Goal: Task Accomplishment & Management: Manage account settings

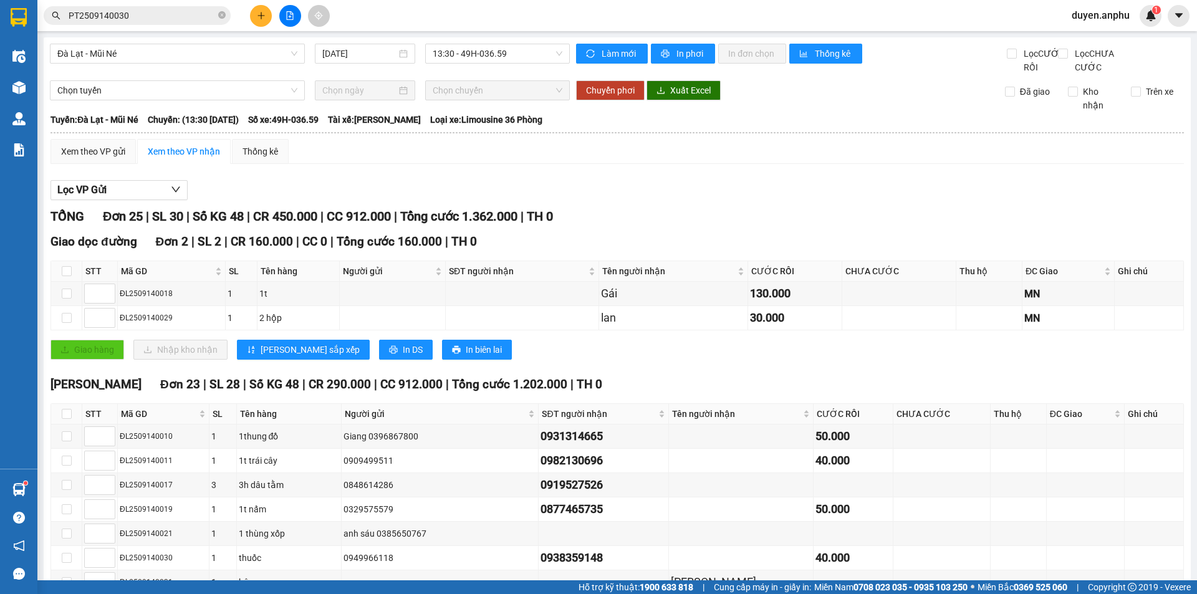
click at [1094, 12] on span "duyen.anphu" at bounding box center [1100, 15] width 78 height 16
click at [1084, 44] on span "Đăng xuất" at bounding box center [1106, 39] width 52 height 14
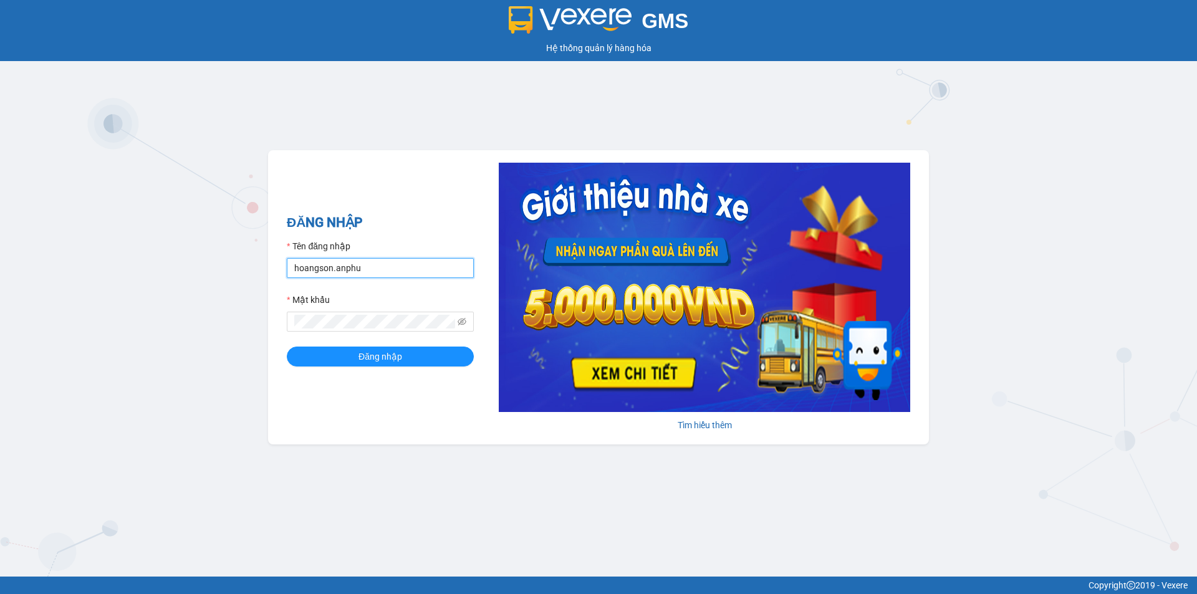
click at [357, 274] on input "hoangson.anphu" at bounding box center [380, 268] width 187 height 20
type input "yen.anphu"
click at [343, 354] on button "Đăng nhập" at bounding box center [380, 356] width 187 height 20
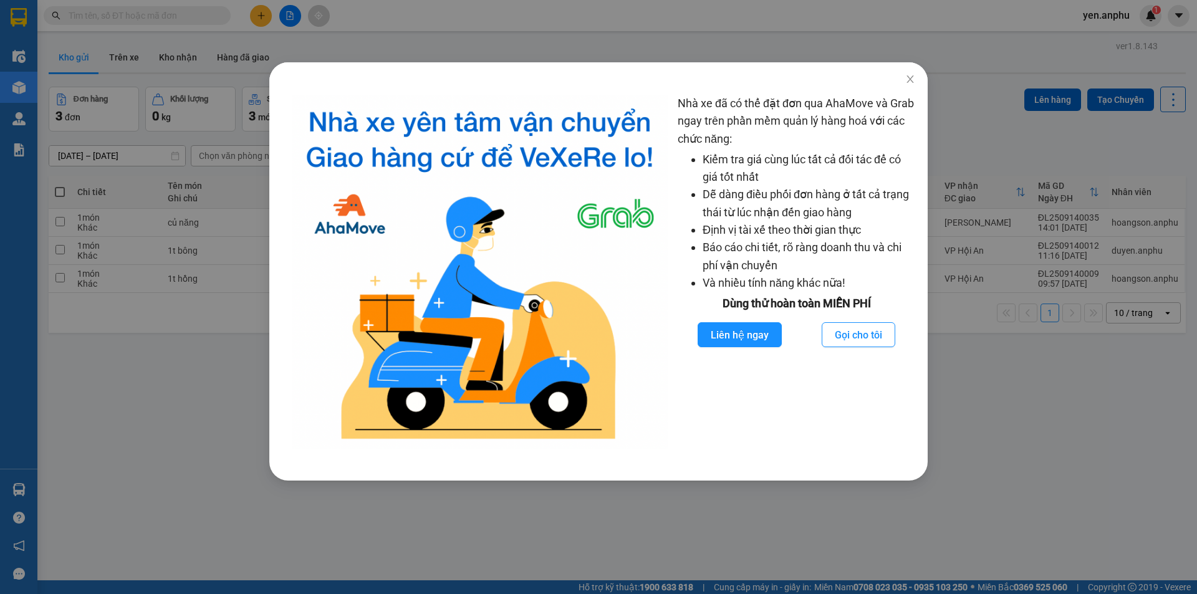
click at [347, 42] on div "Nhà xe đã có thể đặt đơn qua AhaMove và Grab ngay trên phần mềm quản lý hàng ho…" at bounding box center [598, 297] width 1197 height 594
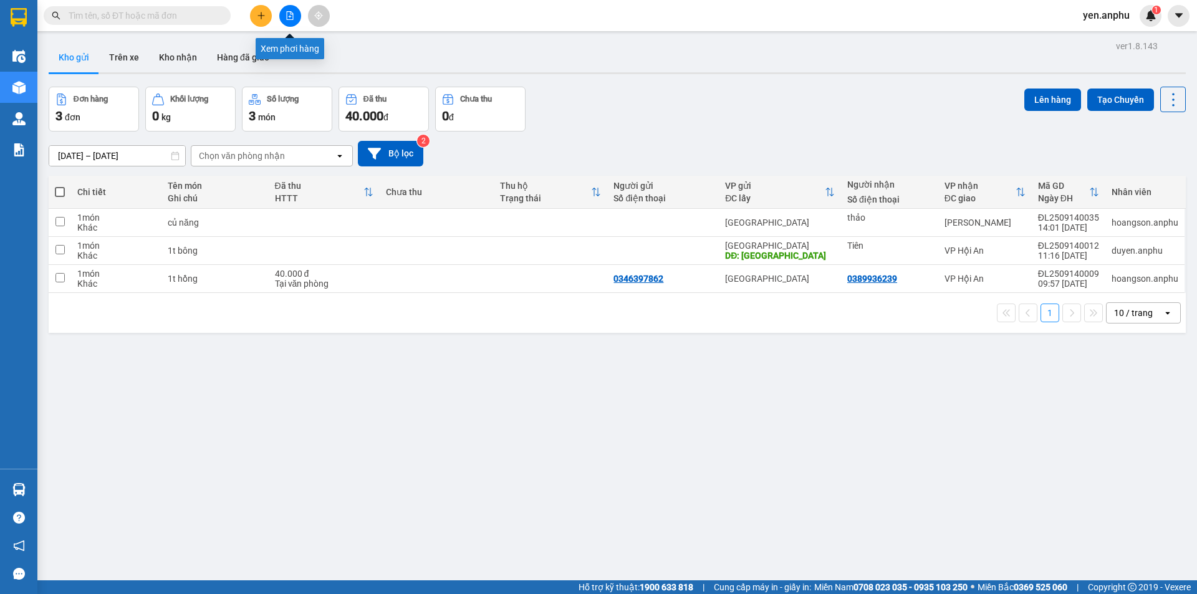
click at [285, 13] on button at bounding box center [290, 16] width 22 height 22
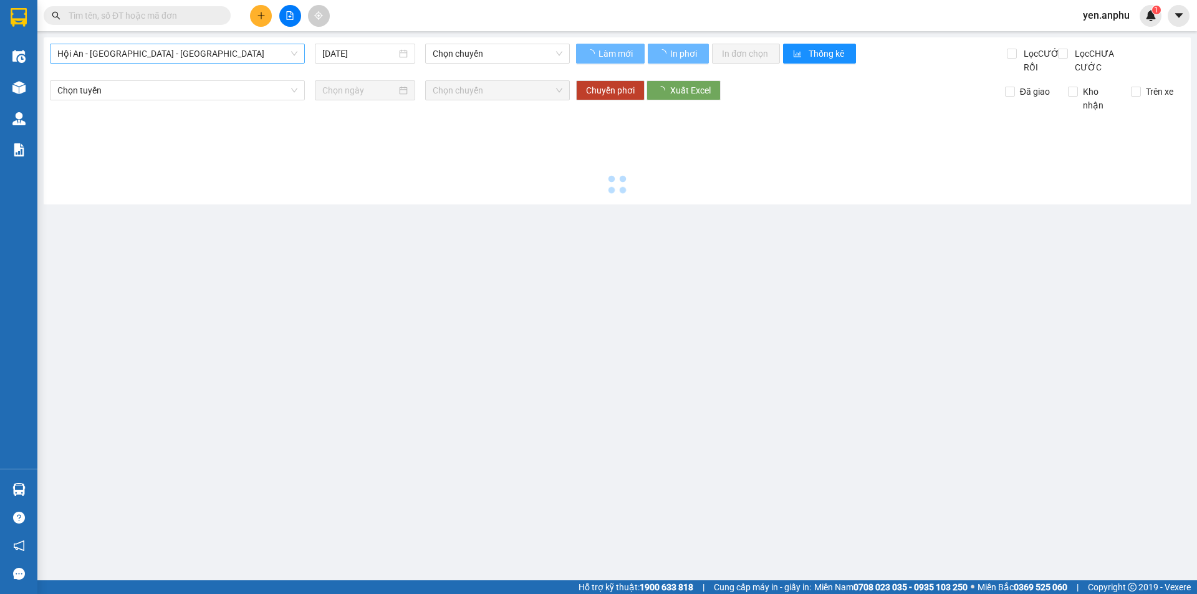
click at [95, 57] on span "Hội An - [GEOGRAPHIC_DATA] - [GEOGRAPHIC_DATA]" at bounding box center [177, 53] width 240 height 19
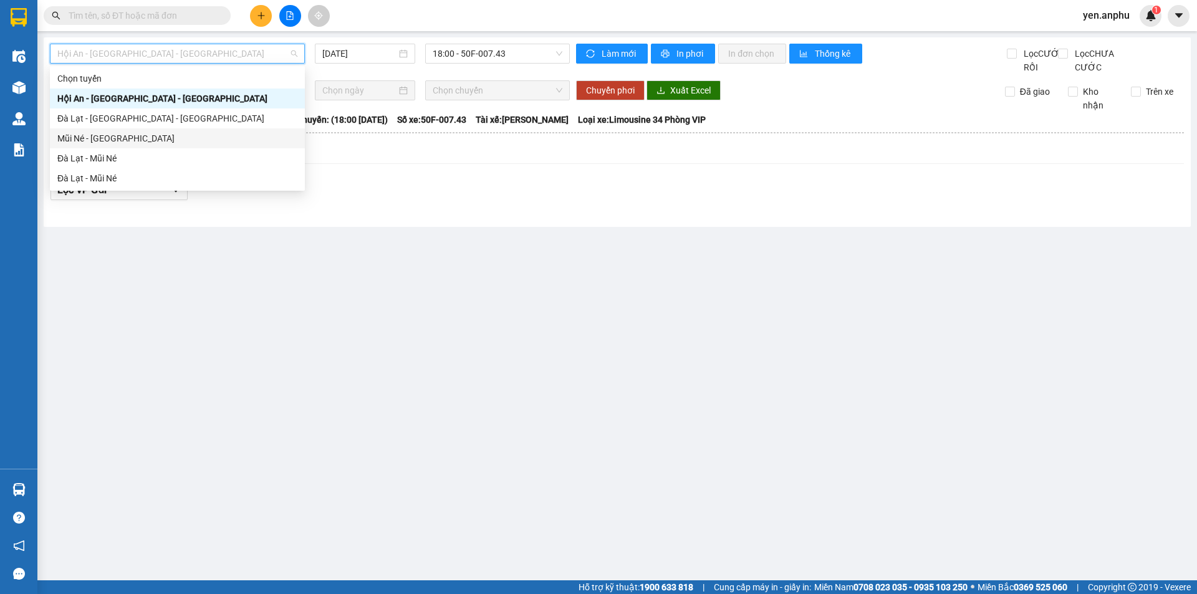
click at [95, 139] on div "Mũi Né - [GEOGRAPHIC_DATA]" at bounding box center [177, 138] width 240 height 14
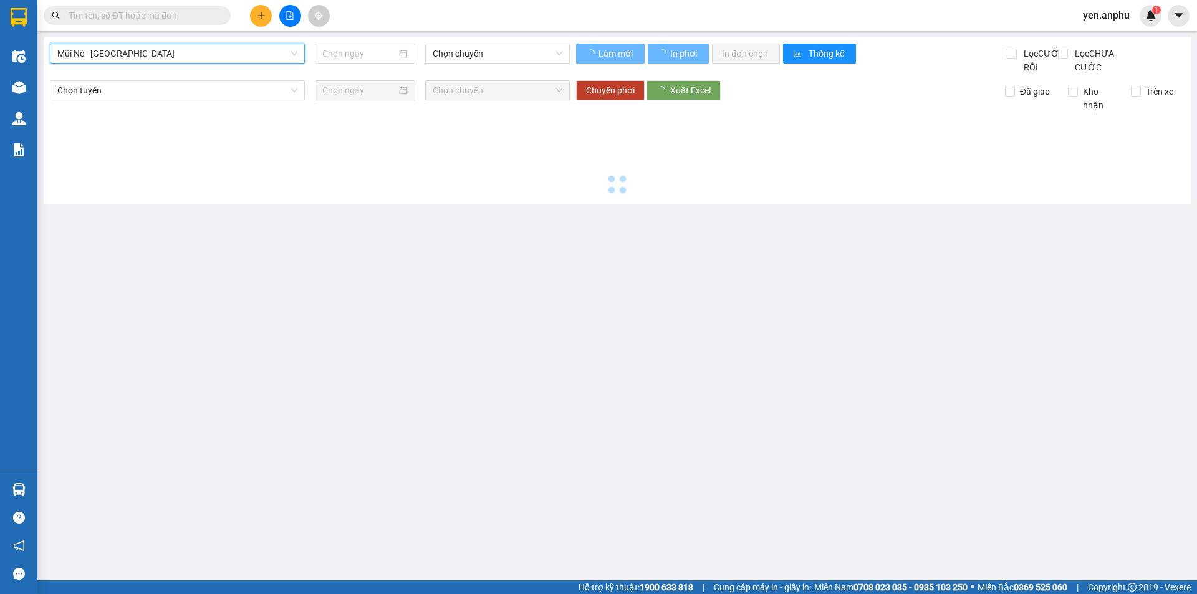
type input "[DATE]"
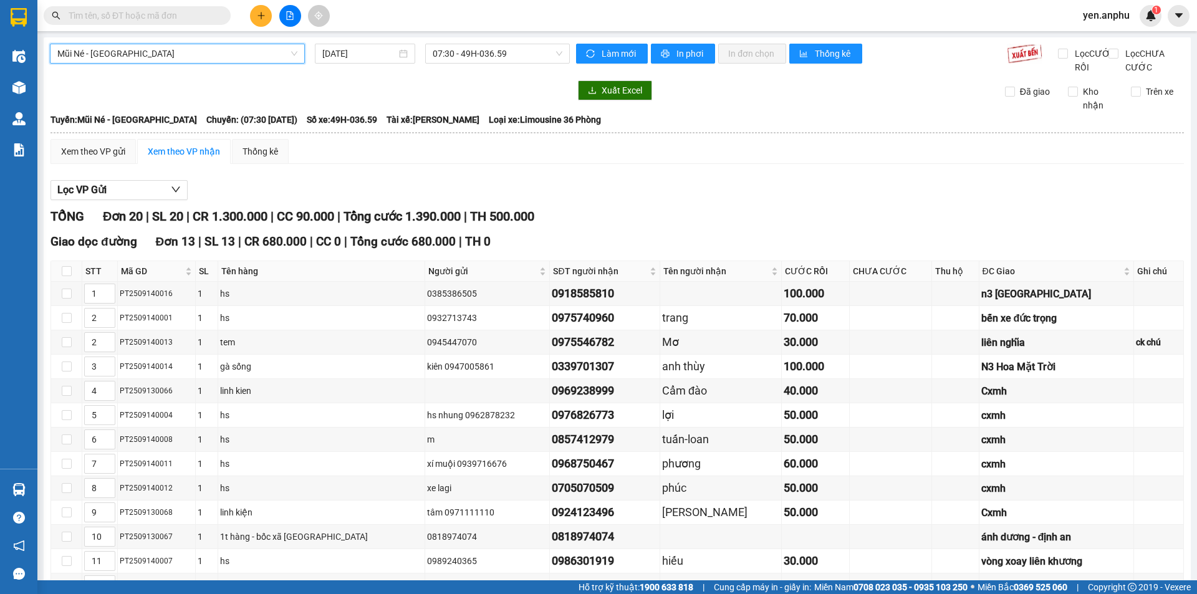
click at [454, 41] on div "Mũi Né - Đà Lạt Mũi Né - Đà Lạt 14/09/2025 07:30 - 49H-036.59 Làm mới In phơi I…" at bounding box center [617, 478] width 1147 height 882
click at [473, 64] on div "Mũi Né - Đà Lạt 14/09/2025 07:30 - 49H-036.59" at bounding box center [310, 59] width 520 height 31
click at [474, 62] on span "07:30 - 49H-036.59" at bounding box center [497, 53] width 130 height 19
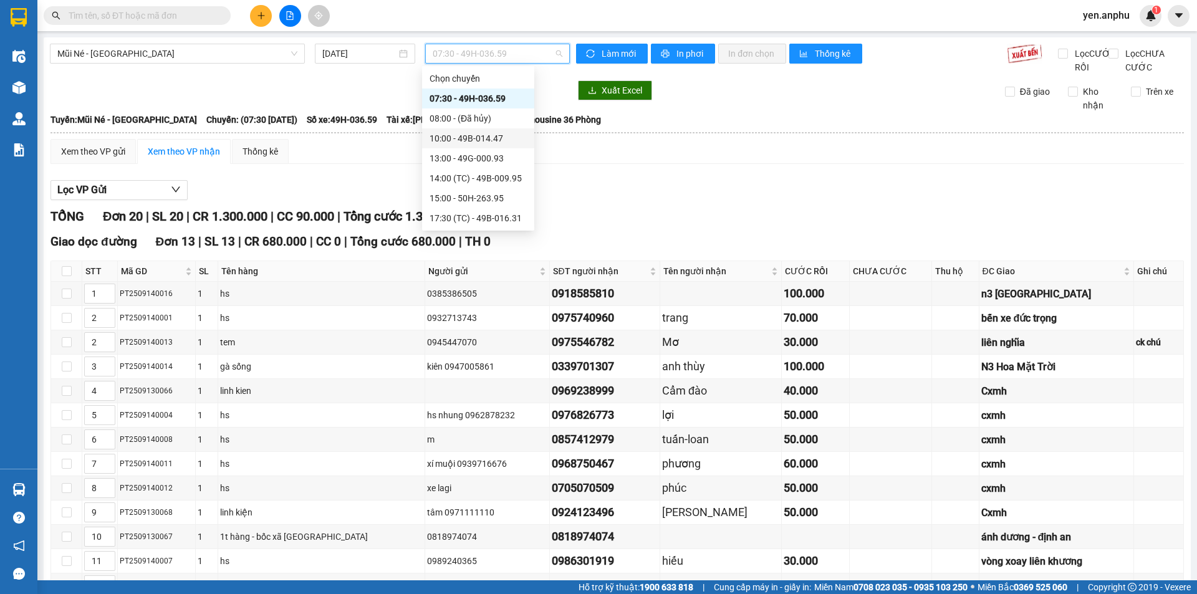
click at [463, 142] on div "10:00 - 49B-014.47" at bounding box center [477, 138] width 97 height 14
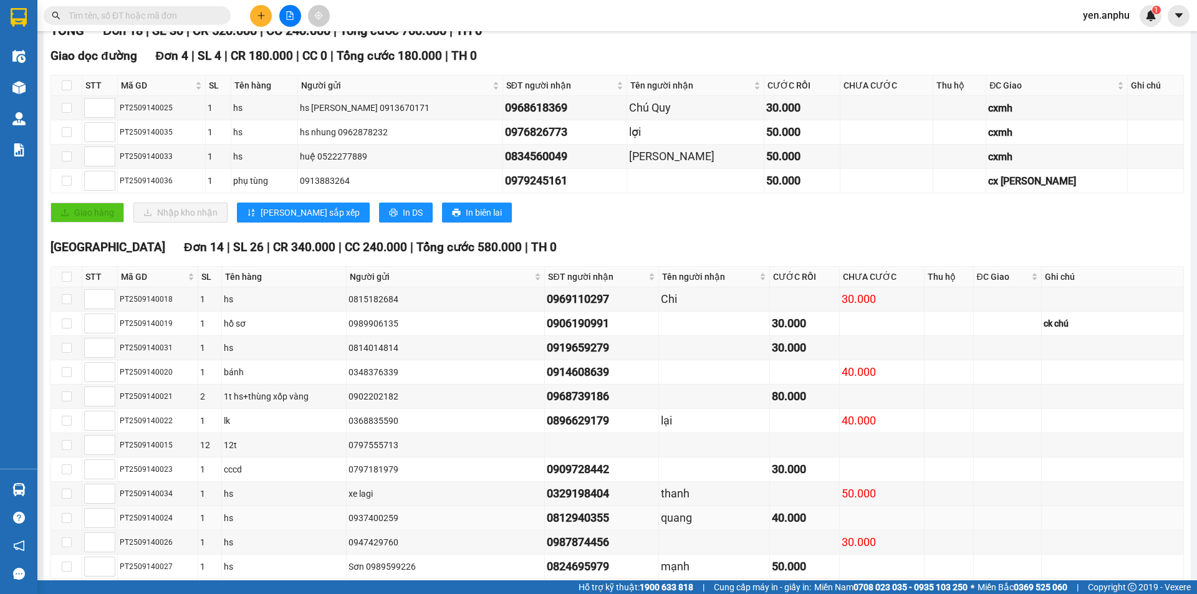
scroll to position [311, 0]
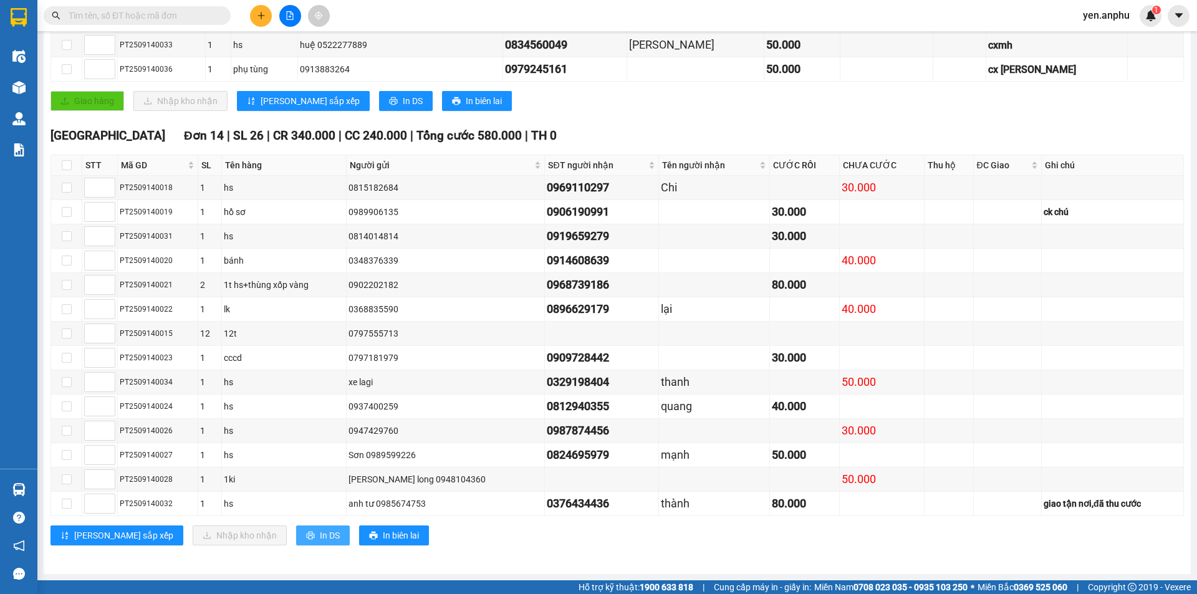
click at [320, 539] on span "In DS" at bounding box center [330, 535] width 20 height 14
click at [259, 18] on icon "plus" at bounding box center [261, 15] width 9 height 9
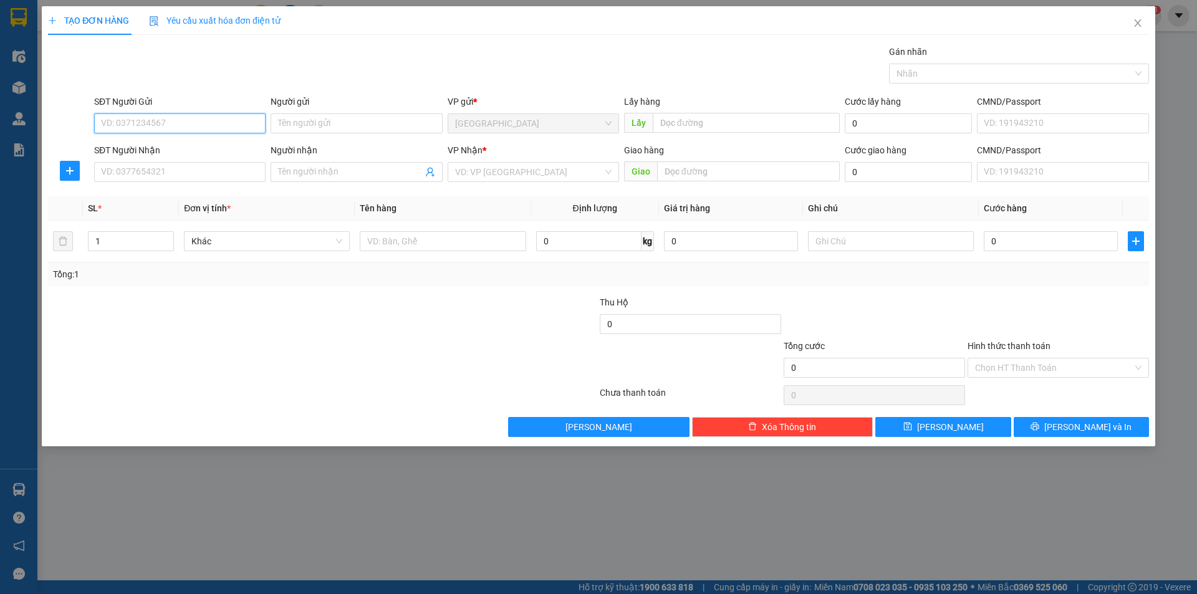
click at [179, 128] on input "SĐT Người Gửi" at bounding box center [179, 123] width 171 height 20
click at [161, 148] on div "0792341286" at bounding box center [180, 148] width 156 height 14
type input "0792341286"
type input "Đức Trọng"
type input "0792341286"
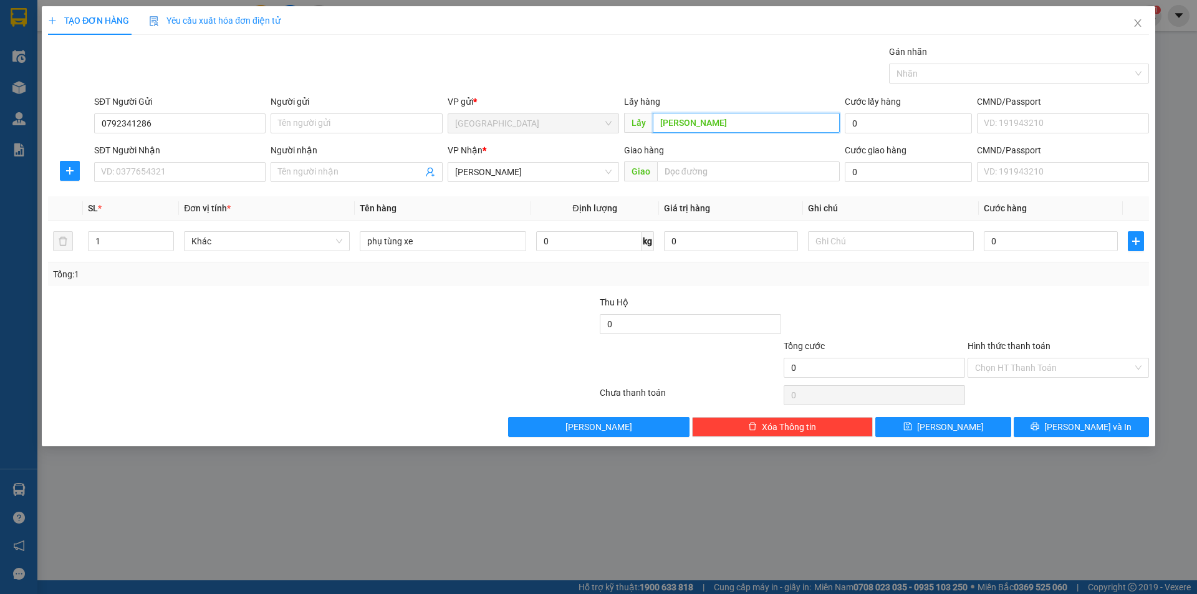
click at [709, 120] on input "Đức Trọng" at bounding box center [745, 123] width 187 height 20
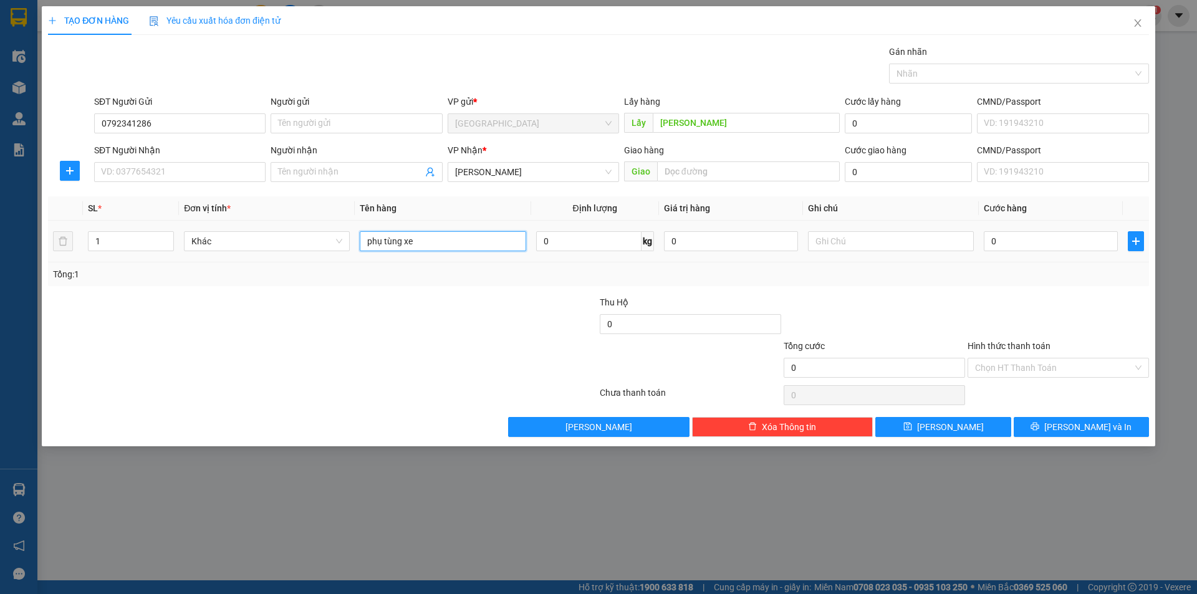
click at [444, 239] on input "phụ tùng xe" at bounding box center [443, 241] width 166 height 20
type input "bao vải"
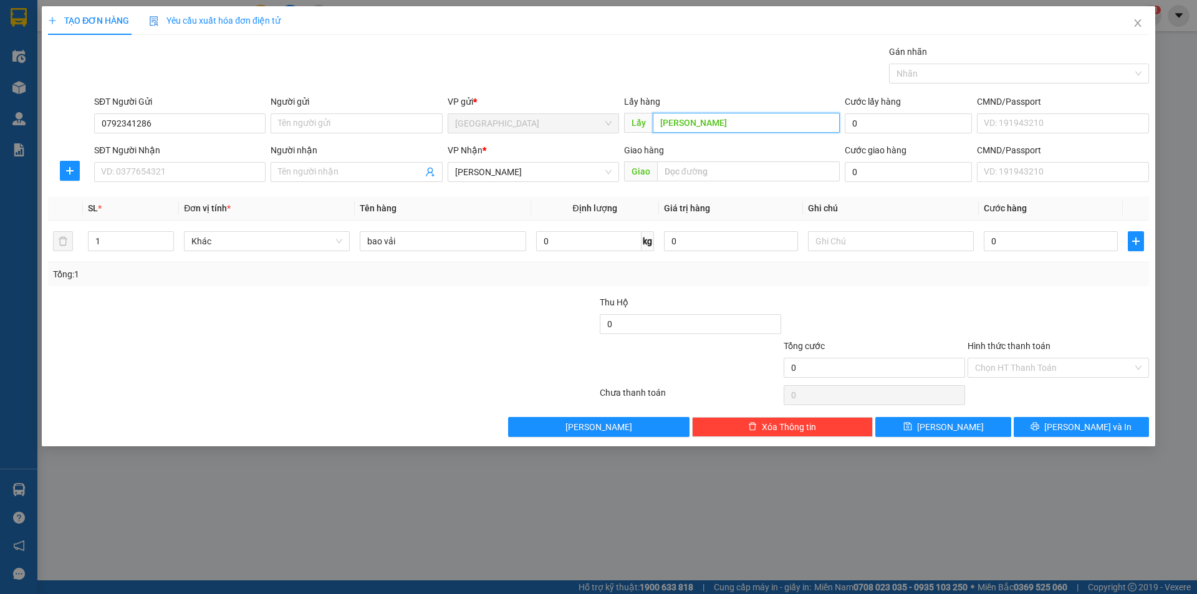
click at [742, 131] on input "Đức Trọng" at bounding box center [745, 123] width 187 height 20
drag, startPoint x: 1134, startPoint y: 24, endPoint x: 619, endPoint y: 33, distance: 514.8
click at [1135, 24] on icon "close" at bounding box center [1137, 23] width 10 height 10
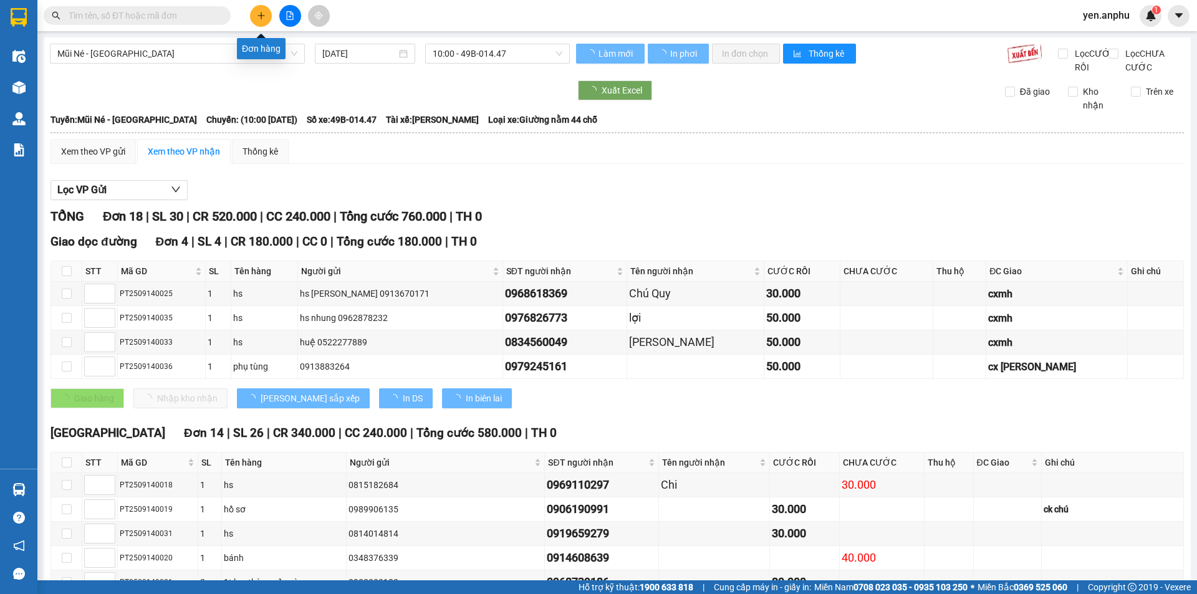
click at [263, 24] on button at bounding box center [261, 16] width 22 height 22
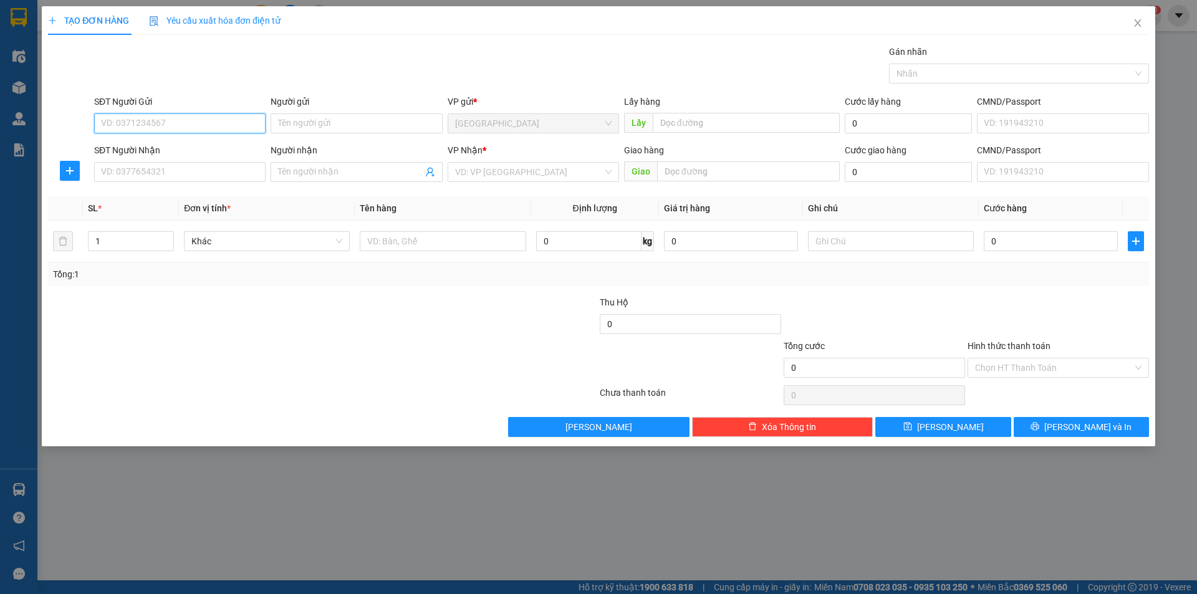
click at [170, 123] on input "SĐT Người Gửi" at bounding box center [179, 123] width 171 height 20
type input "0817137978"
click at [181, 147] on div "0817137978" at bounding box center [180, 148] width 156 height 14
type input "0915543426"
type input "Nghiêm"
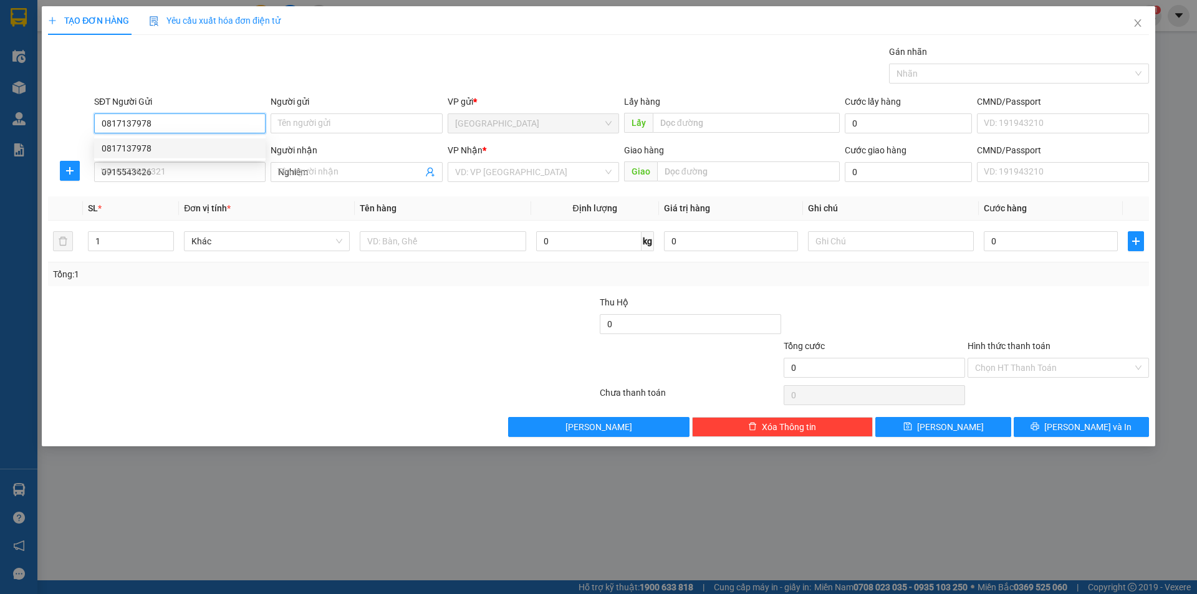
click at [181, 147] on div "0817137978" at bounding box center [180, 148] width 156 height 14
type input "0817137978"
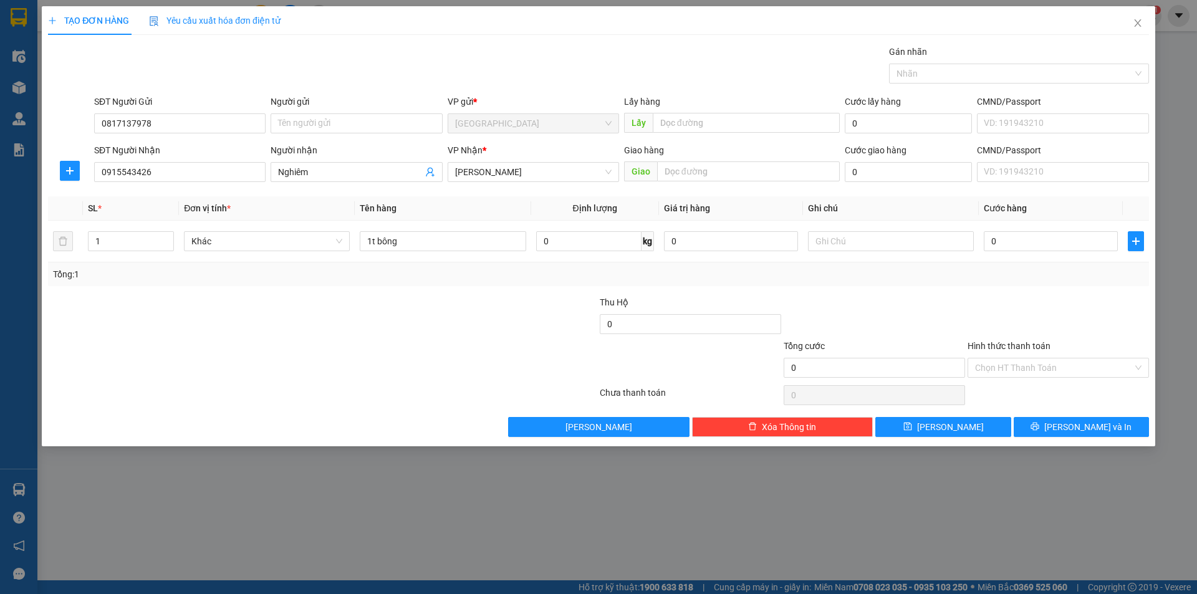
click at [179, 197] on th "Đơn vị tính *" at bounding box center [267, 208] width 176 height 24
click at [180, 197] on th "Đơn vị tính *" at bounding box center [267, 208] width 176 height 24
click at [180, 183] on div "SĐT Người Nhận 0915543426" at bounding box center [179, 165] width 171 height 44
click at [127, 186] on div "SĐT Người Nhận 0915543426" at bounding box center [179, 165] width 171 height 44
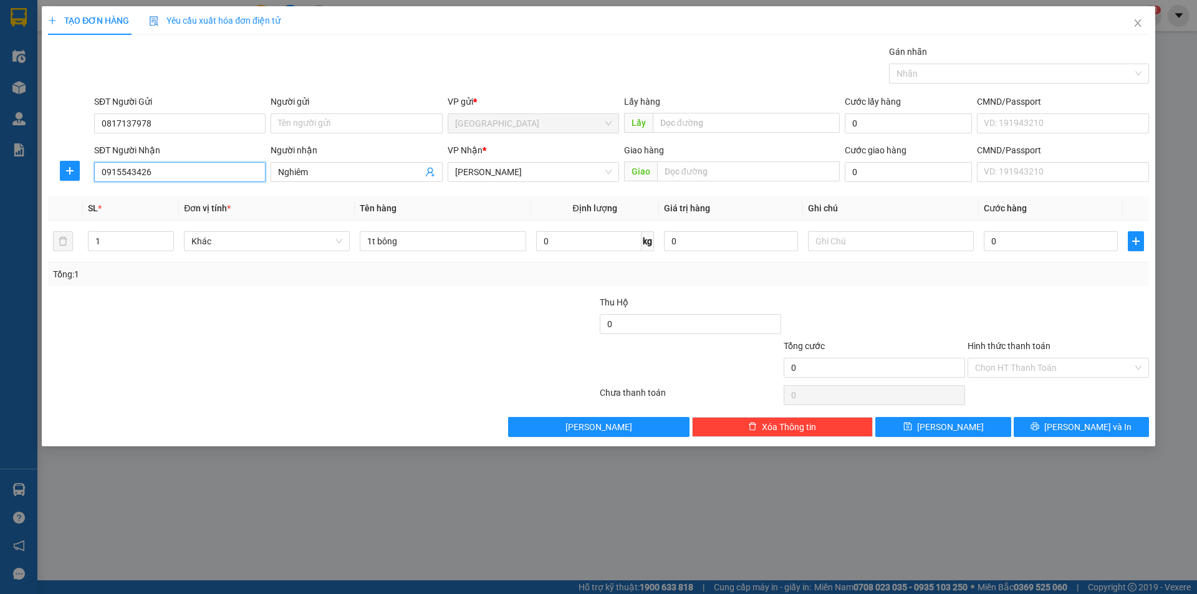
click at [151, 170] on input "0915543426" at bounding box center [179, 172] width 171 height 20
type input "0868615780"
click at [713, 175] on input "text" at bounding box center [748, 171] width 183 height 20
type input "C"
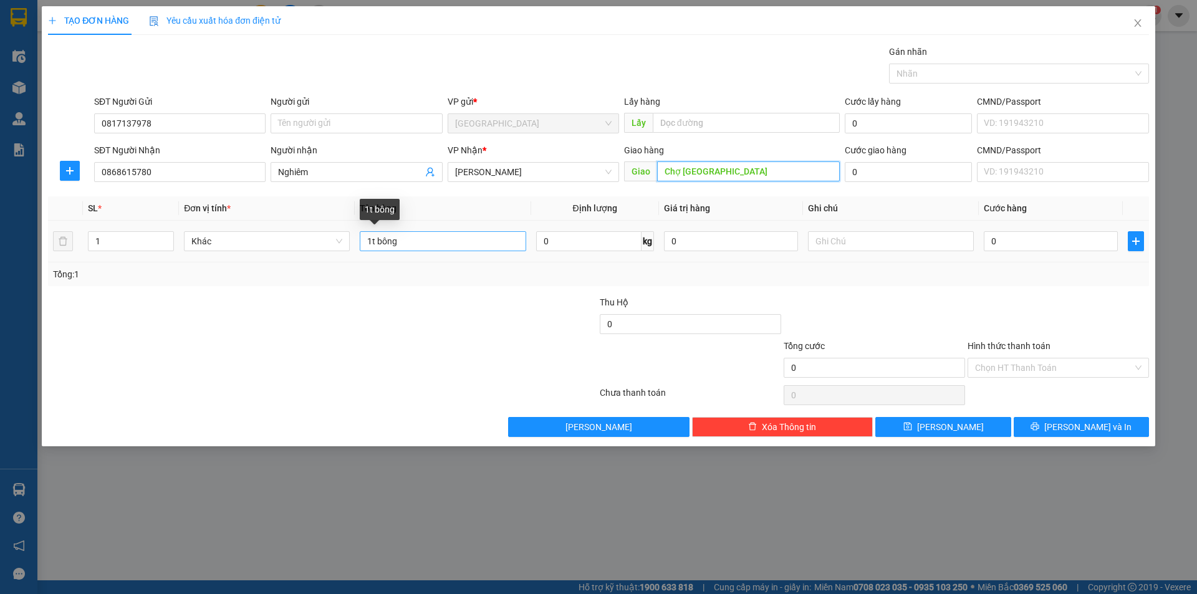
type input "Chợ MN"
click at [416, 234] on input "1t bông" at bounding box center [443, 241] width 166 height 20
type input "v"
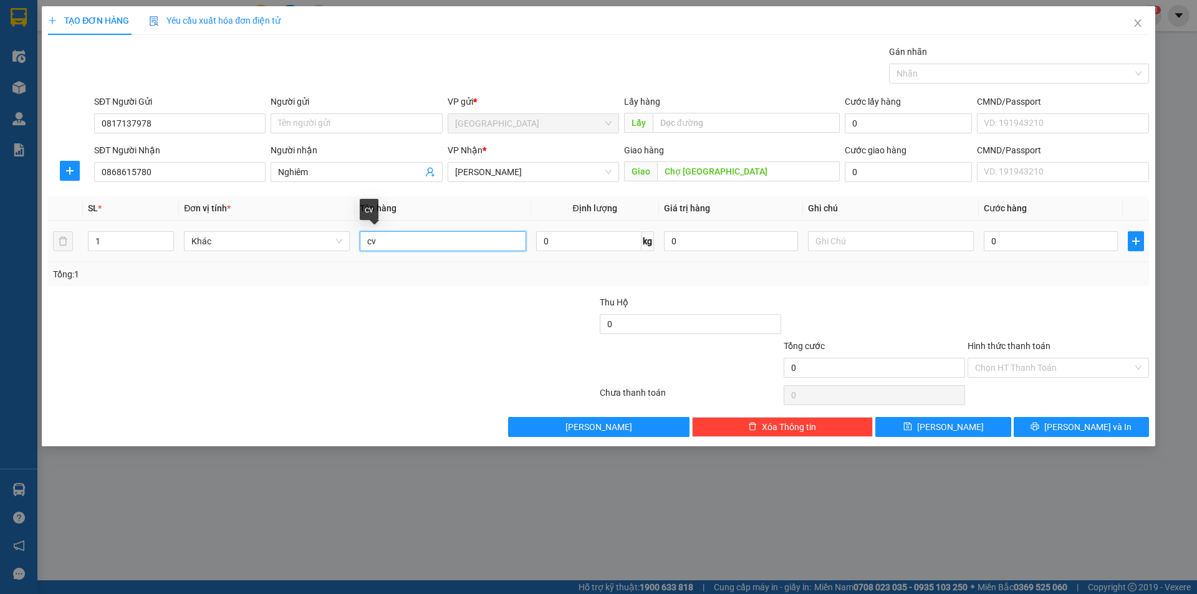
type input "c"
type input "vali xanh"
click at [1053, 236] on input "0" at bounding box center [1050, 241] width 134 height 20
type input "6"
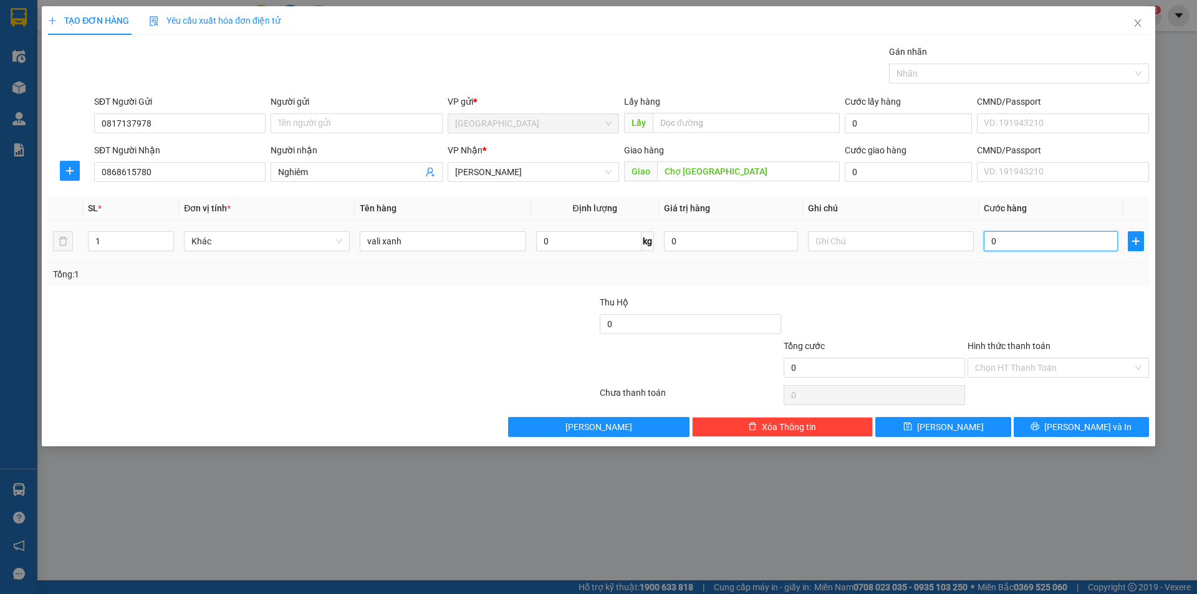
type input "6"
type input "60"
type input "60.000"
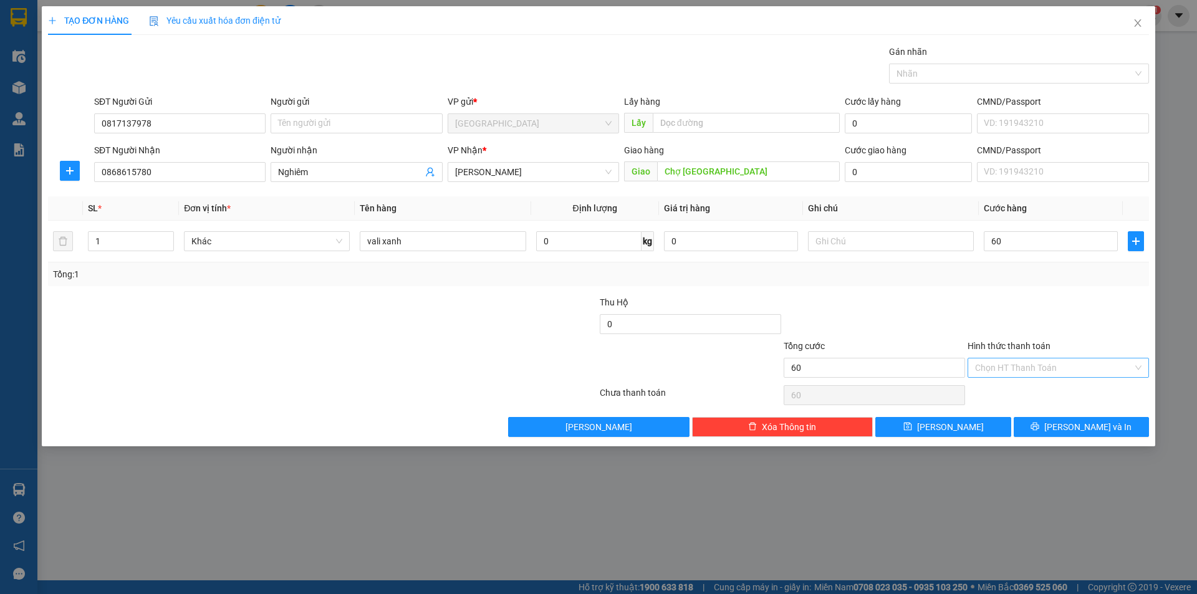
type input "60.000"
drag, startPoint x: 998, startPoint y: 370, endPoint x: 1012, endPoint y: 394, distance: 28.4
click at [999, 372] on input "Hình thức thanh toán" at bounding box center [1054, 367] width 158 height 19
drag, startPoint x: 1012, startPoint y: 394, endPoint x: 1066, endPoint y: 424, distance: 61.1
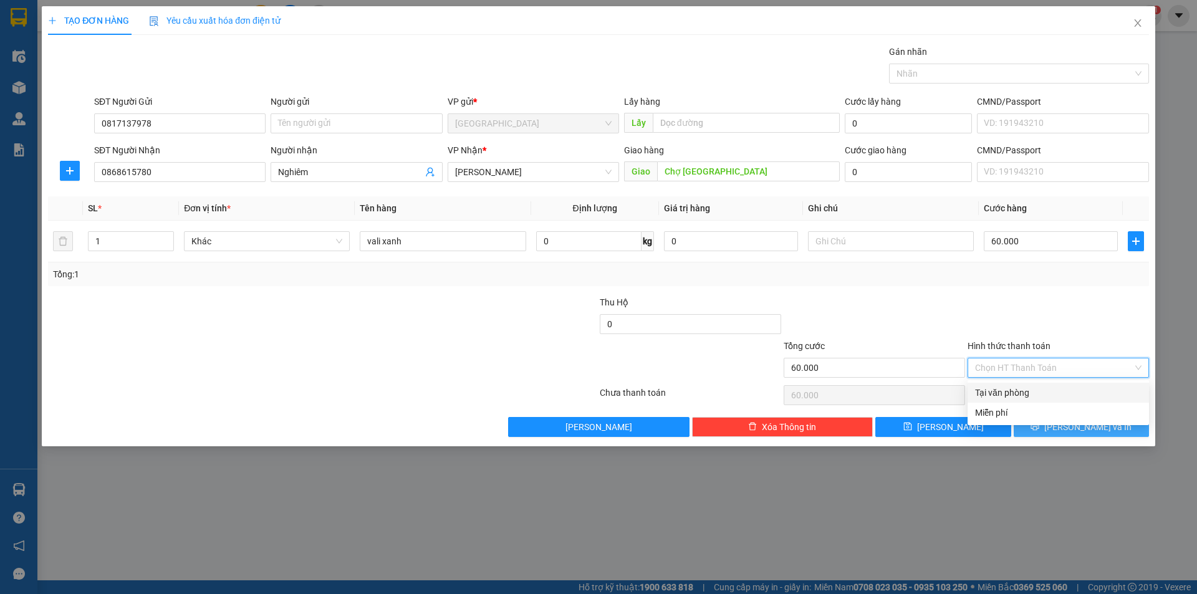
click at [1012, 396] on div "Tại văn phòng" at bounding box center [1058, 393] width 166 height 14
type input "0"
drag, startPoint x: 1068, startPoint y: 426, endPoint x: 1061, endPoint y: 421, distance: 8.9
click at [1068, 427] on button "Lưu và In" at bounding box center [1080, 427] width 135 height 20
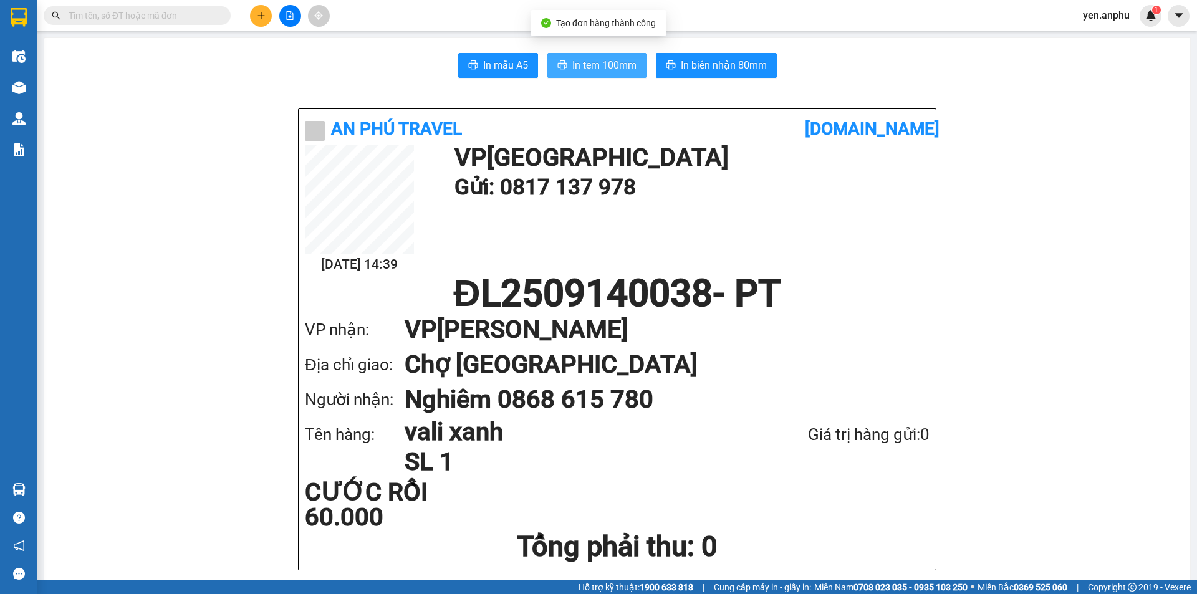
click at [610, 70] on span "In tem 100mm" at bounding box center [604, 65] width 64 height 16
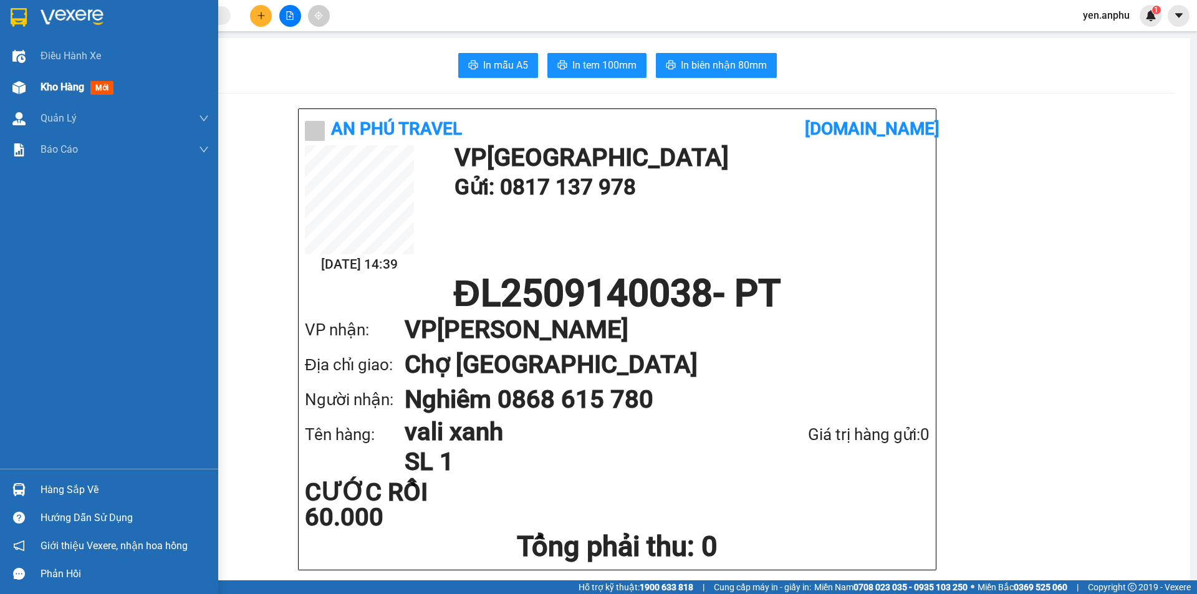
click at [39, 90] on div "Kho hàng mới" at bounding box center [109, 87] width 218 height 31
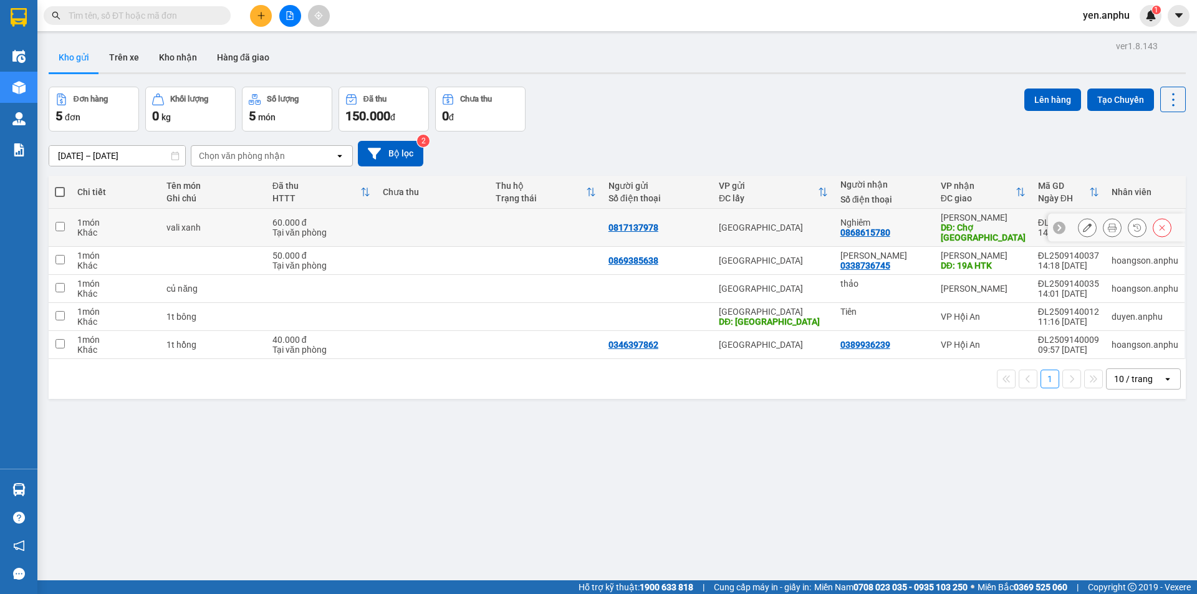
click at [1078, 221] on button at bounding box center [1086, 228] width 17 height 22
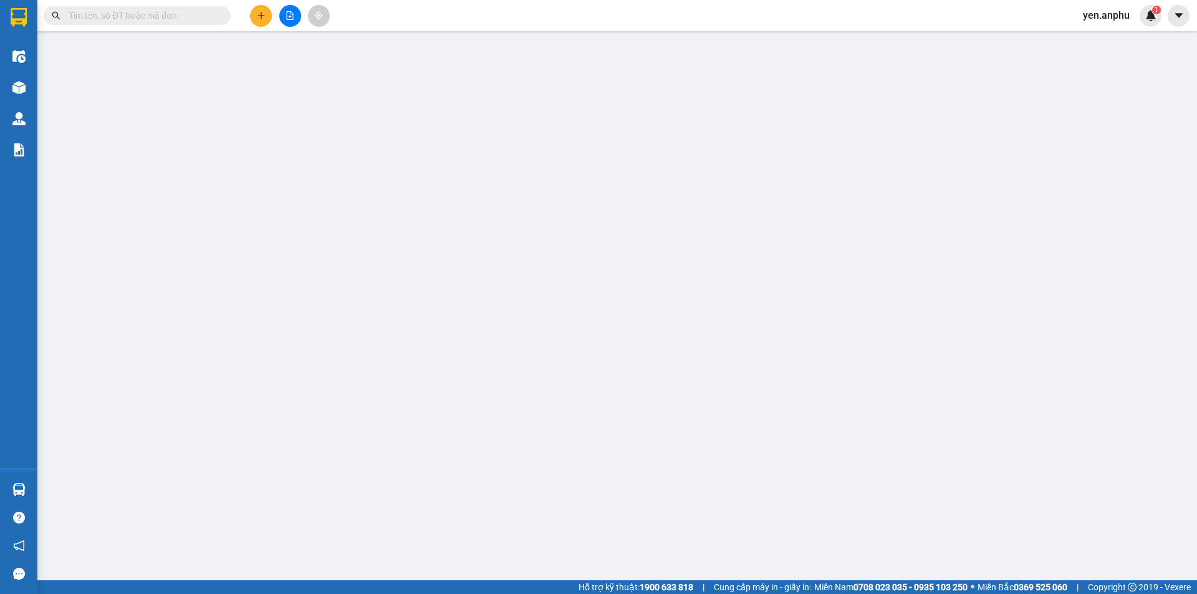
type input "0817137978"
type input "0868615780"
type input "Nghiêm"
type input "Chợ MN"
type input "60.000"
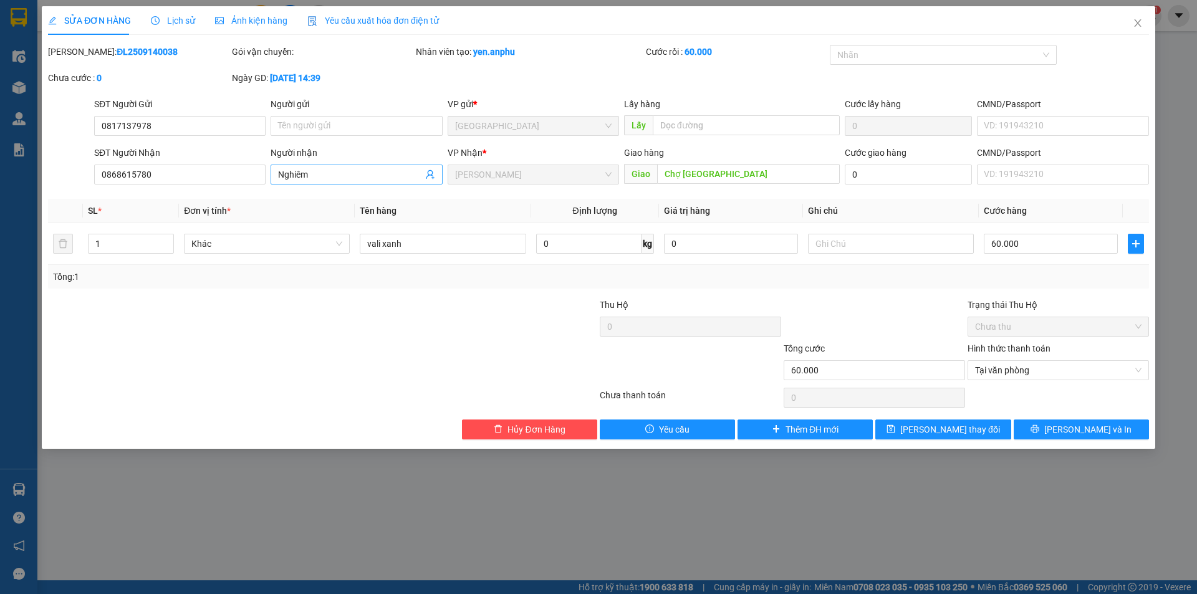
click at [324, 170] on input "Nghiêm" at bounding box center [350, 175] width 144 height 14
click at [1088, 424] on span "Lưu và In" at bounding box center [1087, 430] width 87 height 14
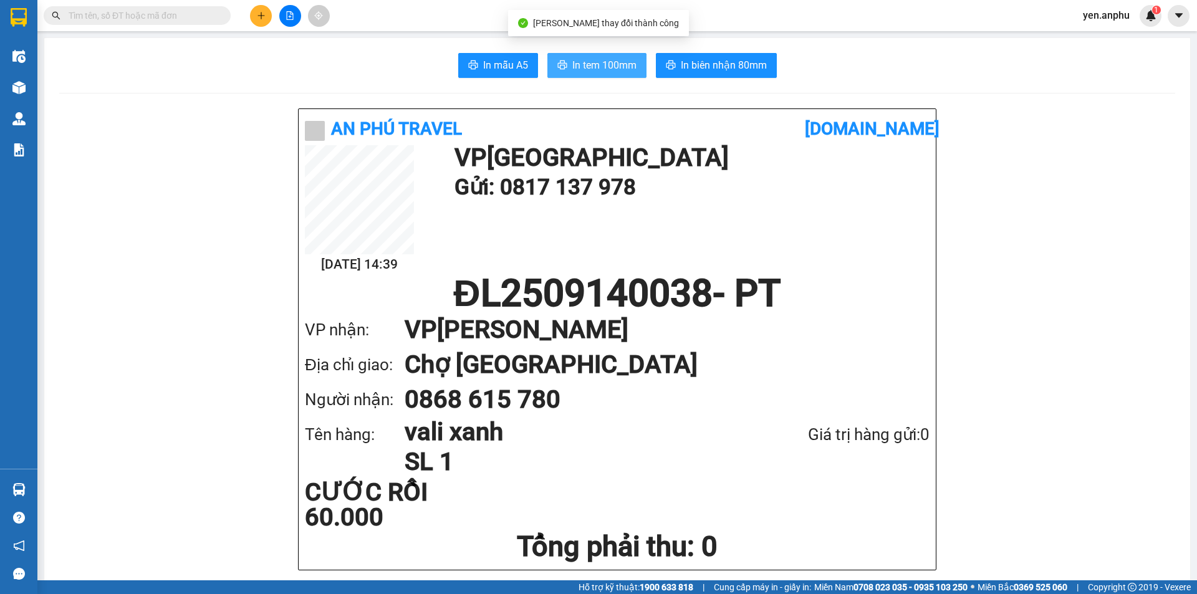
click at [604, 60] on span "In tem 100mm" at bounding box center [604, 65] width 64 height 16
click at [285, 17] on icon "file-add" at bounding box center [289, 15] width 9 height 9
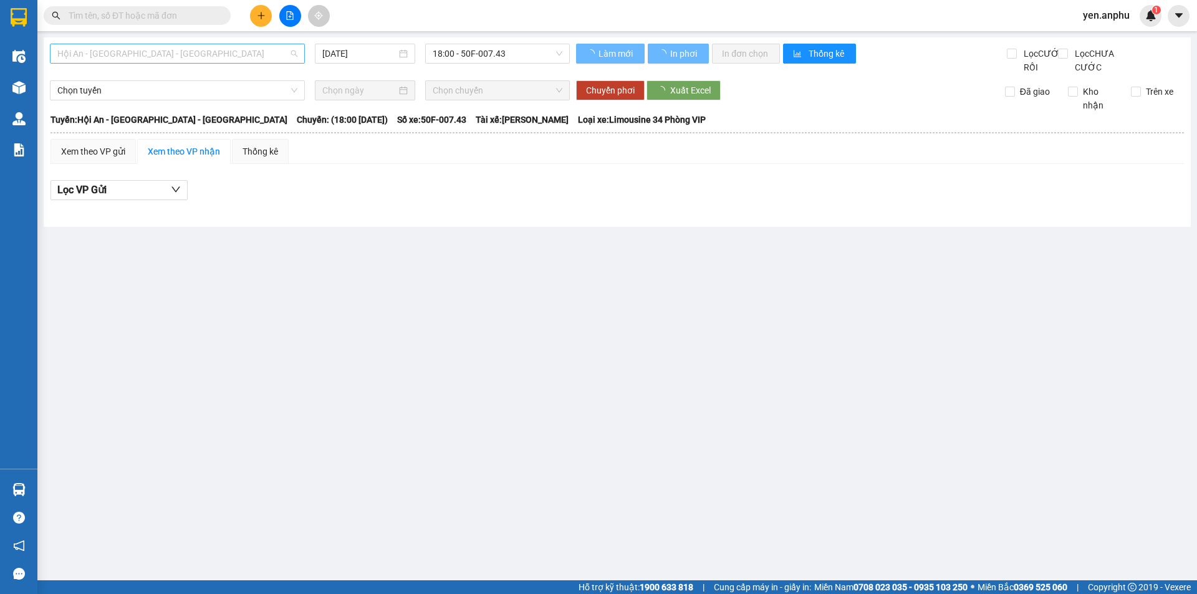
click at [135, 58] on span "Hội An - [GEOGRAPHIC_DATA] - [GEOGRAPHIC_DATA]" at bounding box center [177, 53] width 240 height 19
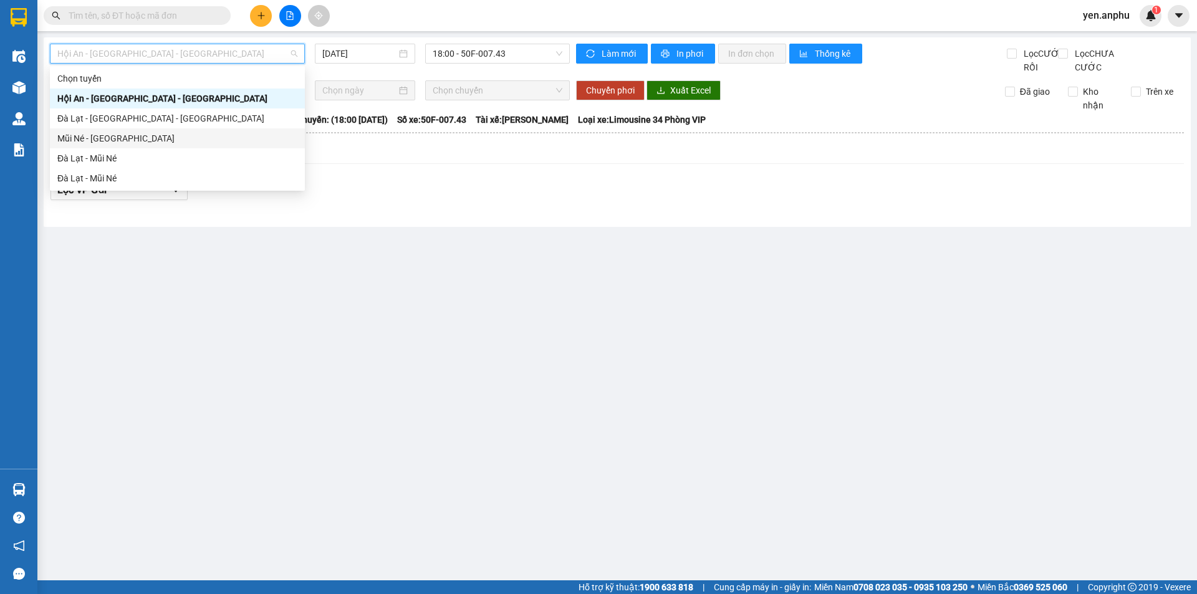
click at [107, 129] on div "Mũi Né - [GEOGRAPHIC_DATA]" at bounding box center [177, 138] width 255 height 20
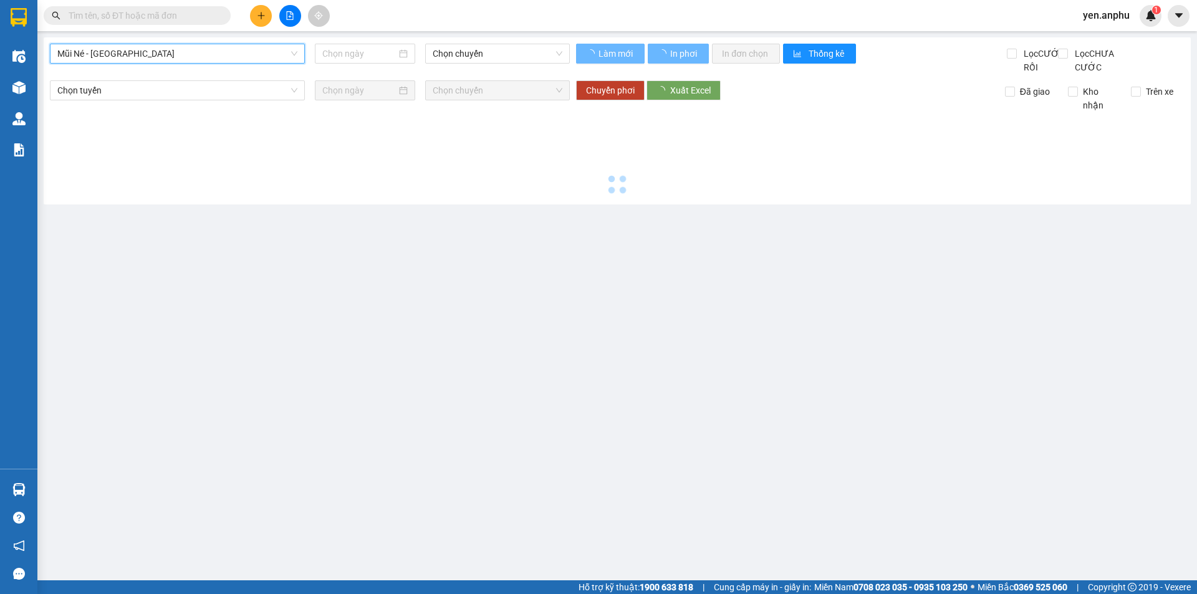
type input "[DATE]"
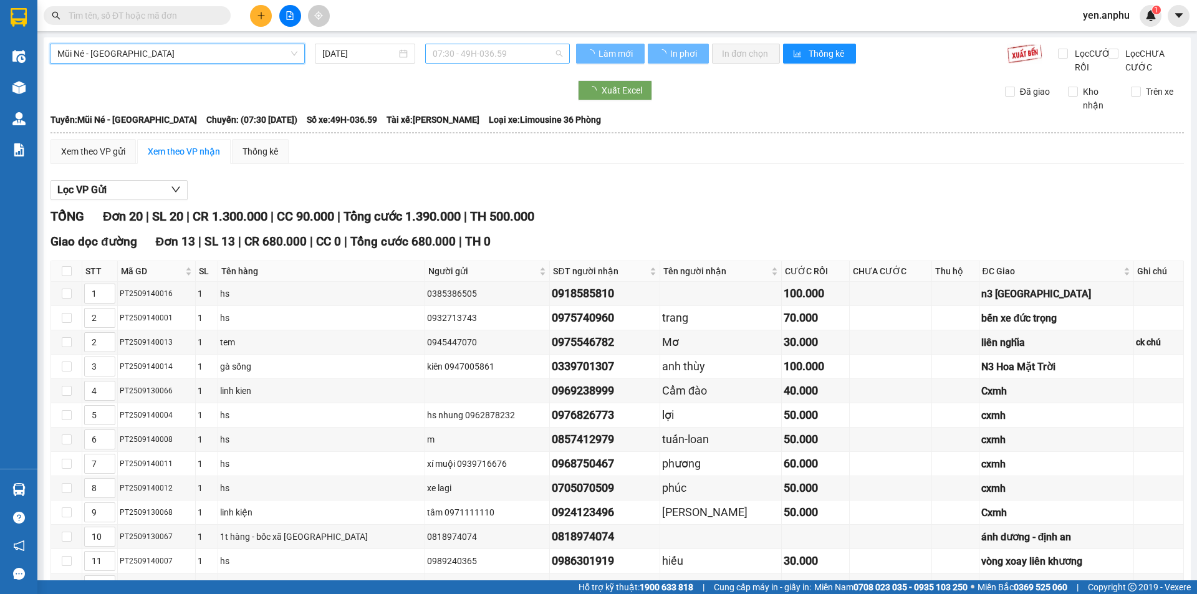
click at [498, 60] on span "07:30 - 49H-036.59" at bounding box center [497, 53] width 130 height 19
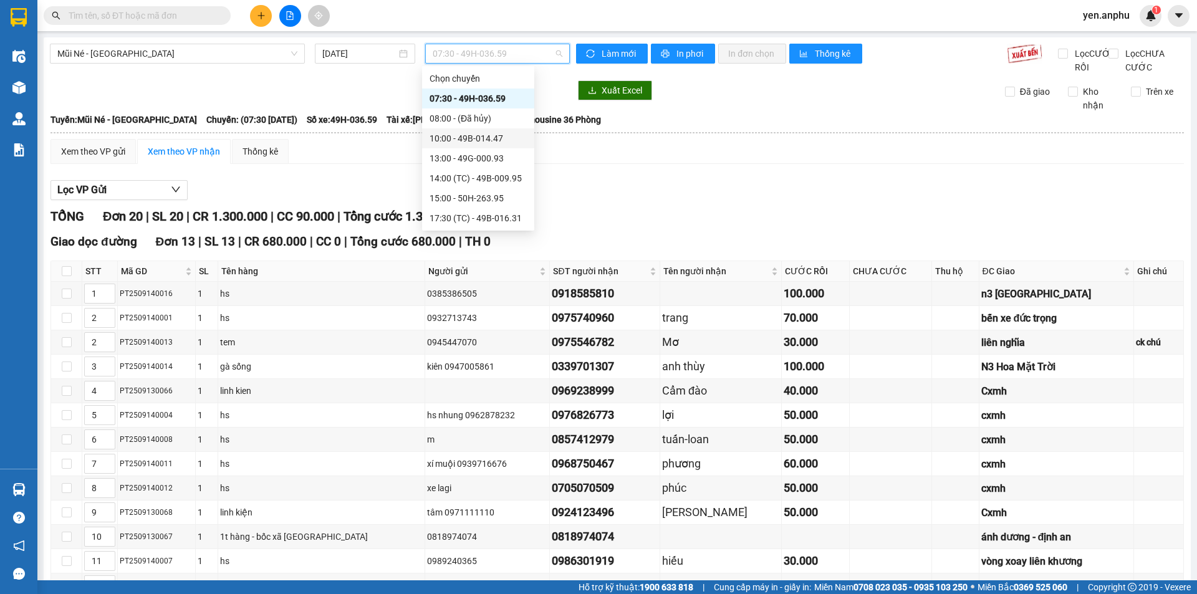
click at [467, 137] on div "10:00 - 49B-014.47" at bounding box center [477, 138] width 97 height 14
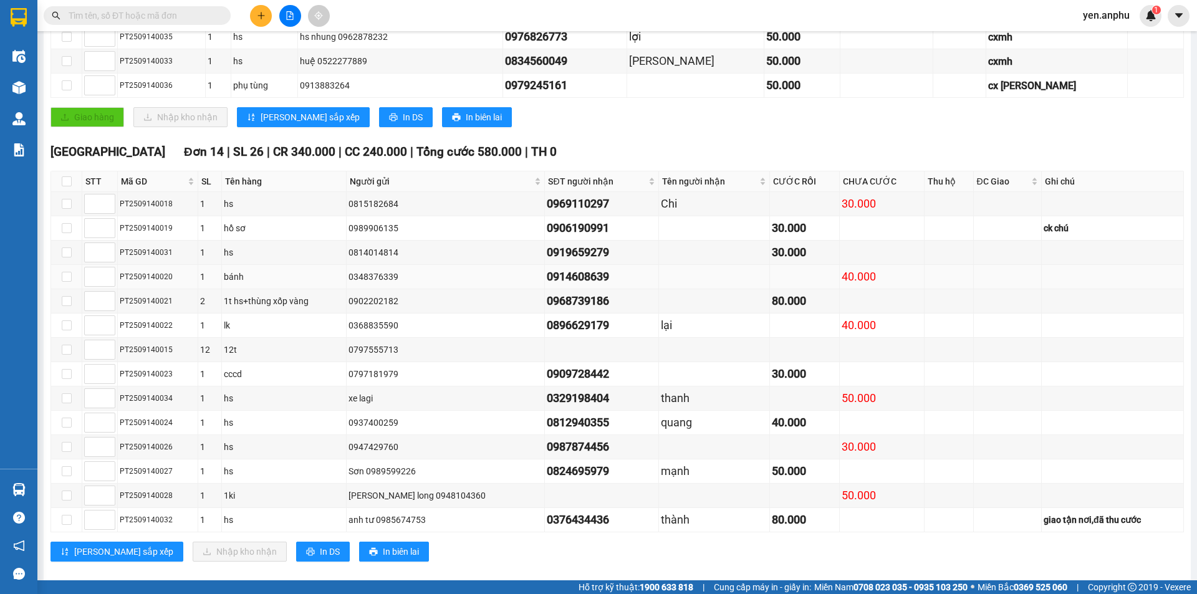
scroll to position [311, 0]
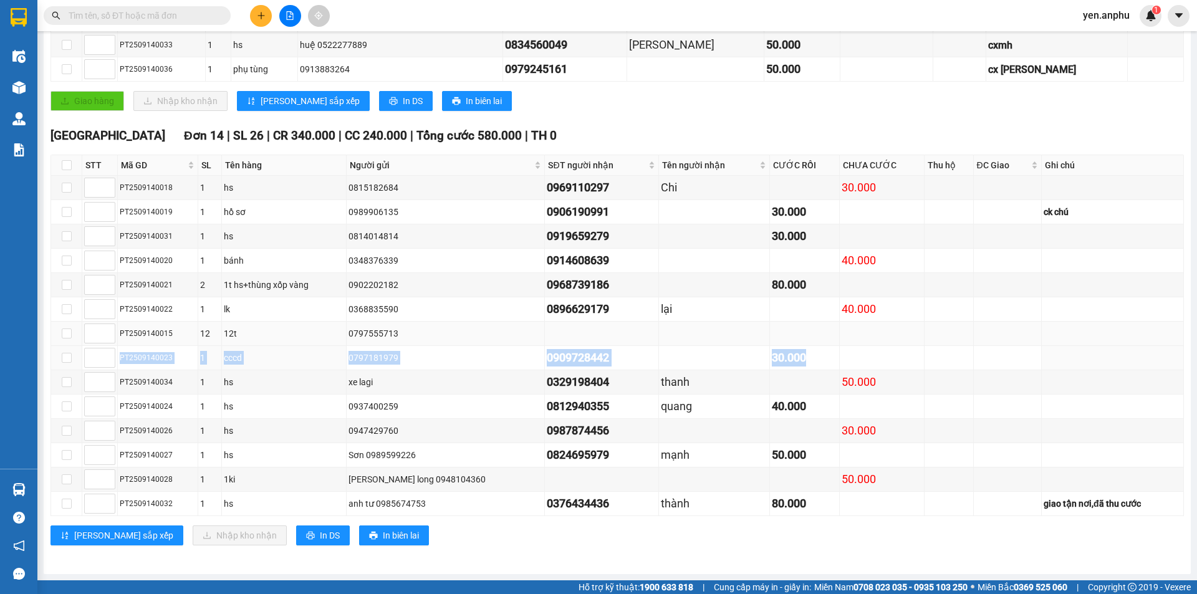
drag, startPoint x: 742, startPoint y: 360, endPoint x: 78, endPoint y: 323, distance: 665.3
click at [93, 344] on tbody "PT2509140018 1 hs 0815182684 0969110297 Chi 30.000 PT2509140019 1 hồ sơ 0989906…" at bounding box center [617, 346] width 1132 height 340
click at [636, 106] on div "Giao hàng Nhập kho nhận Lưu sắp xếp In DS In biên lai" at bounding box center [616, 101] width 1133 height 20
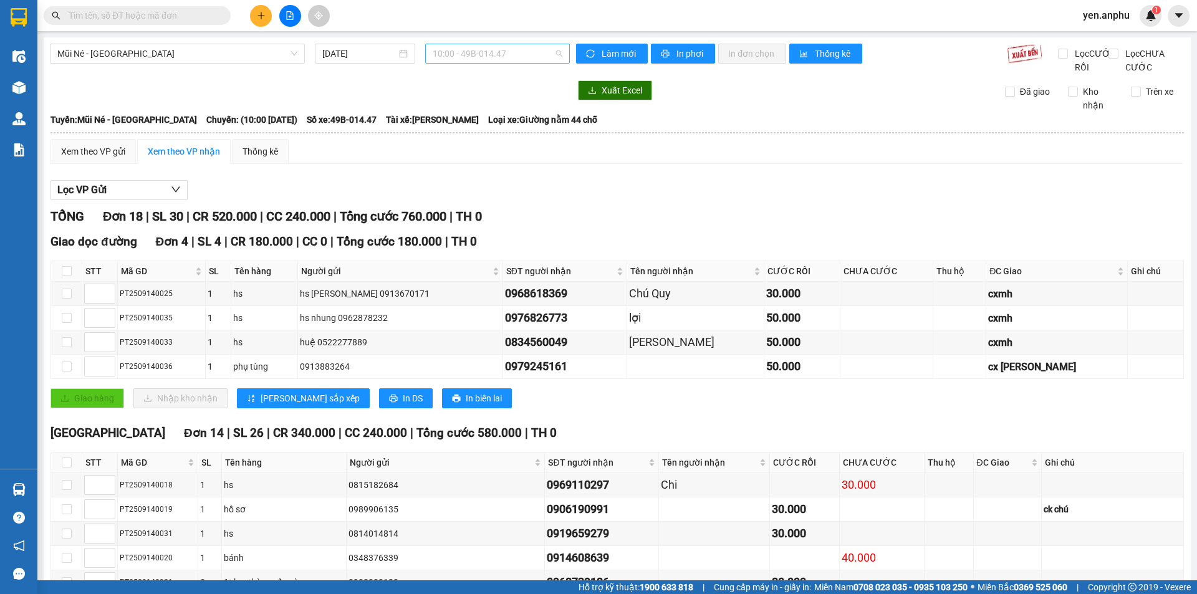
click at [466, 55] on span "10:00 - 49B-014.47" at bounding box center [497, 53] width 130 height 19
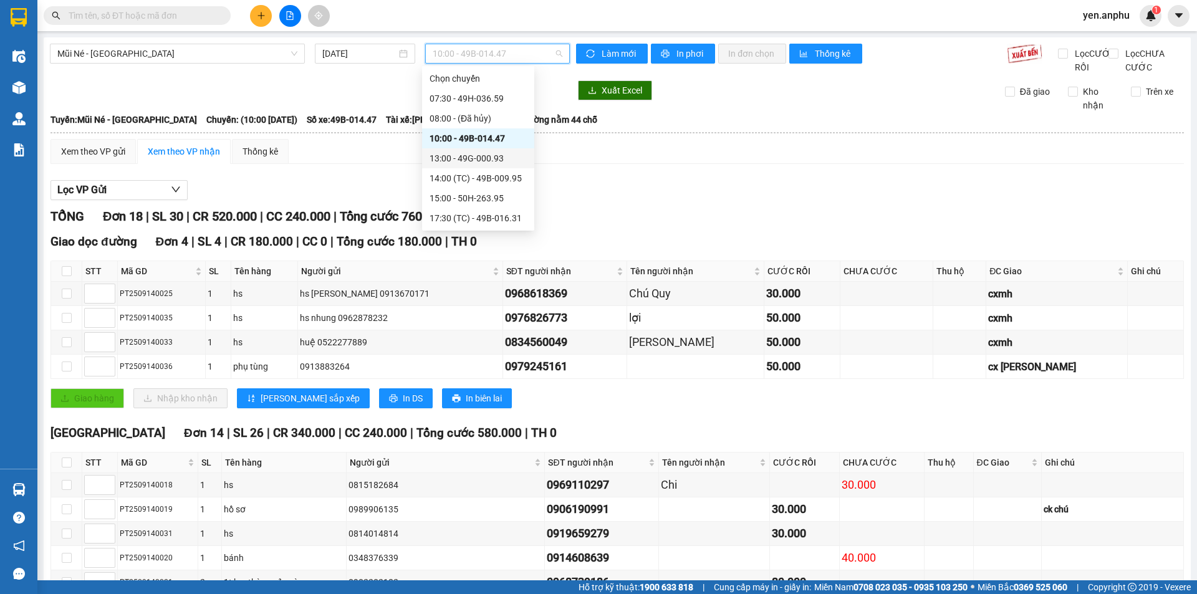
click at [461, 154] on div "13:00 - 49G-000.93" at bounding box center [477, 158] width 97 height 14
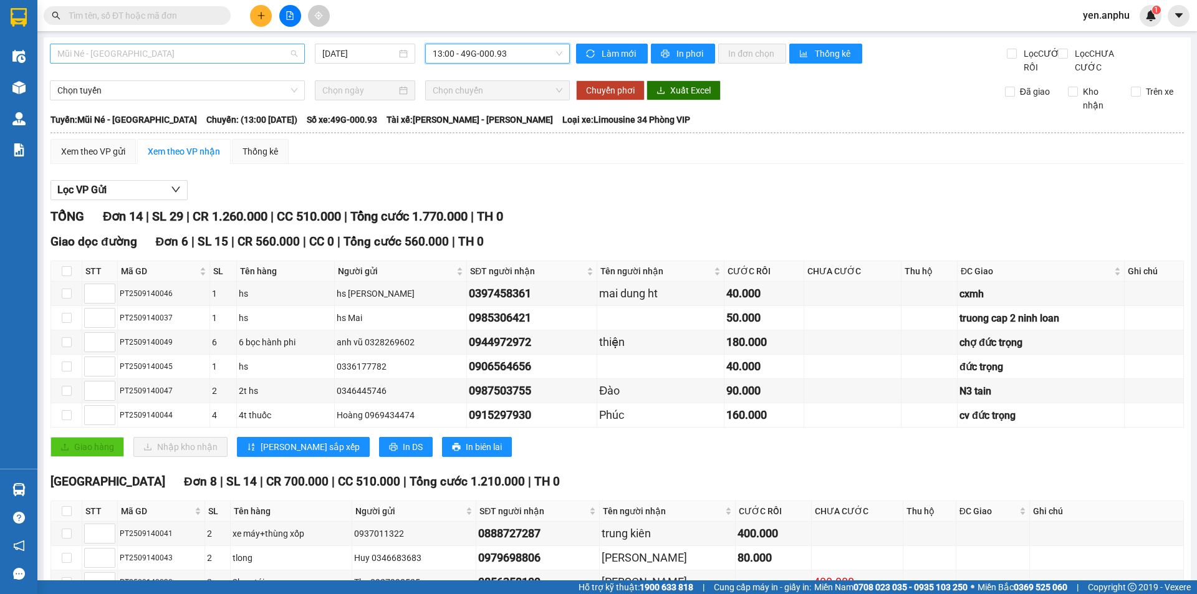
click at [221, 54] on span "Mũi Né - [GEOGRAPHIC_DATA]" at bounding box center [177, 53] width 240 height 19
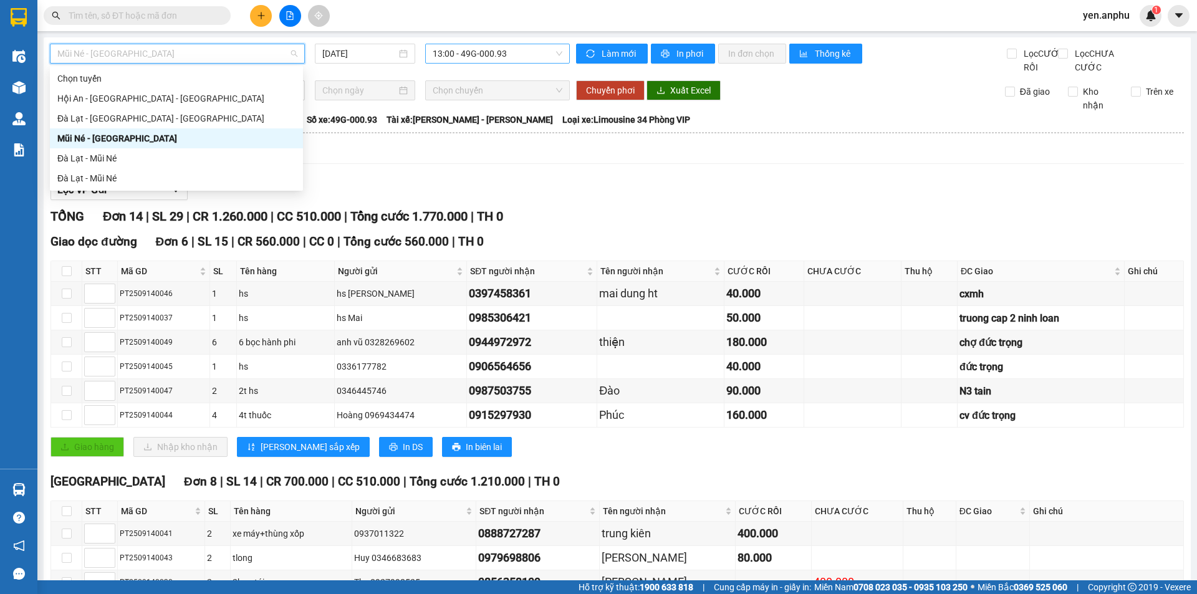
click at [524, 54] on span "13:00 - 49G-000.93" at bounding box center [497, 53] width 130 height 19
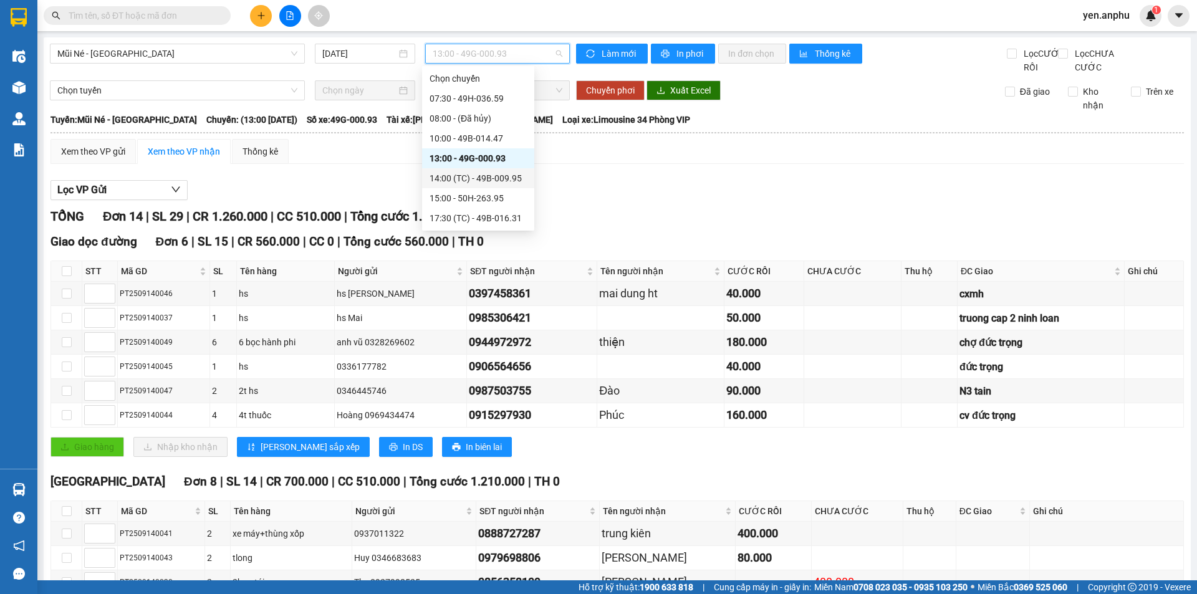
click at [499, 179] on div "14:00 (TC) - 49B-009.95" at bounding box center [477, 178] width 97 height 14
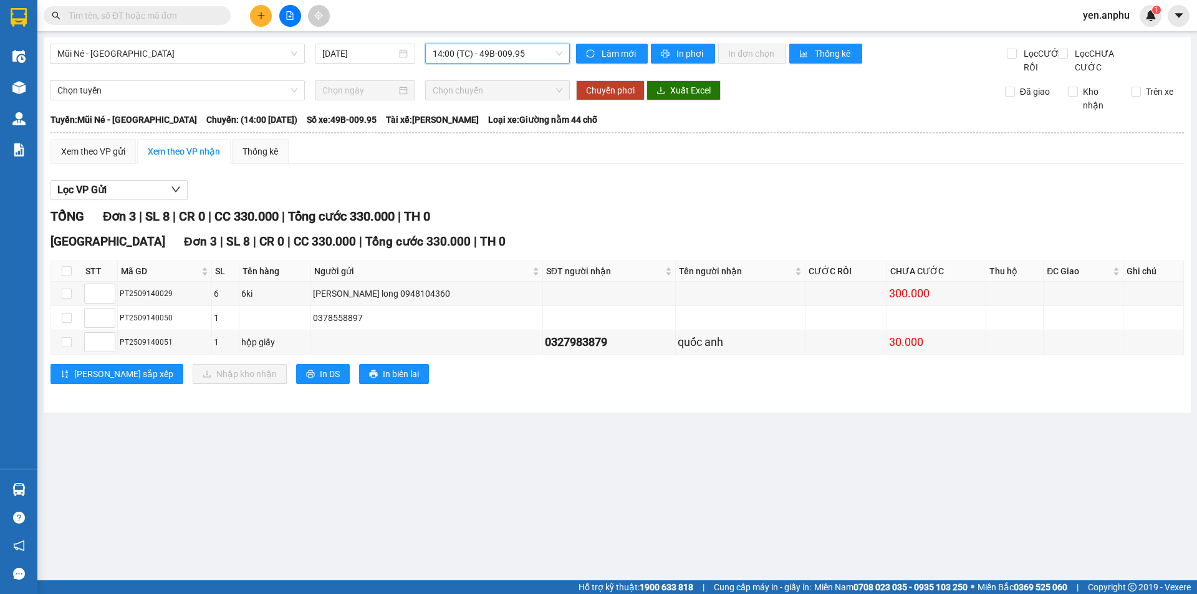
click at [463, 48] on span "14:00 (TC) - 49B-009.95" at bounding box center [497, 53] width 130 height 19
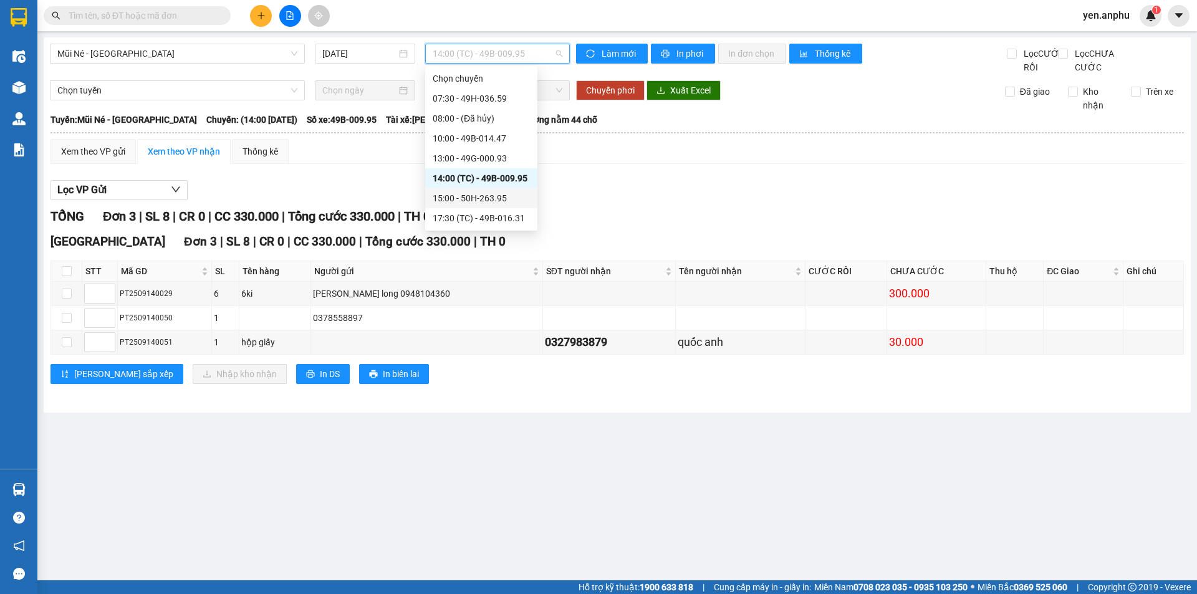
click at [475, 202] on div "15:00 - 50H-263.95" at bounding box center [480, 198] width 97 height 14
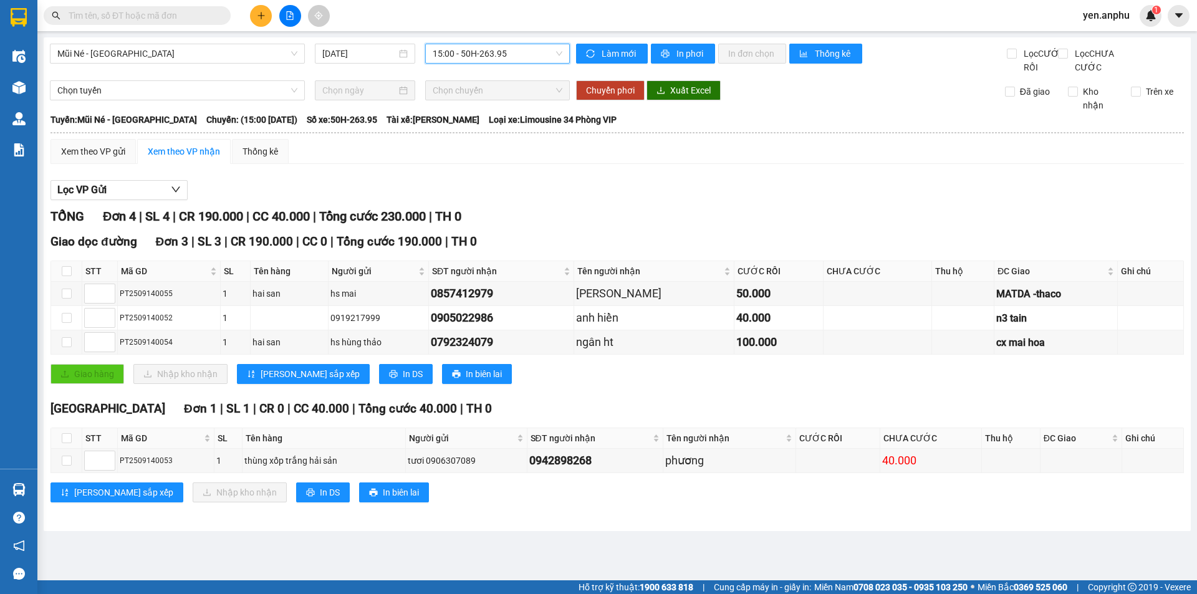
click at [483, 54] on span "15:00 - 50H-263.95" at bounding box center [497, 53] width 130 height 19
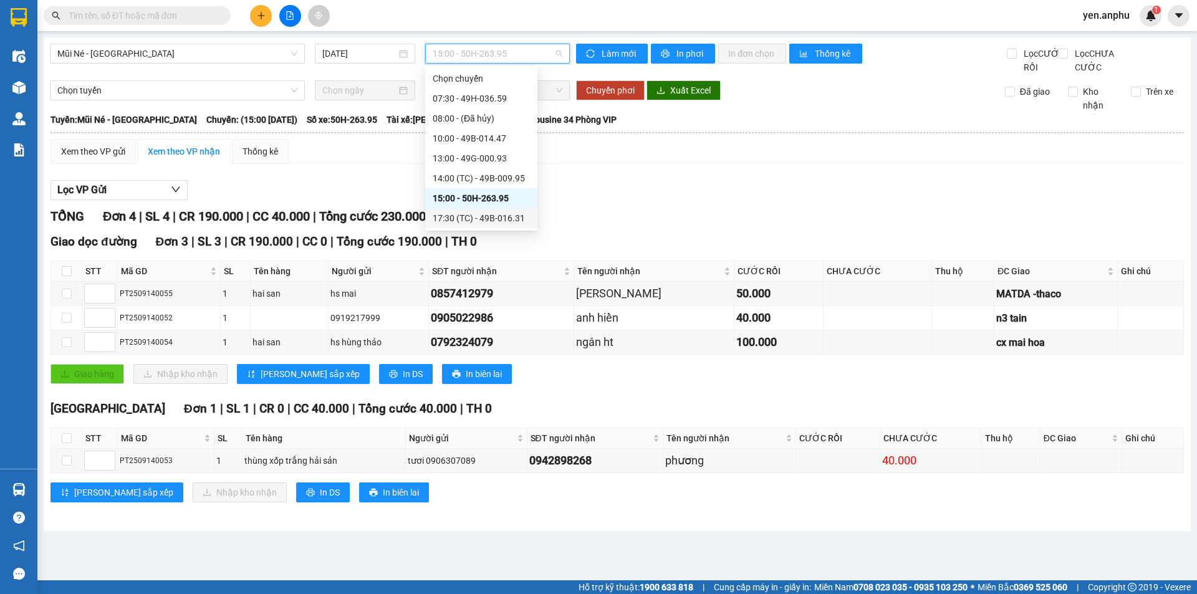
click at [467, 219] on div "17:30 (TC) - 49B-016.31" at bounding box center [480, 218] width 97 height 14
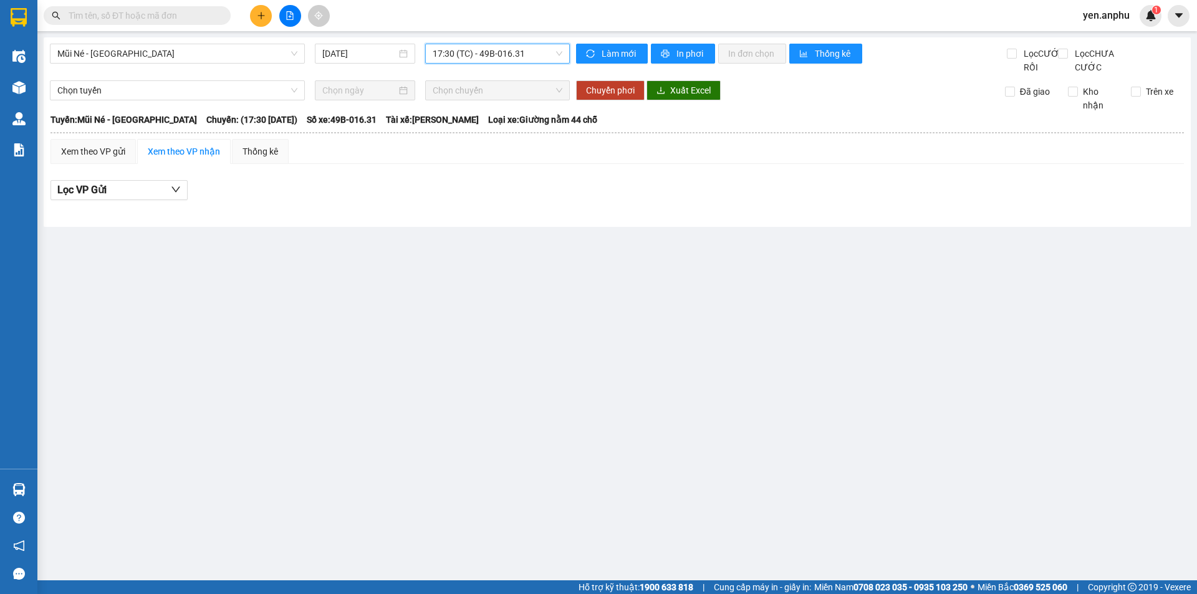
click at [120, 11] on input "text" at bounding box center [142, 16] width 147 height 14
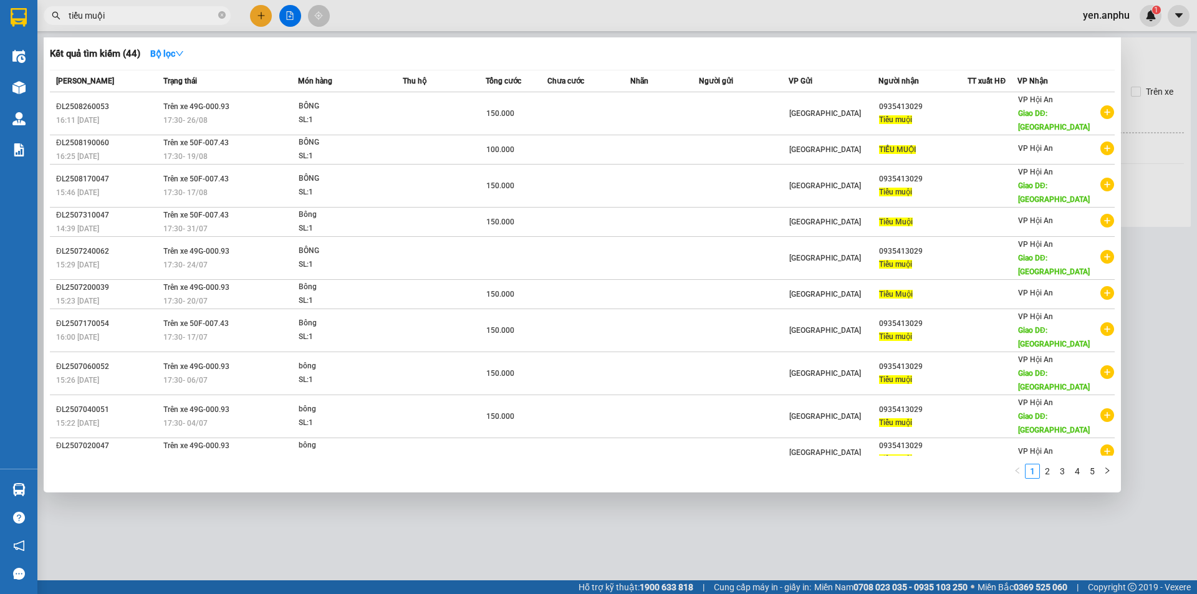
type input "tiểu muội"
click at [257, 11] on div at bounding box center [598, 297] width 1197 height 594
click at [257, 11] on icon "plus" at bounding box center [261, 15] width 9 height 9
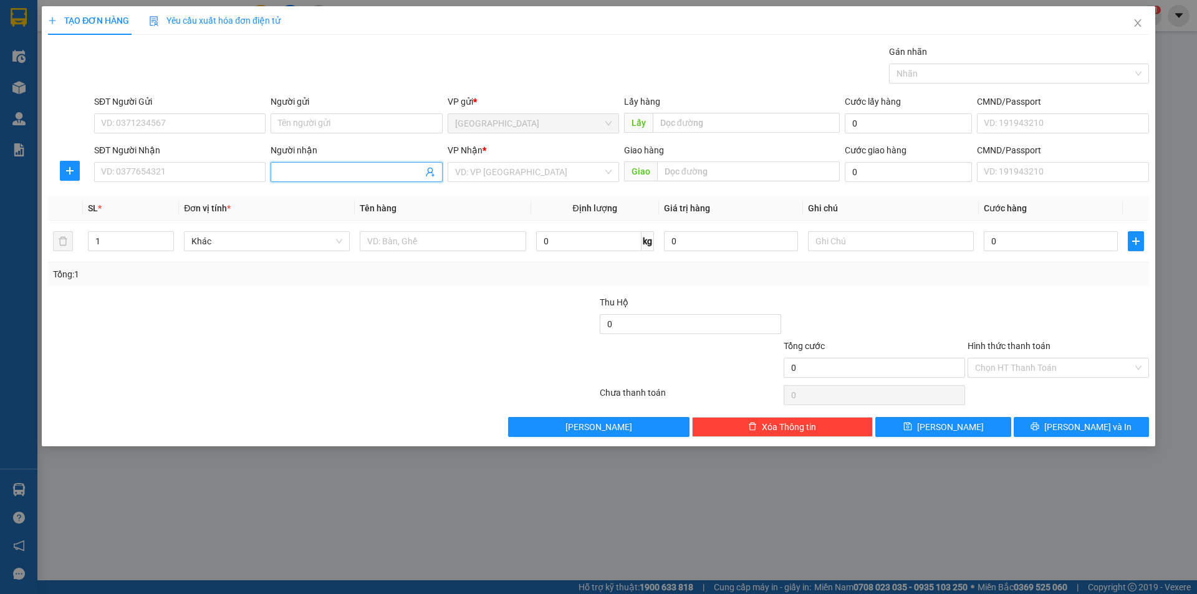
click at [368, 177] on input "Người nhận" at bounding box center [350, 172] width 144 height 14
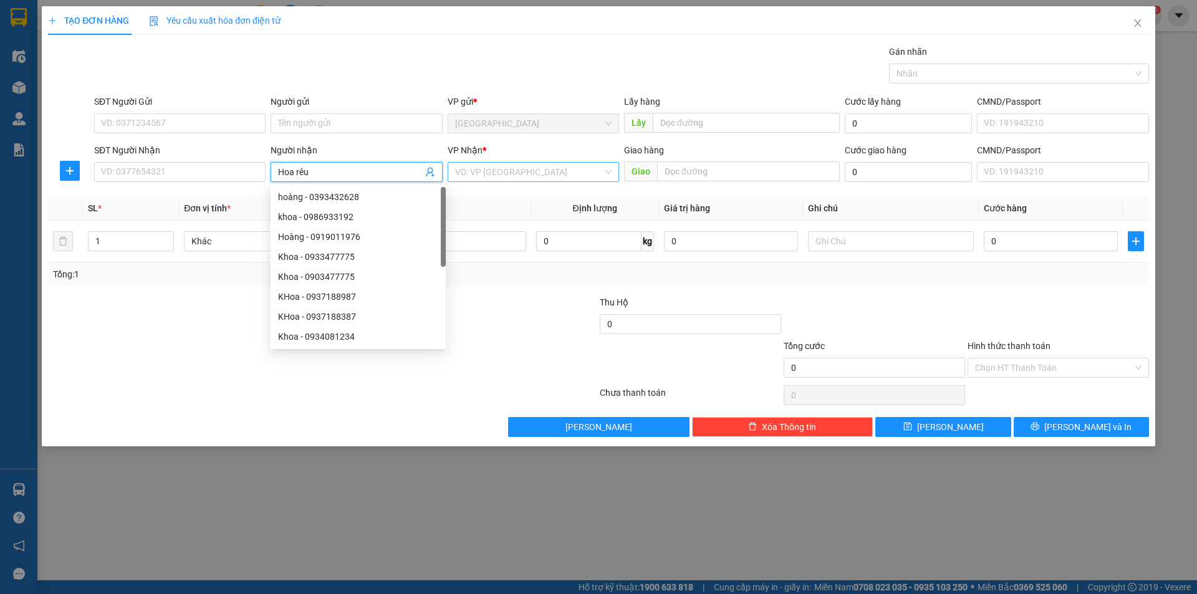
type input "Hoa rêu"
click at [489, 170] on input "search" at bounding box center [529, 172] width 148 height 19
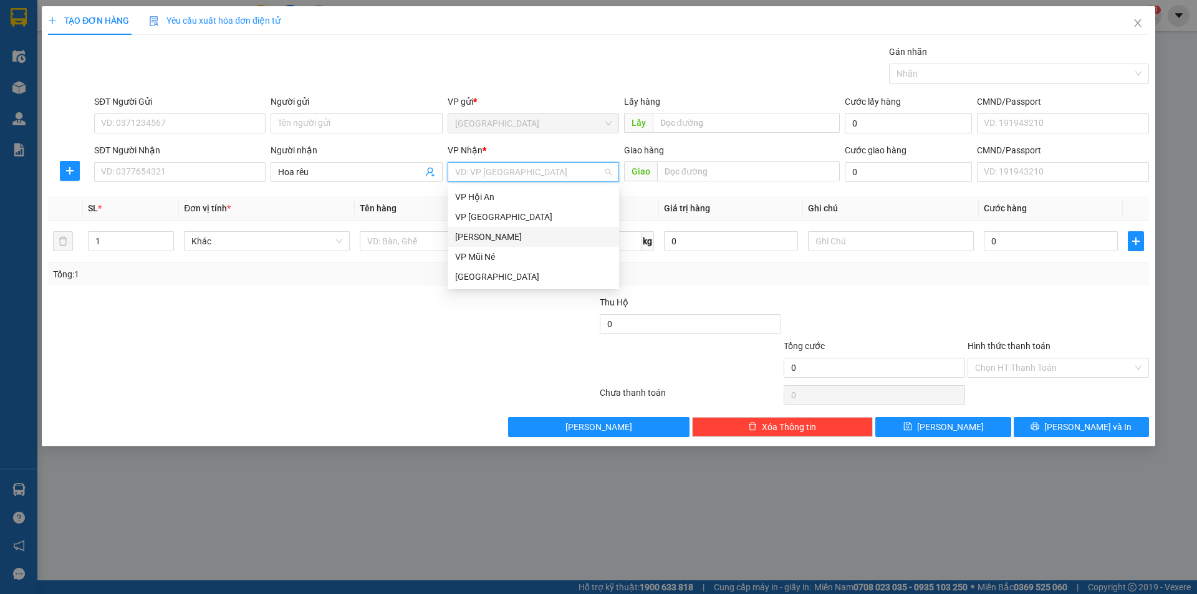
click at [490, 233] on div "[PERSON_NAME]" at bounding box center [533, 237] width 156 height 14
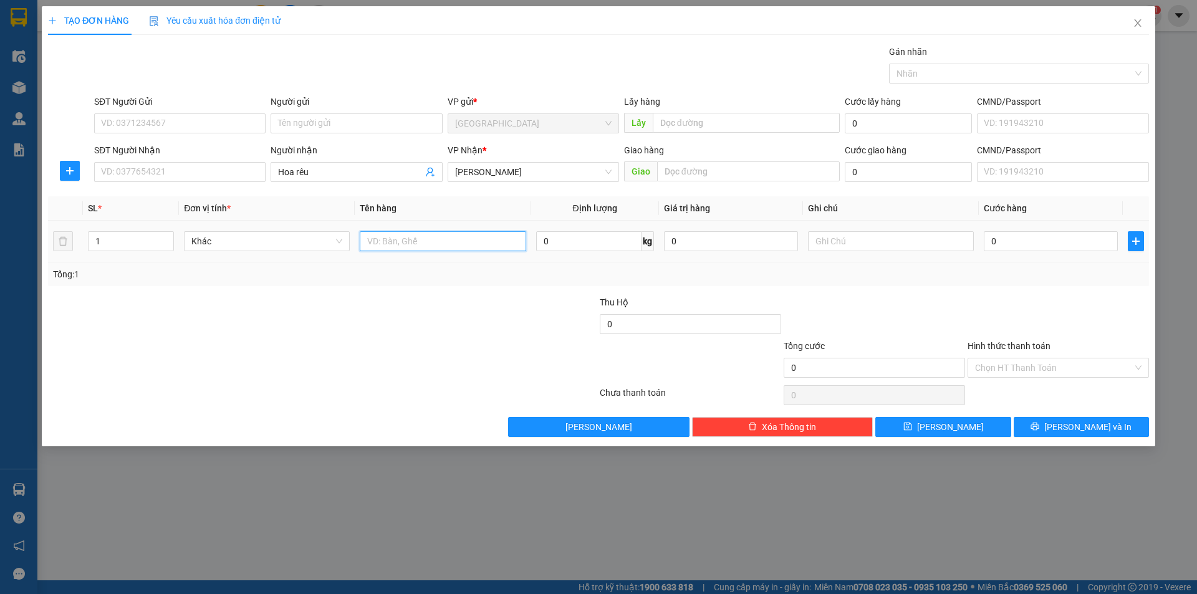
click at [459, 237] on input "text" at bounding box center [443, 241] width 166 height 20
type input "y"
type input "thùng"
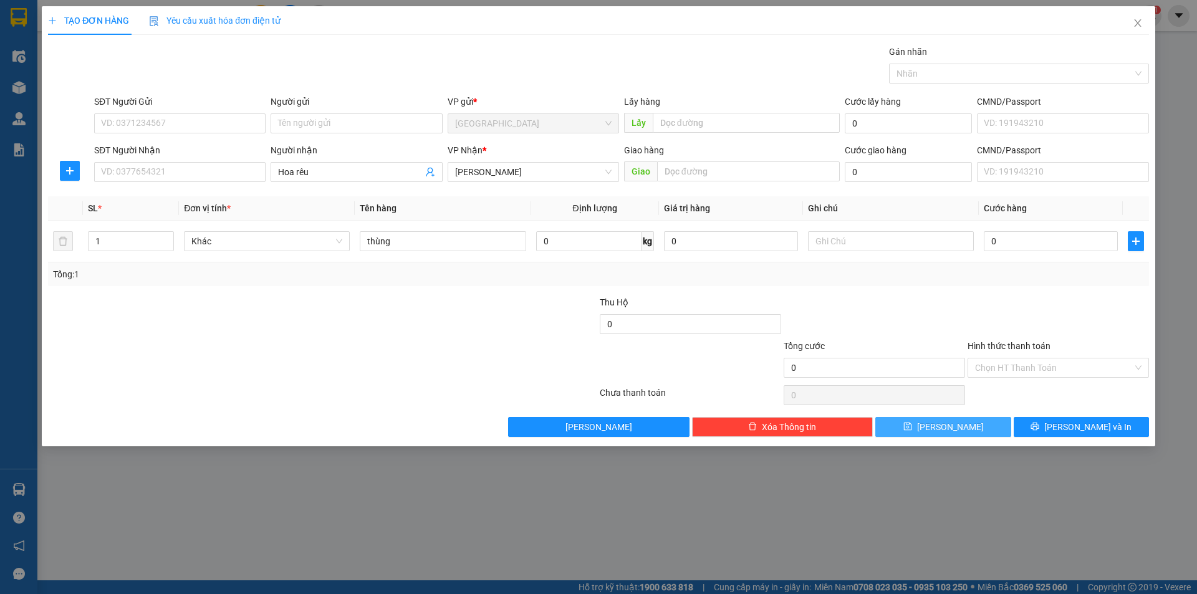
click at [970, 433] on button "Lưu" at bounding box center [942, 427] width 135 height 20
click at [353, 181] on span at bounding box center [355, 172] width 171 height 20
click at [353, 176] on input "Người nhận" at bounding box center [350, 172] width 144 height 14
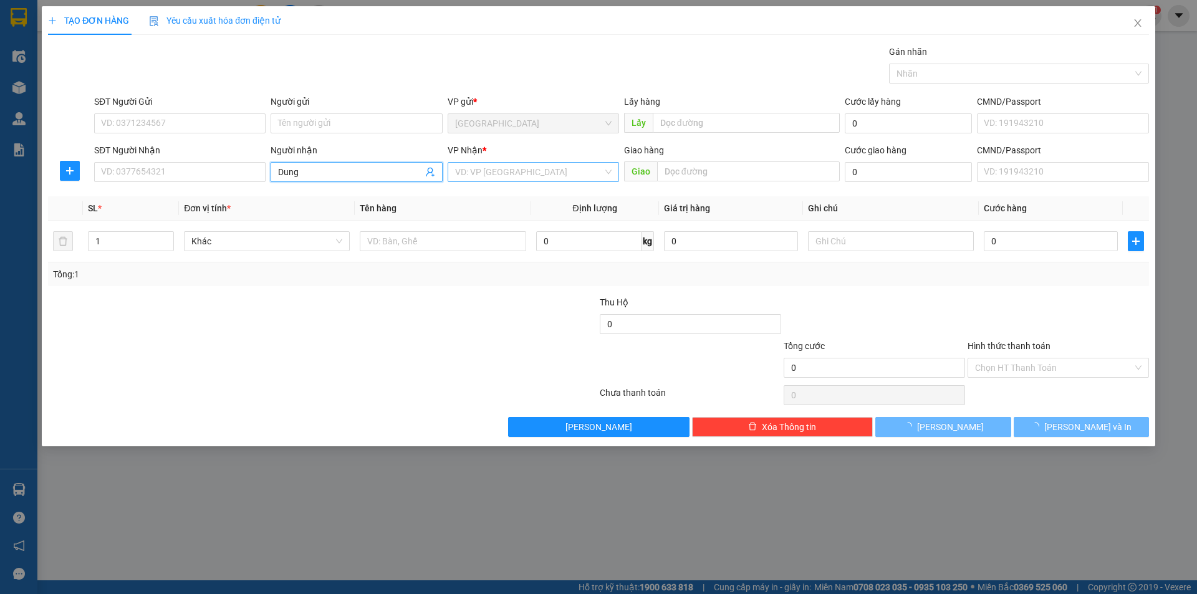
type input "Dung"
click at [544, 178] on input "search" at bounding box center [529, 172] width 148 height 19
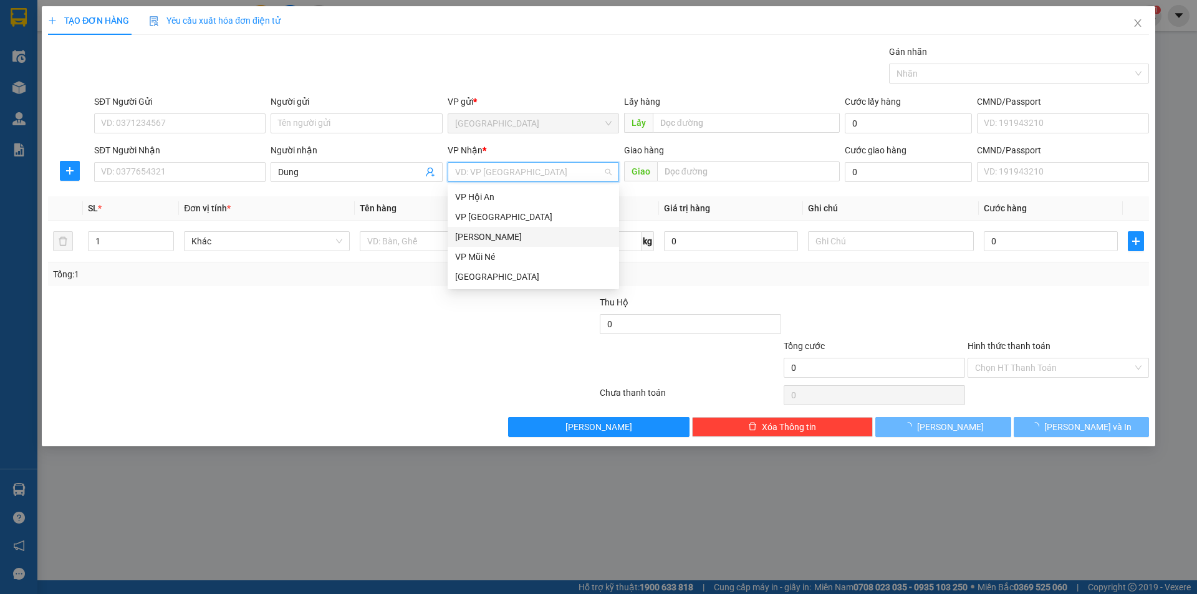
click at [484, 237] on div "[PERSON_NAME]" at bounding box center [533, 237] width 156 height 14
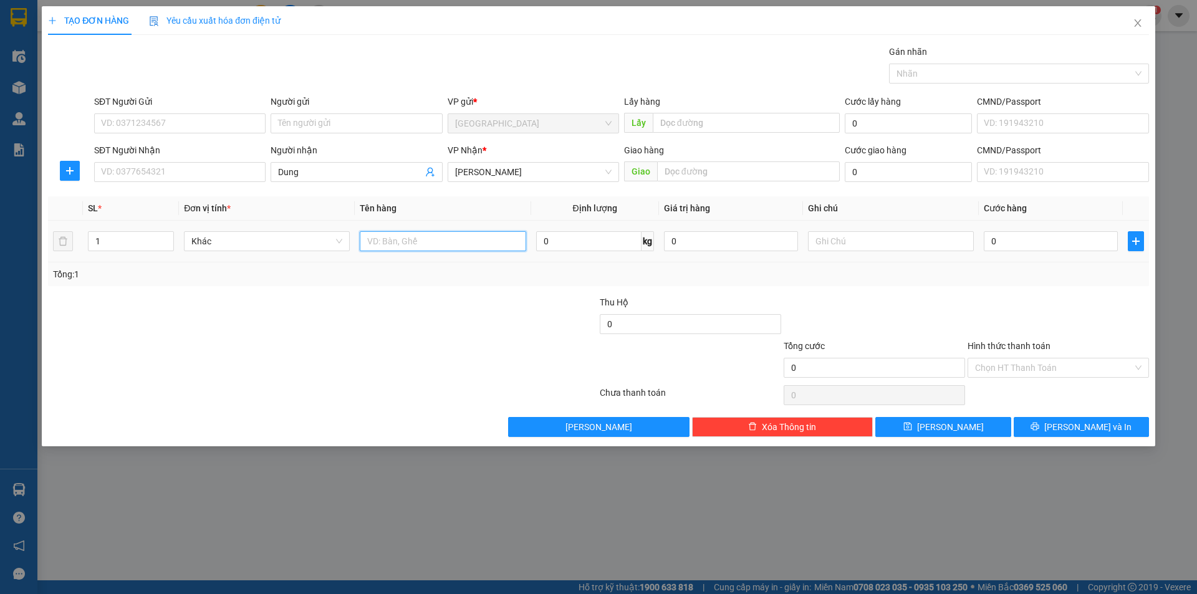
click at [441, 234] on input "text" at bounding box center [443, 241] width 166 height 20
type input "thùng rau"
type input "4"
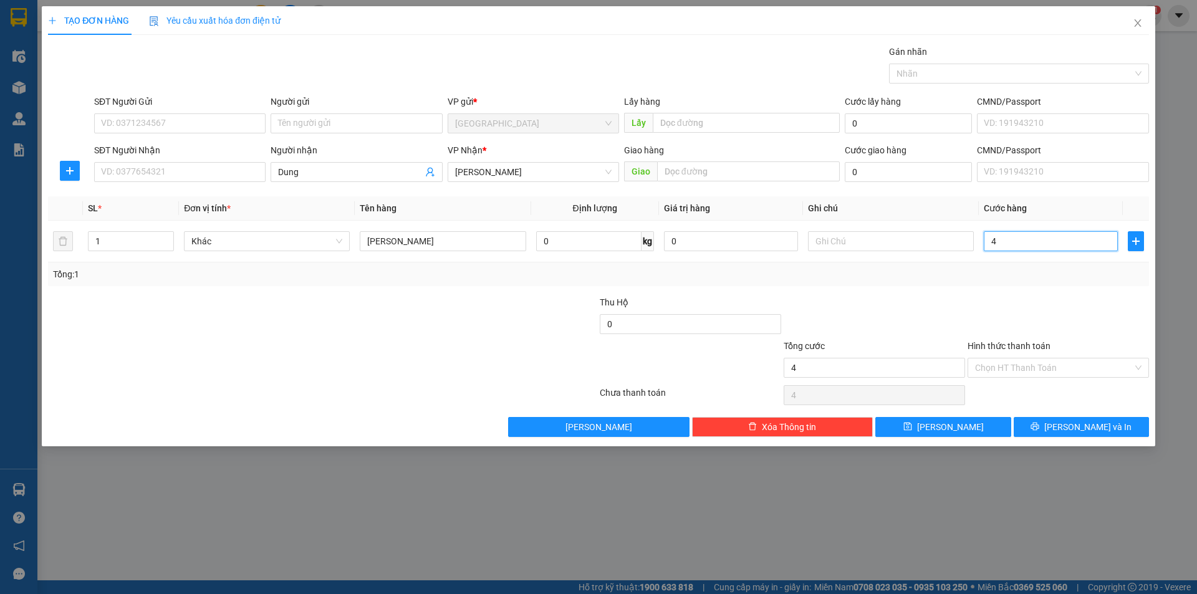
type input "40"
type input "40.000"
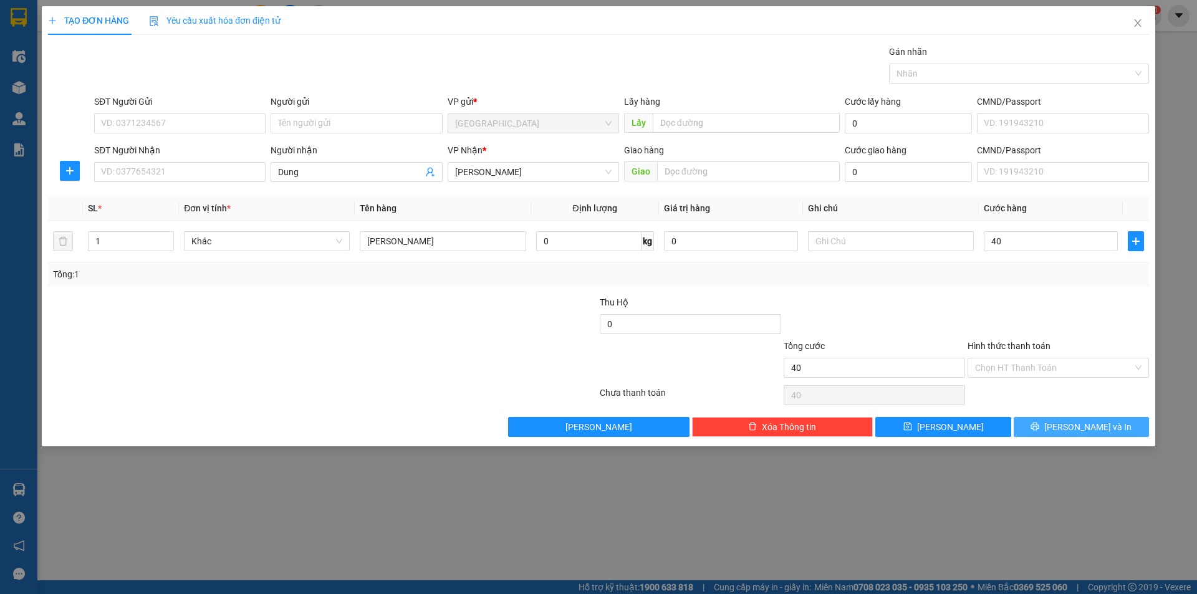
type input "40.000"
click at [1056, 431] on button "Lưu và In" at bounding box center [1080, 427] width 135 height 20
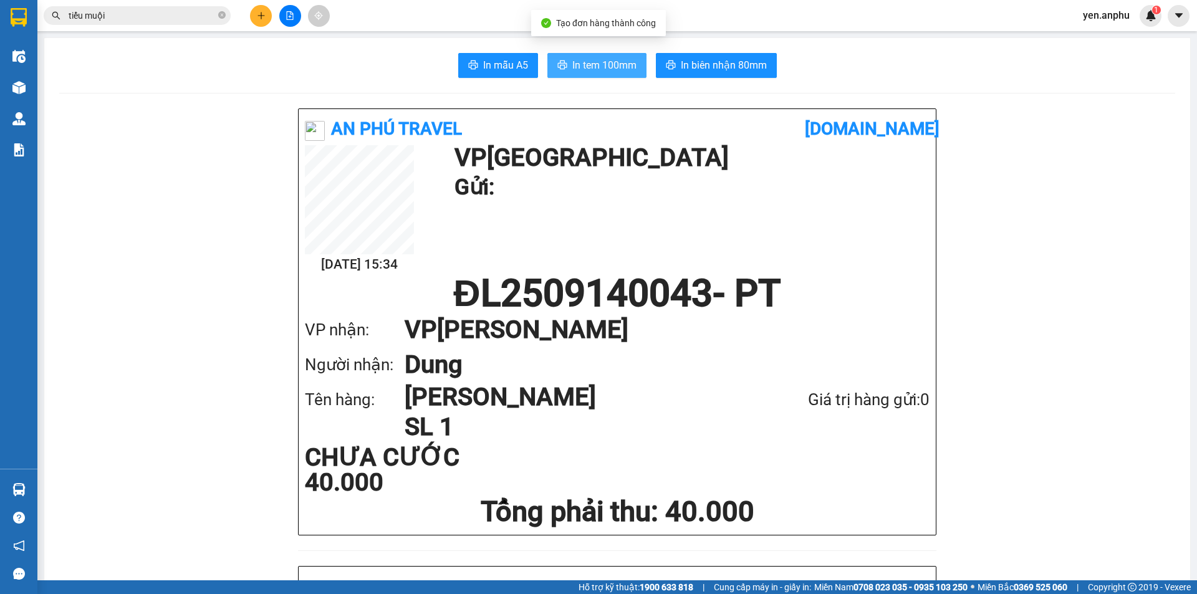
click at [610, 70] on span "In tem 100mm" at bounding box center [604, 65] width 64 height 16
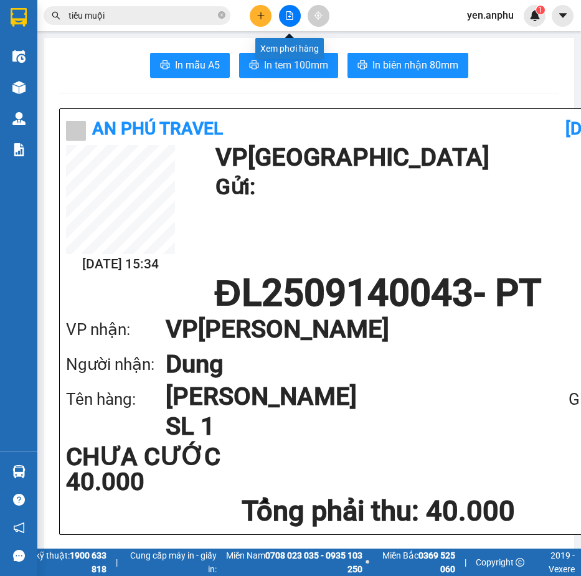
click at [286, 15] on icon "file-add" at bounding box center [289, 15] width 9 height 9
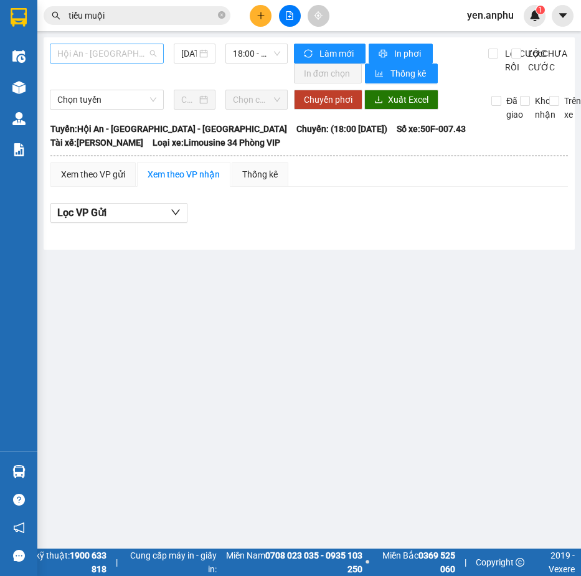
click at [118, 59] on span "Hội An - [GEOGRAPHIC_DATA] - [GEOGRAPHIC_DATA]" at bounding box center [106, 53] width 99 height 19
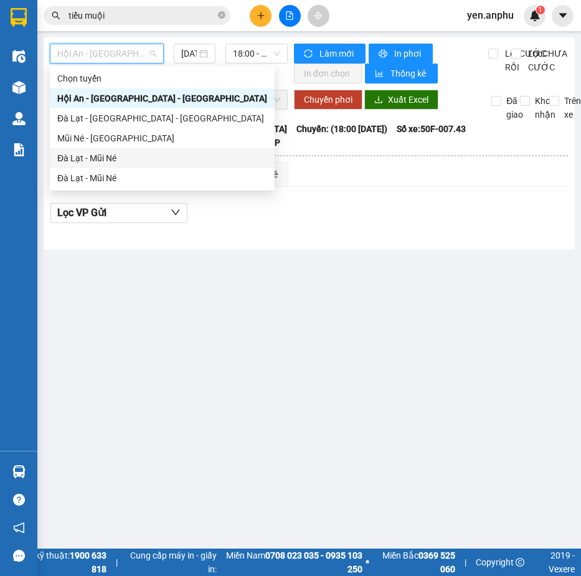
click at [121, 148] on div "Đà Lạt - Mũi Né" at bounding box center [162, 158] width 225 height 20
type input "[DATE]"
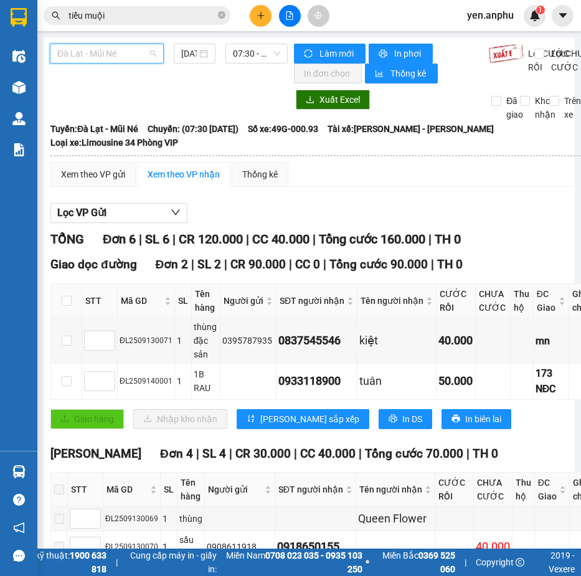
click at [95, 50] on span "Đà Lạt - Mũi Né" at bounding box center [106, 53] width 99 height 19
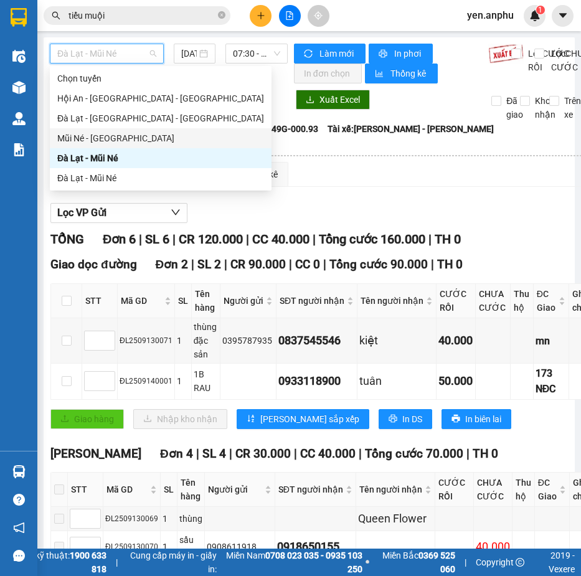
click at [106, 133] on div "Mũi Né - [GEOGRAPHIC_DATA]" at bounding box center [160, 138] width 207 height 14
type input "[DATE]"
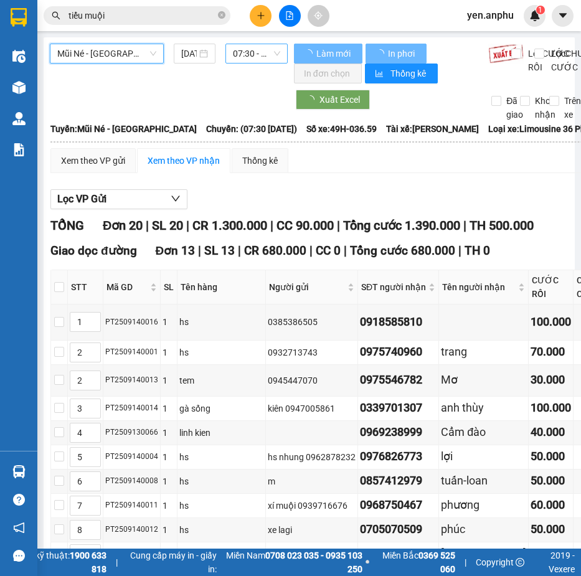
click at [226, 56] on div "07:30 - 49H-036.59" at bounding box center [257, 54] width 62 height 20
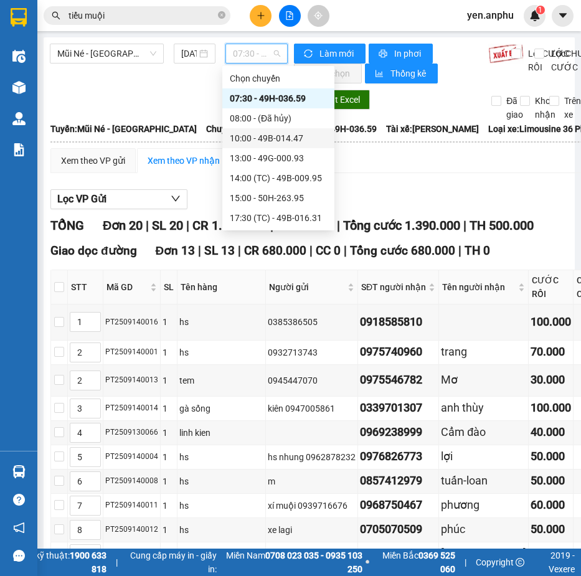
click at [276, 142] on div "10:00 - 49B-014.47" at bounding box center [278, 138] width 97 height 14
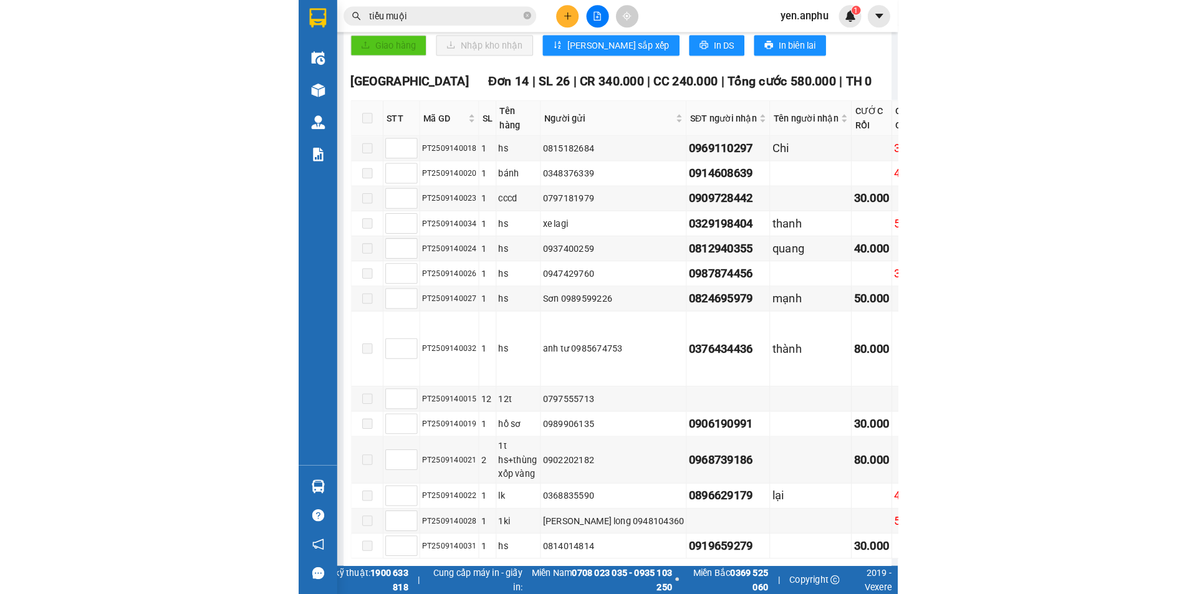
scroll to position [467, 0]
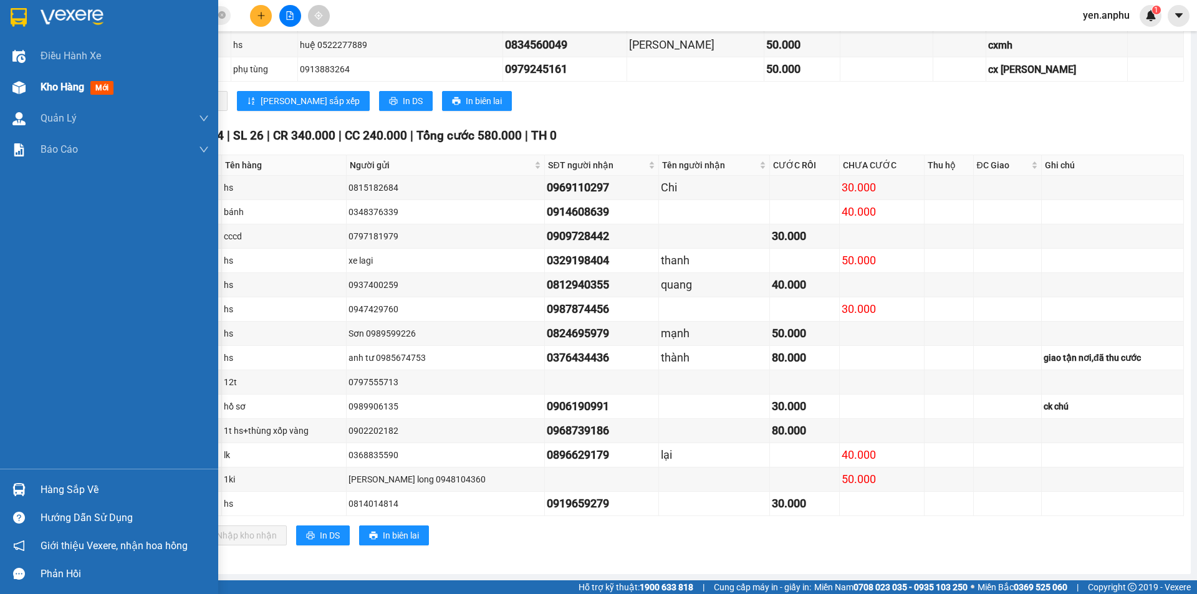
click at [34, 84] on div "Kho hàng mới" at bounding box center [109, 87] width 218 height 31
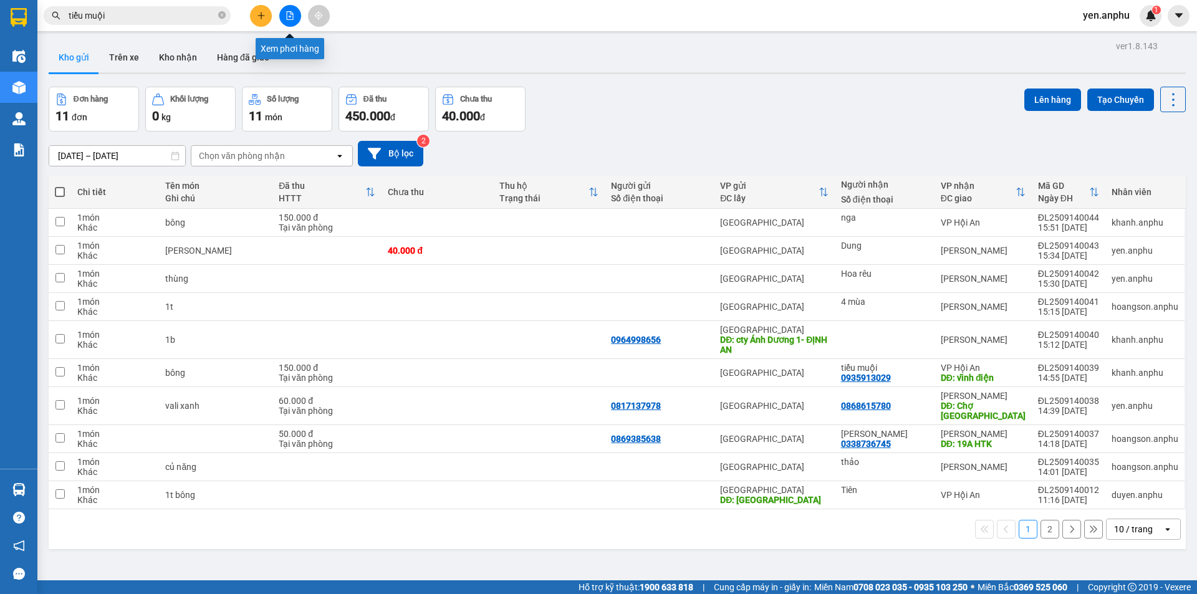
click at [290, 16] on icon "file-add" at bounding box center [290, 15] width 7 height 9
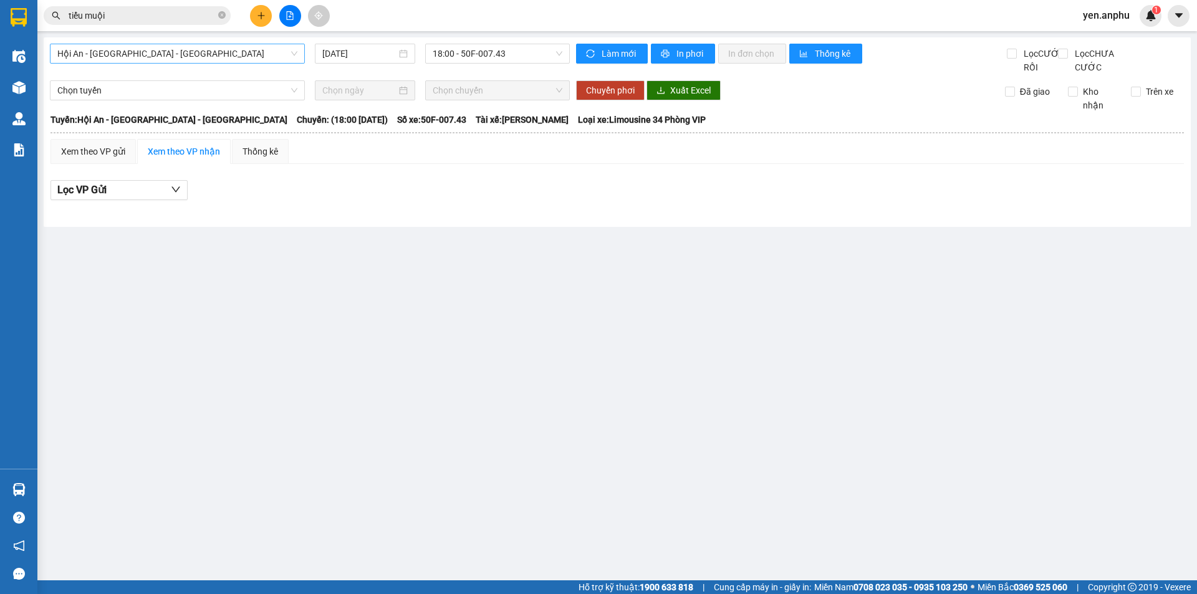
click at [163, 57] on span "Hội An - [GEOGRAPHIC_DATA] - [GEOGRAPHIC_DATA]" at bounding box center [177, 53] width 240 height 19
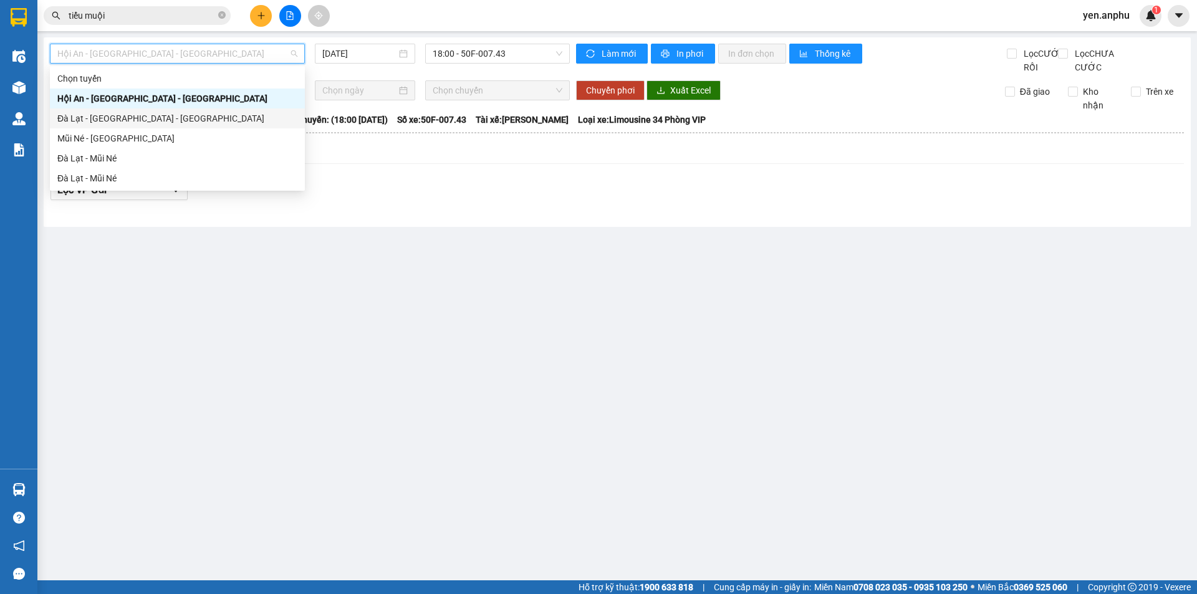
click at [160, 116] on div "Đà Lạt - [GEOGRAPHIC_DATA] - [GEOGRAPHIC_DATA]" at bounding box center [177, 119] width 240 height 14
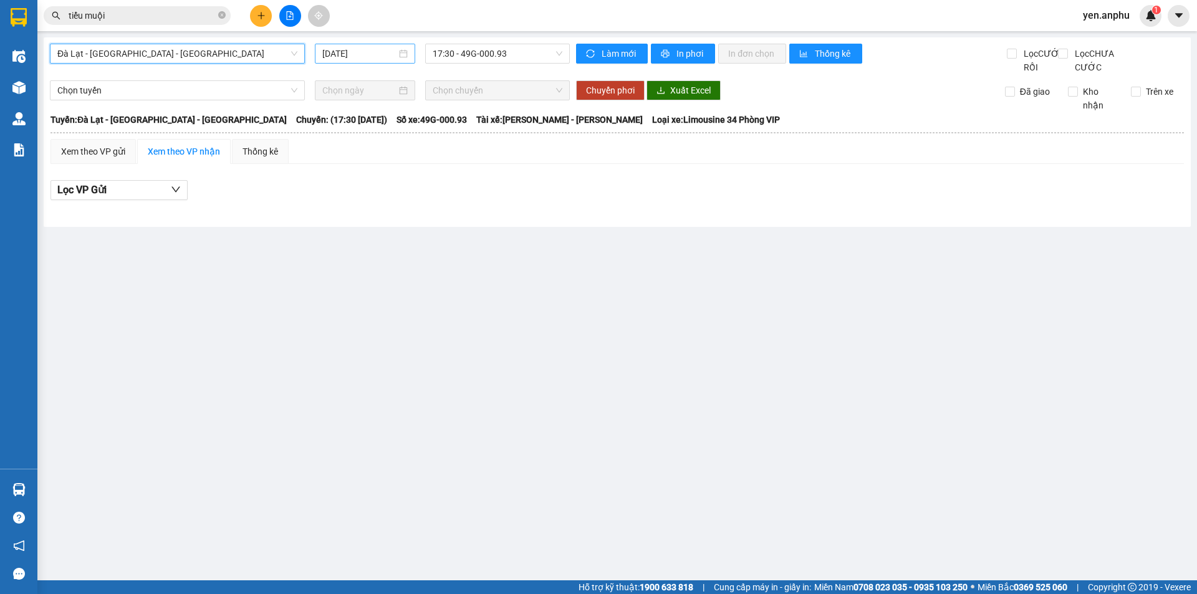
click at [357, 54] on input "[DATE]" at bounding box center [359, 54] width 74 height 14
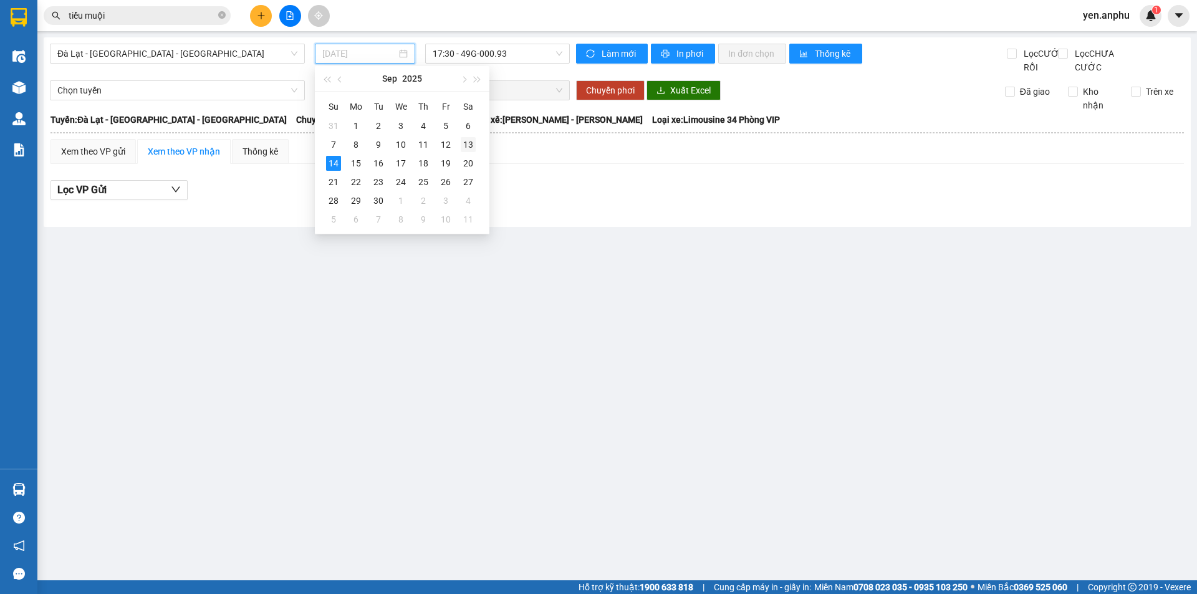
click at [466, 145] on div "13" at bounding box center [468, 144] width 15 height 15
type input "13/09/2025"
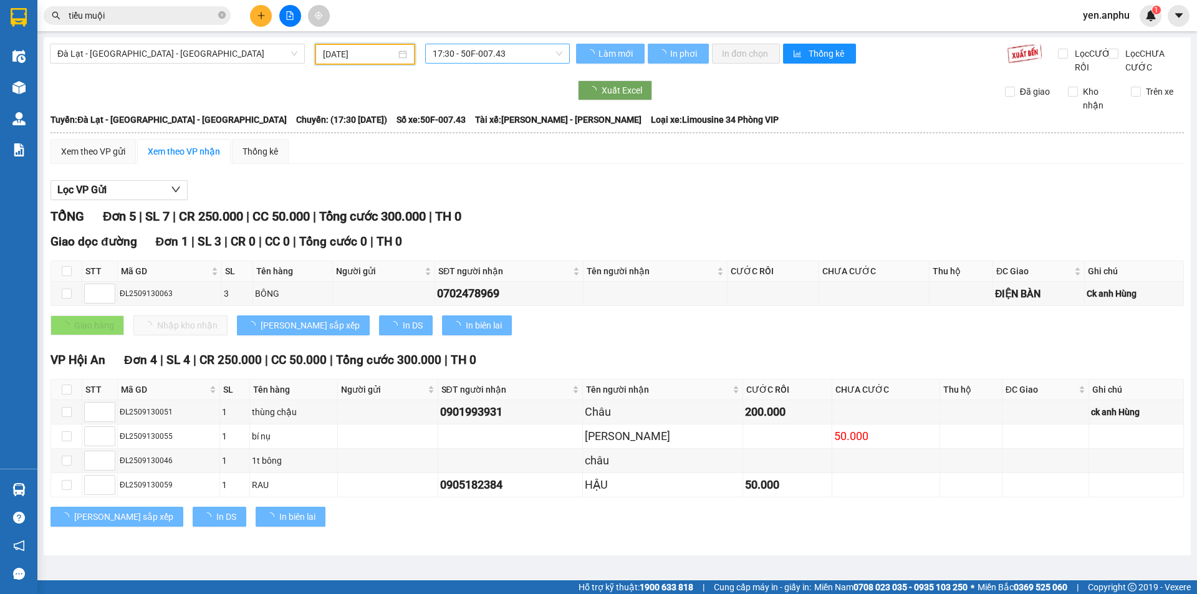
click at [497, 57] on span "17:30 - 50F-007.43" at bounding box center [497, 53] width 130 height 19
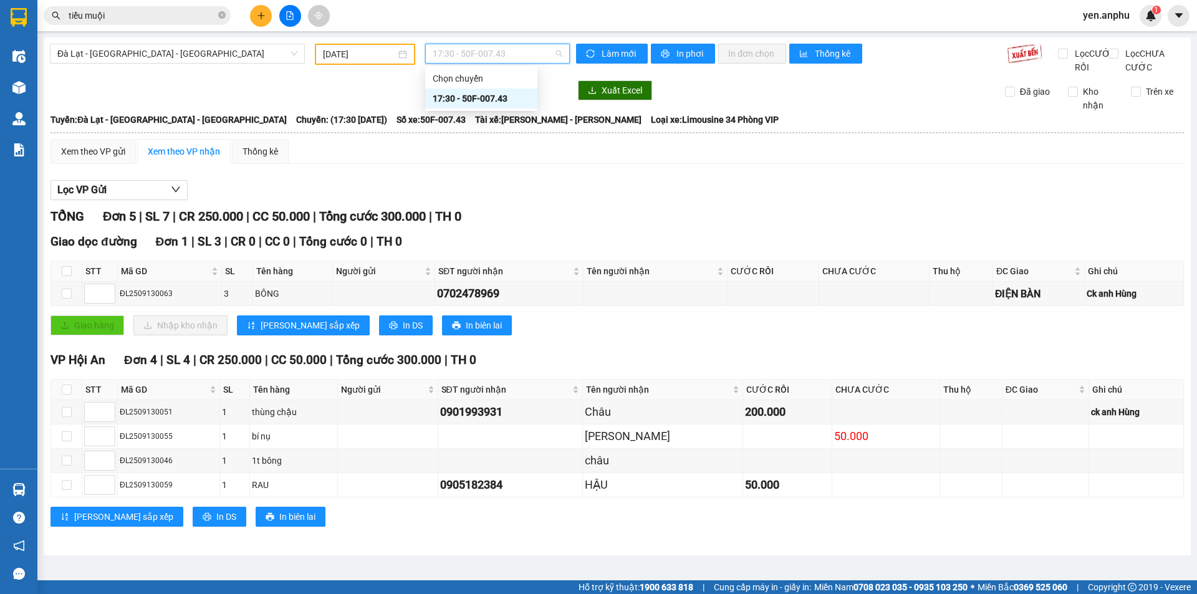
click at [499, 91] on div "17:30 - 50F-007.43" at bounding box center [481, 98] width 112 height 20
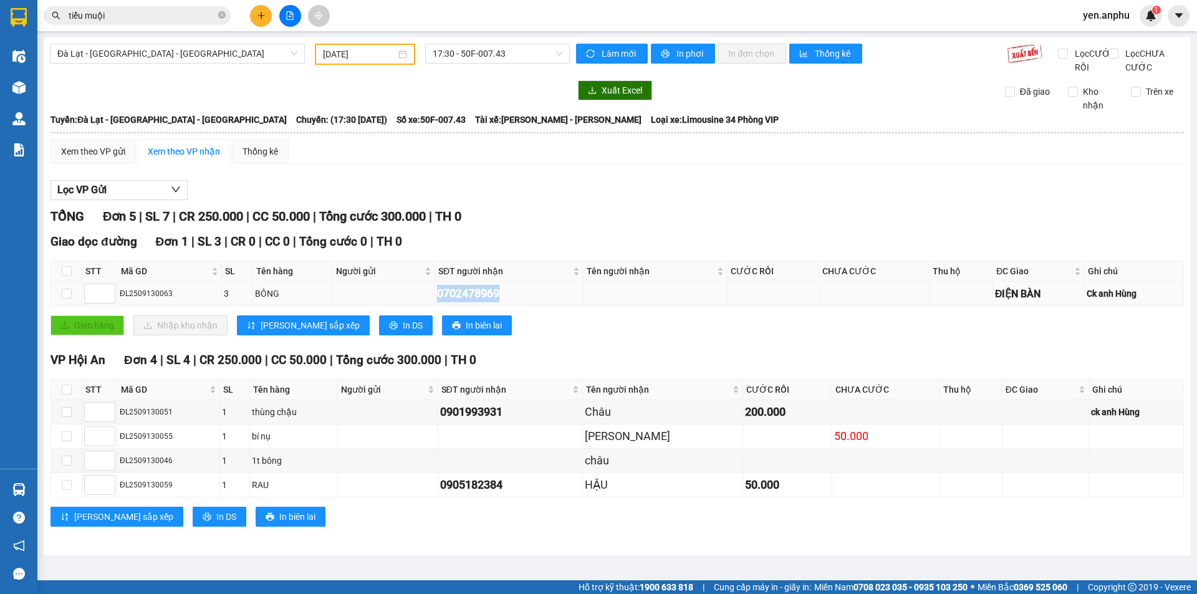
drag, startPoint x: 532, startPoint y: 303, endPoint x: 431, endPoint y: 302, distance: 101.0
click at [435, 302] on td "0702478969" at bounding box center [509, 294] width 148 height 24
copy div "0702478969"
click at [259, 12] on icon "plus" at bounding box center [261, 15] width 9 height 9
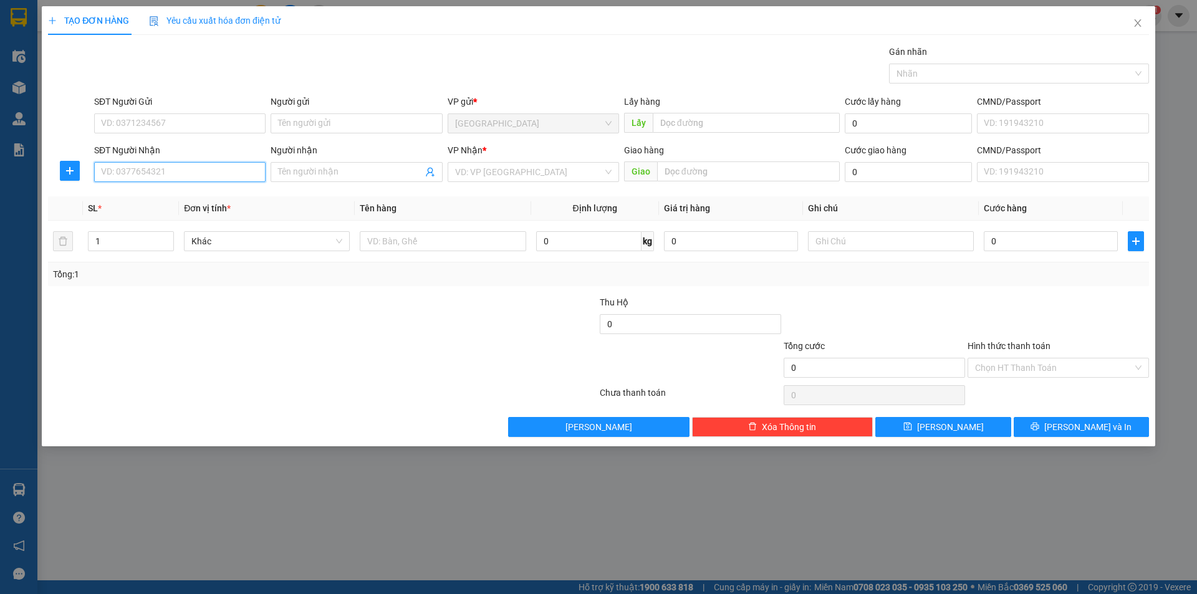
click at [216, 171] on input "SĐT Người Nhận" at bounding box center [179, 172] width 171 height 20
paste input "0702478969"
type input "0702478969"
click at [201, 208] on div "0702478969 0702478969" at bounding box center [179, 196] width 171 height 25
click at [209, 175] on input "0702478969" at bounding box center [179, 172] width 171 height 20
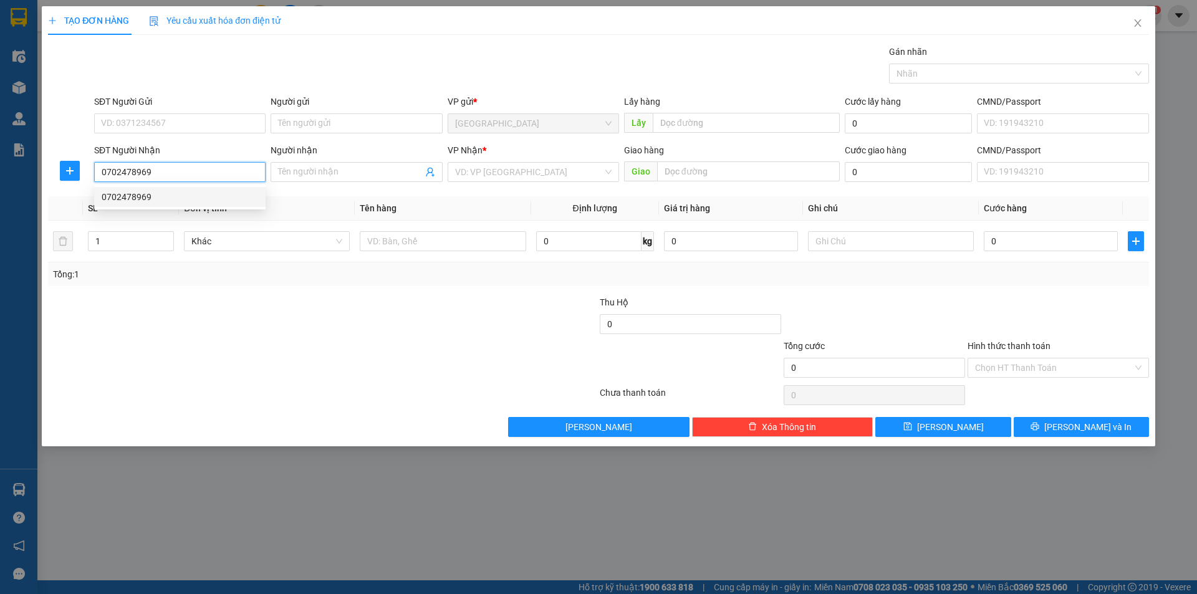
click at [202, 199] on div "0702478969" at bounding box center [180, 197] width 156 height 14
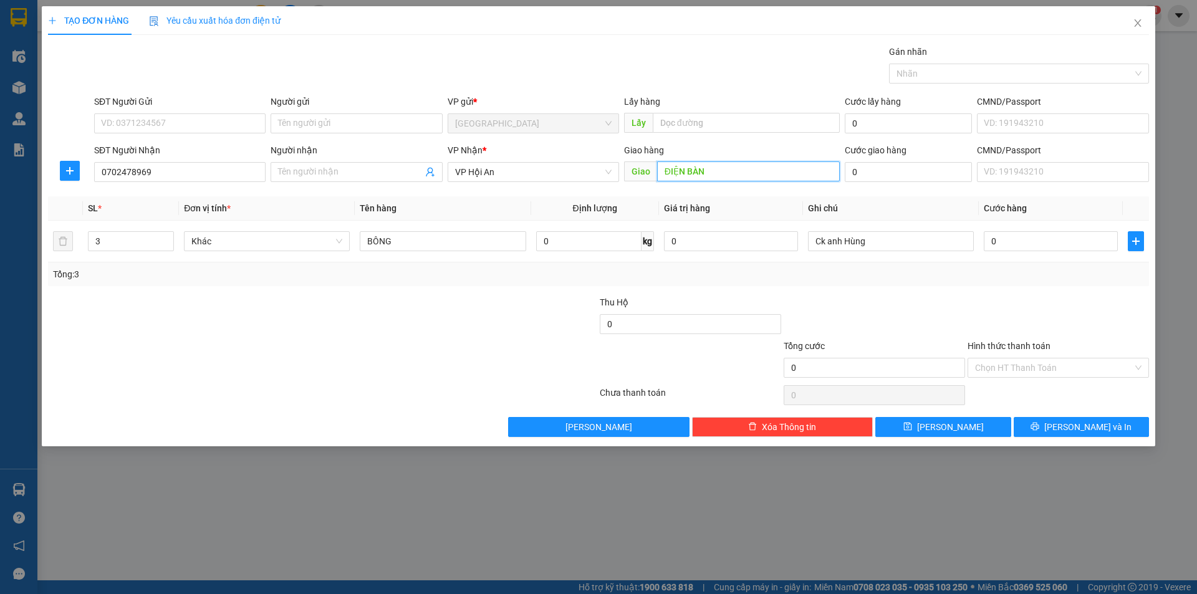
click at [730, 175] on input "ĐIỆN BÀN" at bounding box center [748, 171] width 183 height 20
click at [729, 175] on input "ĐIỆN BÀN" at bounding box center [748, 171] width 183 height 20
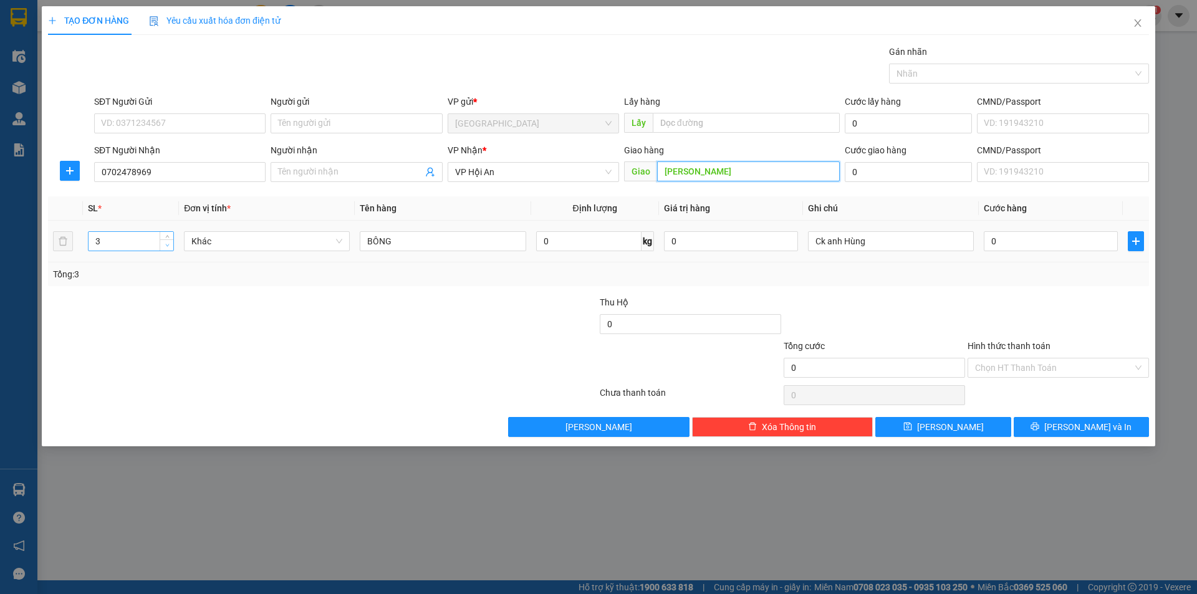
type input "Tam Kỳ"
type input "2"
click at [170, 248] on span "down" at bounding box center [166, 245] width 7 height 7
click at [1064, 414] on div "Transit Pickup Surcharge Ids Transit Deliver Surcharge Ids Transit Deliver Surc…" at bounding box center [598, 241] width 1101 height 392
click at [1039, 422] on icon "printer" at bounding box center [1034, 426] width 9 height 9
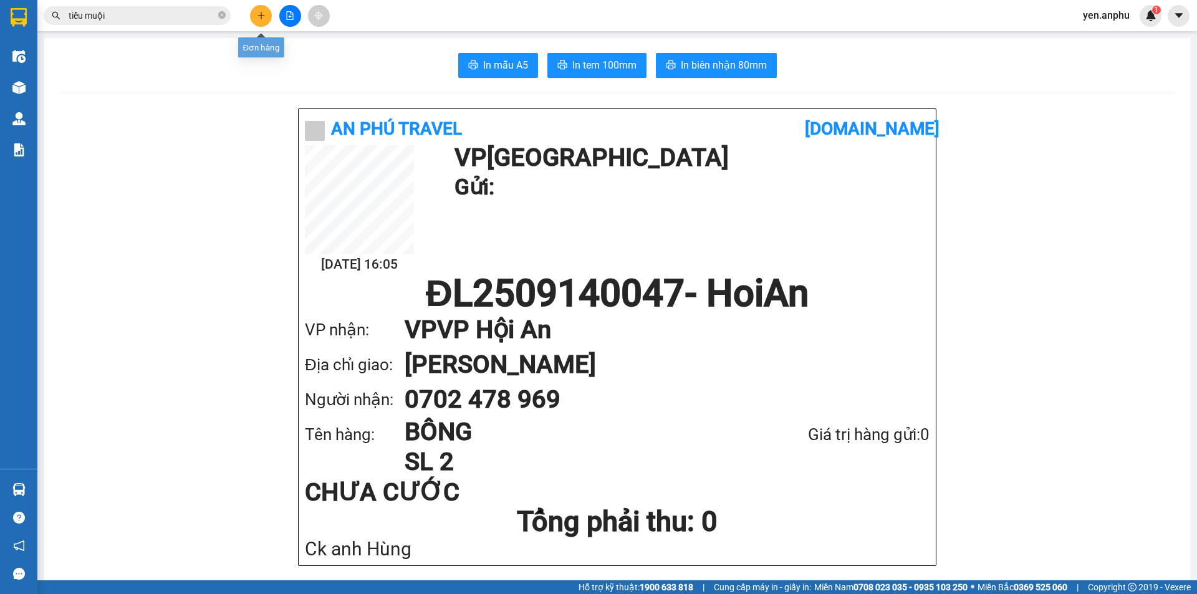
click at [263, 13] on button at bounding box center [261, 16] width 22 height 22
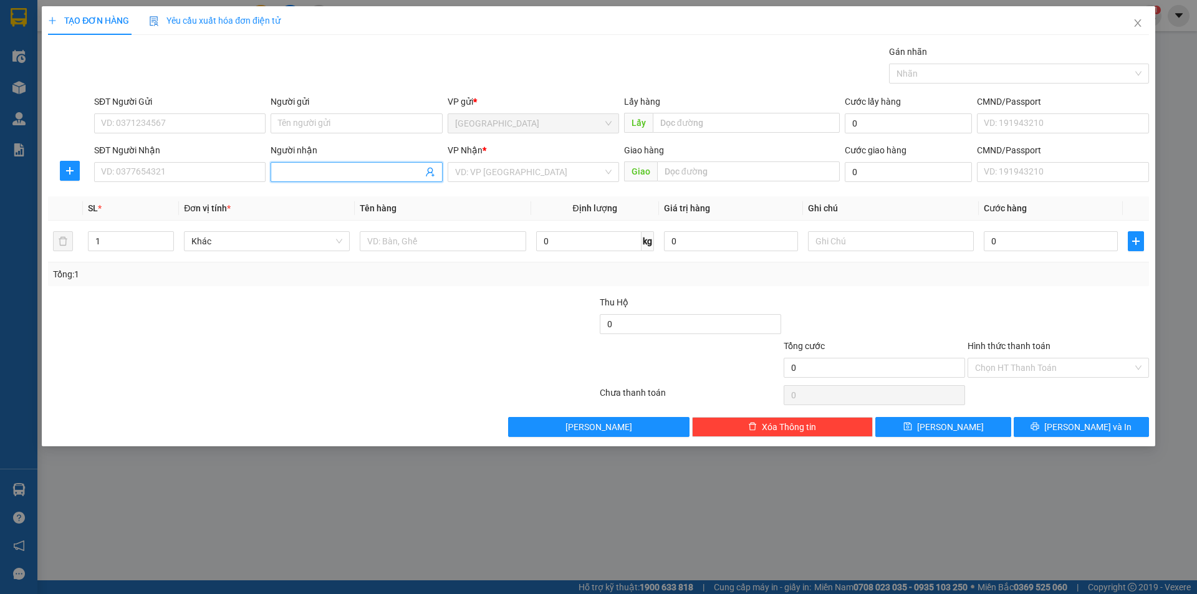
click at [325, 173] on input "Người nhận" at bounding box center [350, 172] width 144 height 14
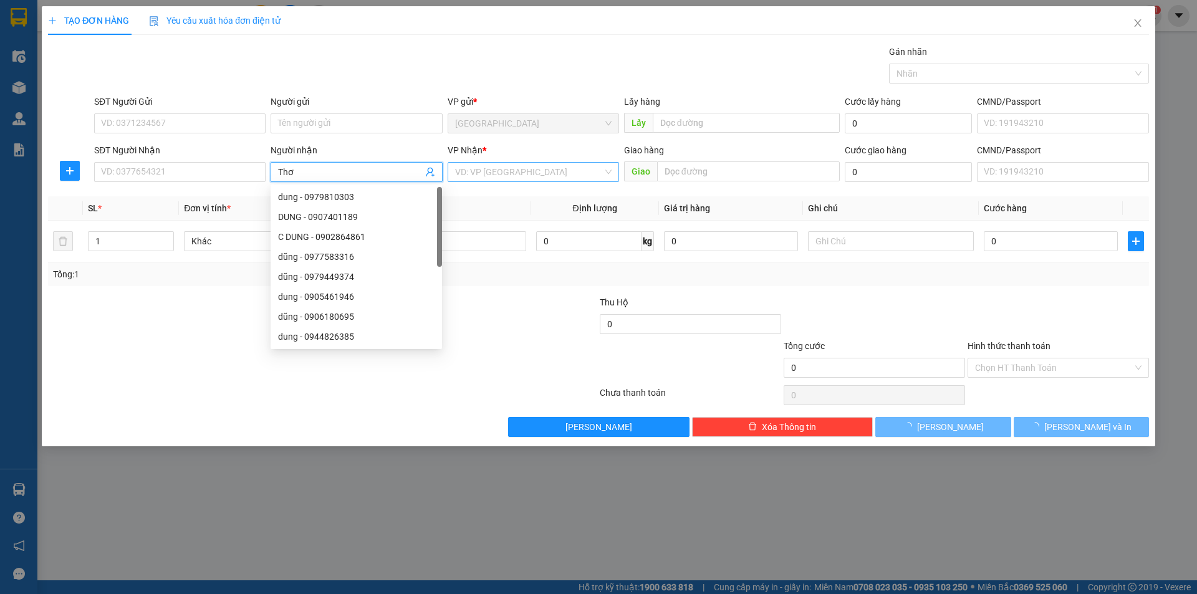
type input "Thơ"
click at [466, 168] on input "search" at bounding box center [529, 172] width 148 height 19
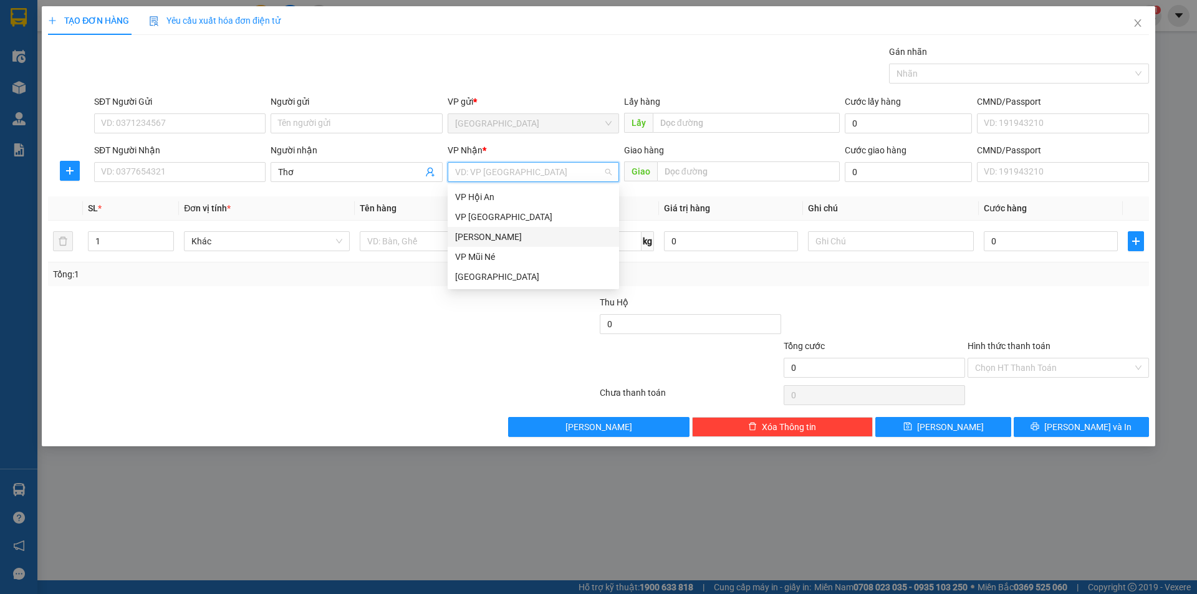
click at [474, 232] on div "[PERSON_NAME]" at bounding box center [533, 237] width 156 height 14
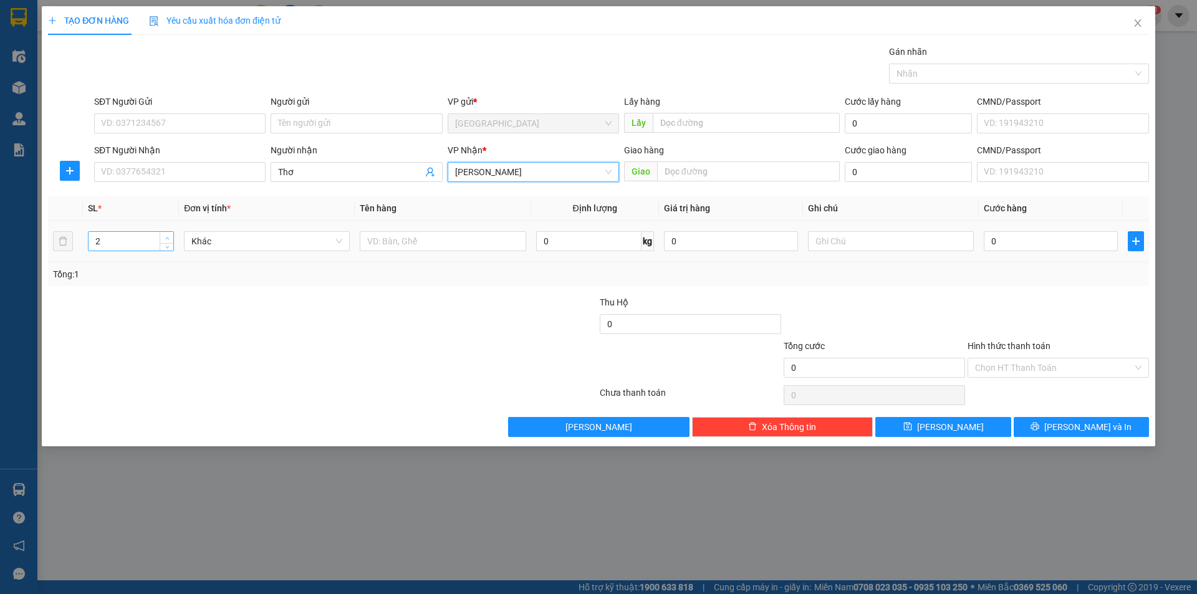
click at [170, 234] on span "up" at bounding box center [166, 237] width 7 height 7
click at [178, 234] on td "5" at bounding box center [131, 242] width 96 height 42
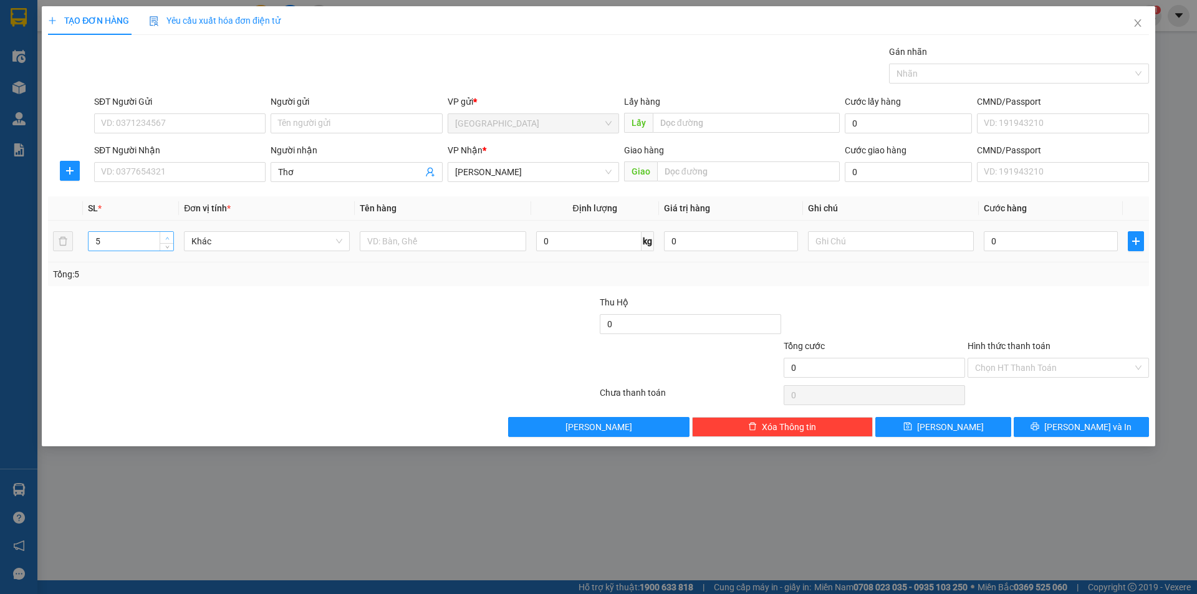
type input "6"
click at [170, 234] on span "up" at bounding box center [166, 237] width 7 height 7
click at [396, 249] on input "text" at bounding box center [443, 241] width 166 height 20
click at [406, 238] on input "5 thùng = 1 bọc" at bounding box center [443, 241] width 166 height 20
type input "5 thùng + 1 bọc"
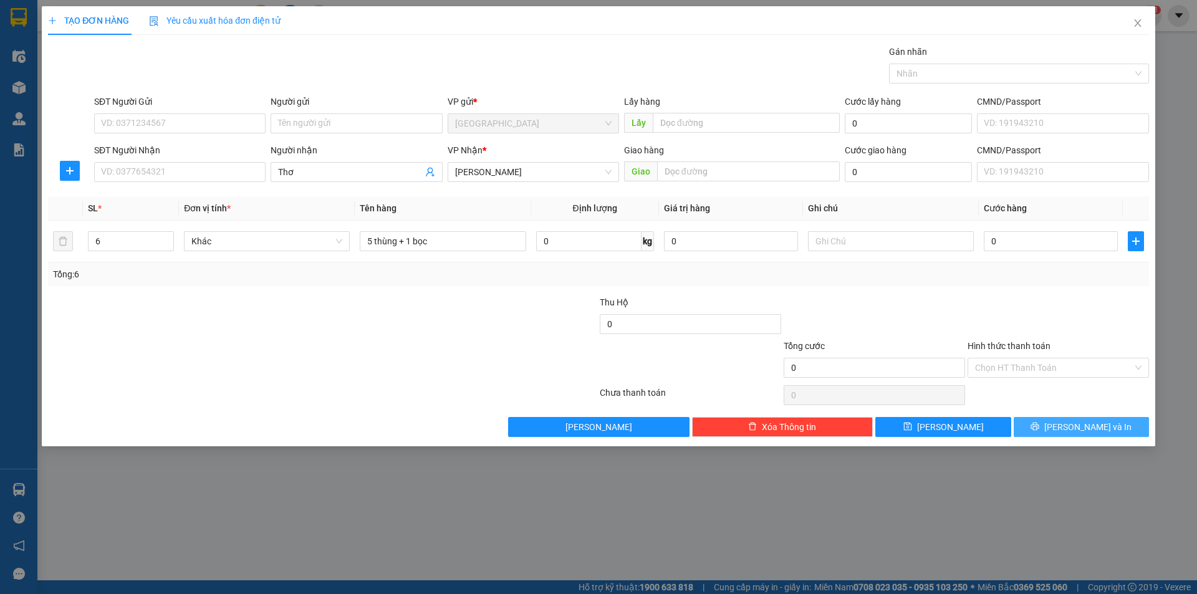
click at [1096, 424] on span "Lưu và In" at bounding box center [1087, 427] width 87 height 14
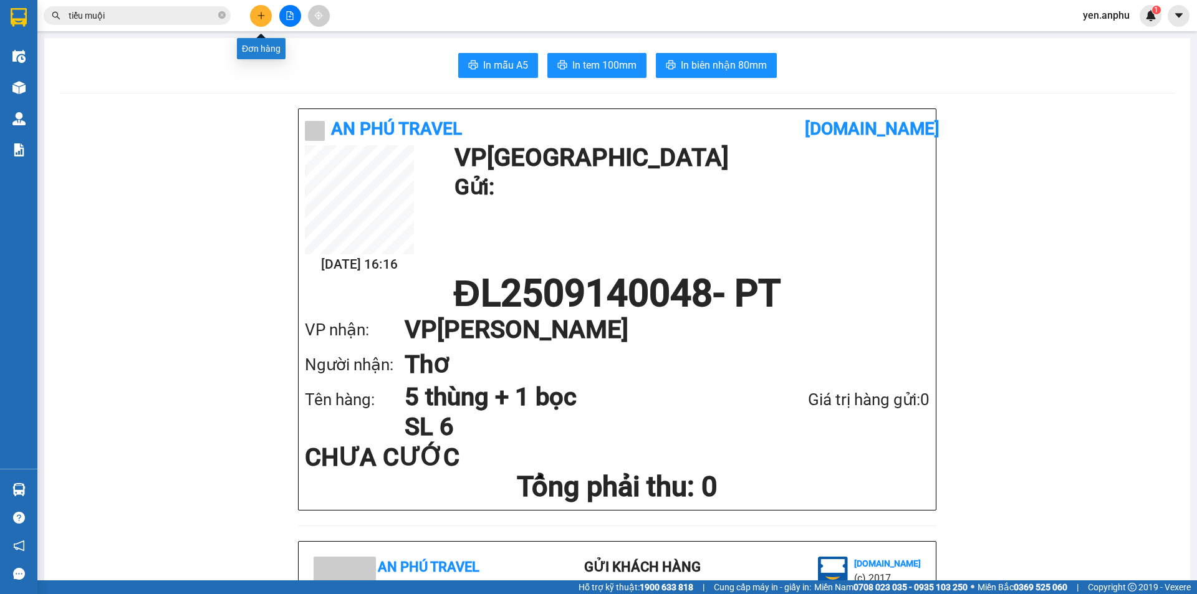
click at [261, 12] on icon "plus" at bounding box center [260, 15] width 1 height 7
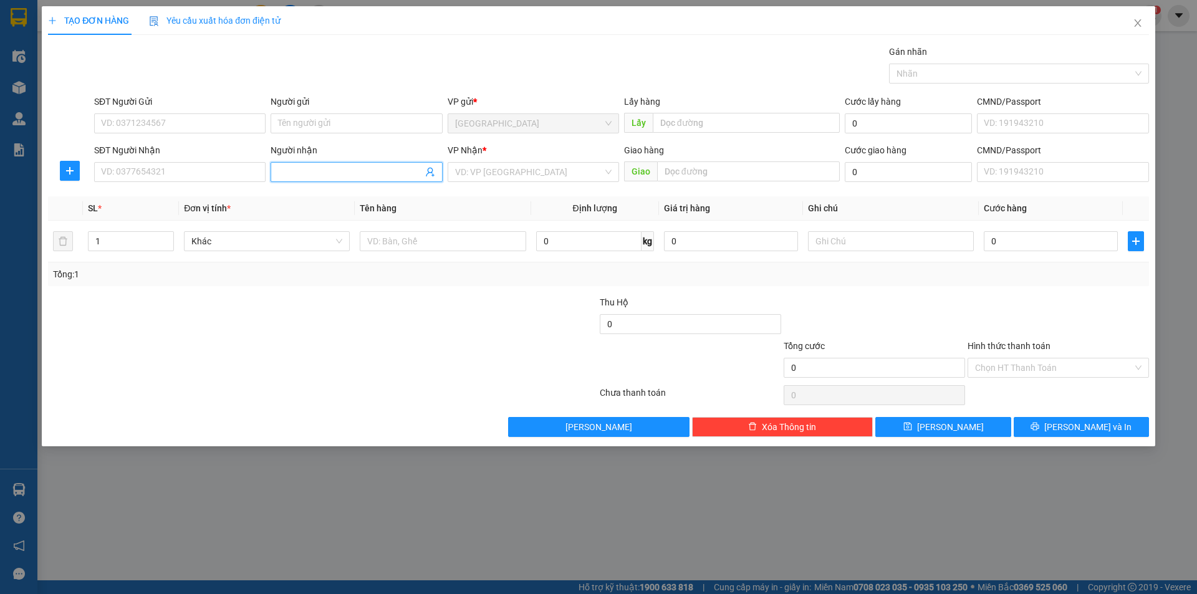
click at [347, 169] on input "Người nhận" at bounding box center [350, 172] width 144 height 14
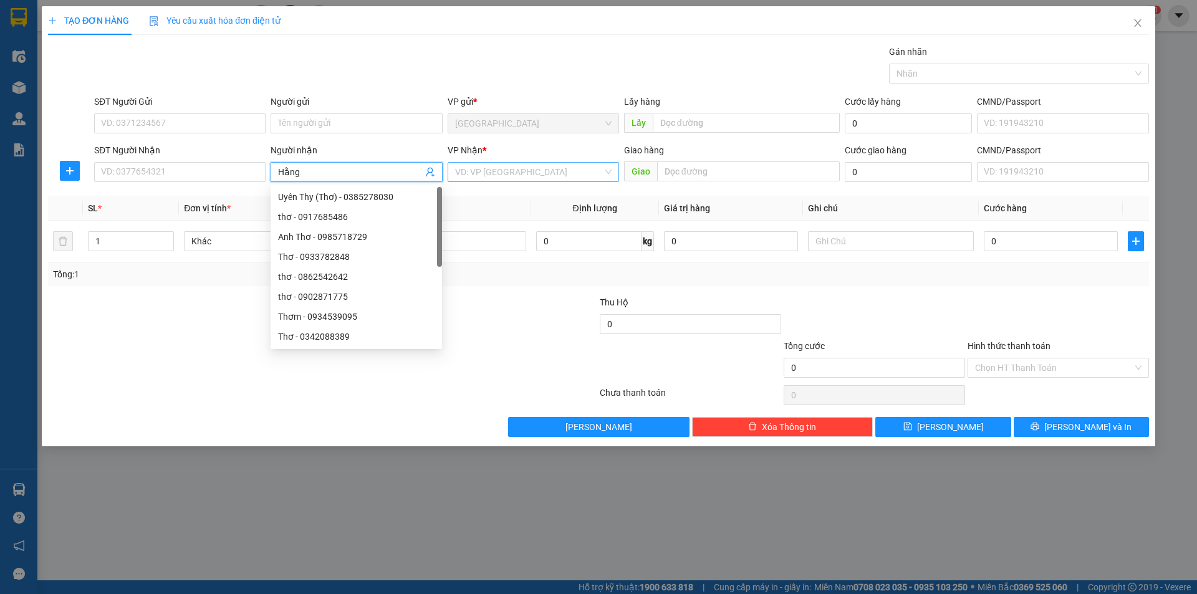
type input "Hằng"
click at [539, 174] on input "search" at bounding box center [529, 172] width 148 height 19
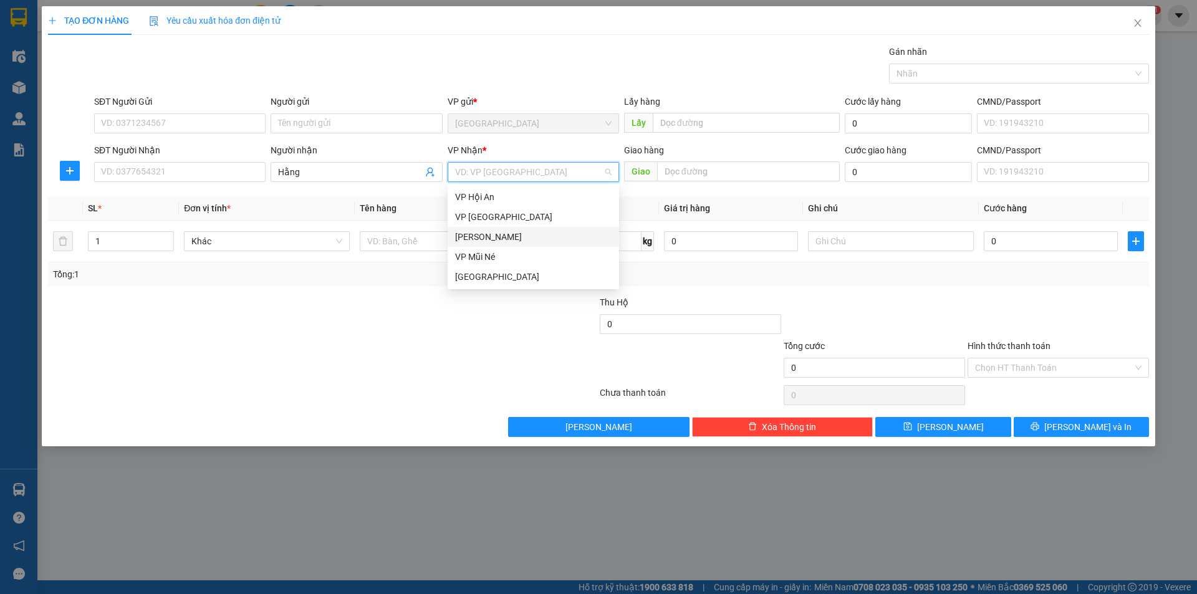
drag, startPoint x: 495, startPoint y: 238, endPoint x: 442, endPoint y: 241, distance: 53.7
click at [495, 238] on div "[PERSON_NAME]" at bounding box center [533, 237] width 156 height 14
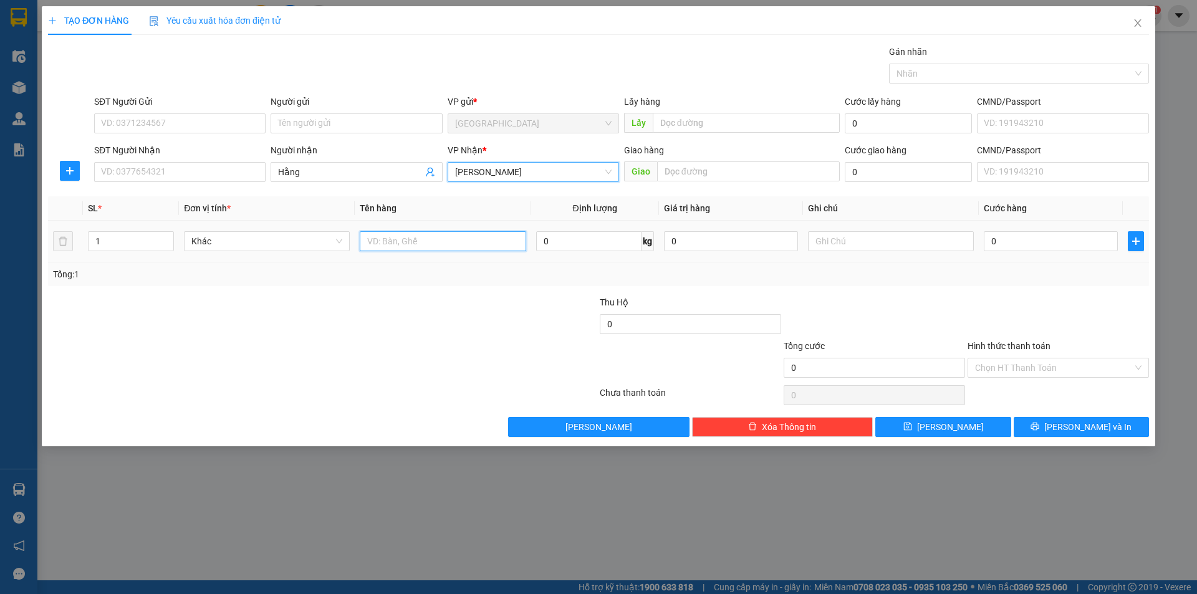
click at [436, 241] on input "text" at bounding box center [443, 241] width 166 height 20
type input "dâu"
click at [557, 241] on input "0" at bounding box center [588, 241] width 105 height 20
type input "5"
click at [1031, 245] on input "0" at bounding box center [1050, 241] width 134 height 20
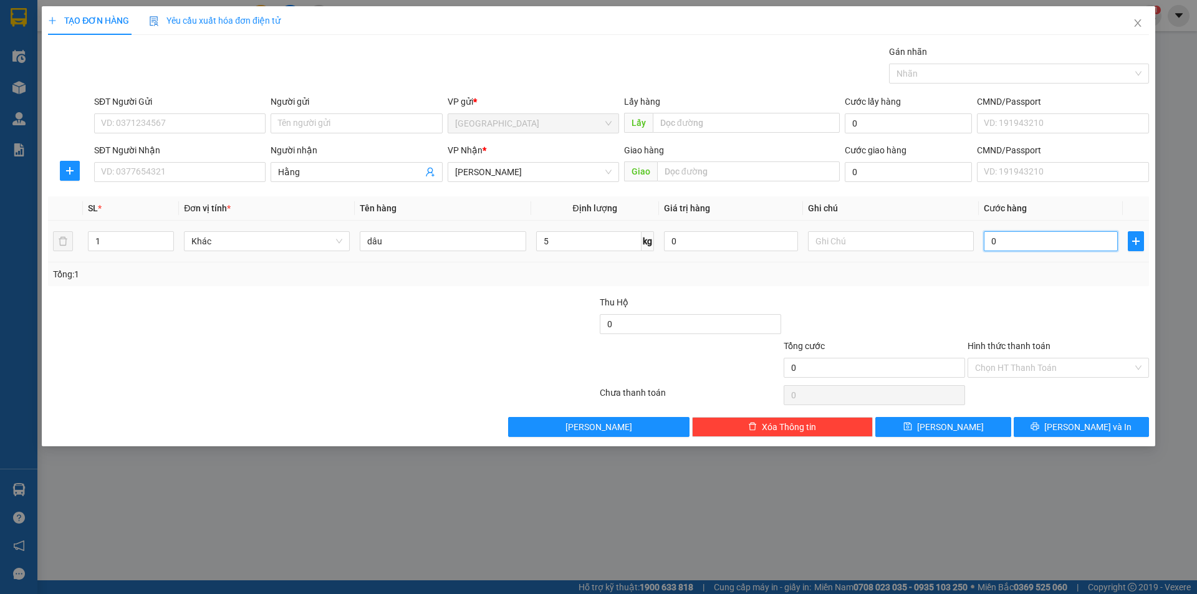
type input "1"
type input "15"
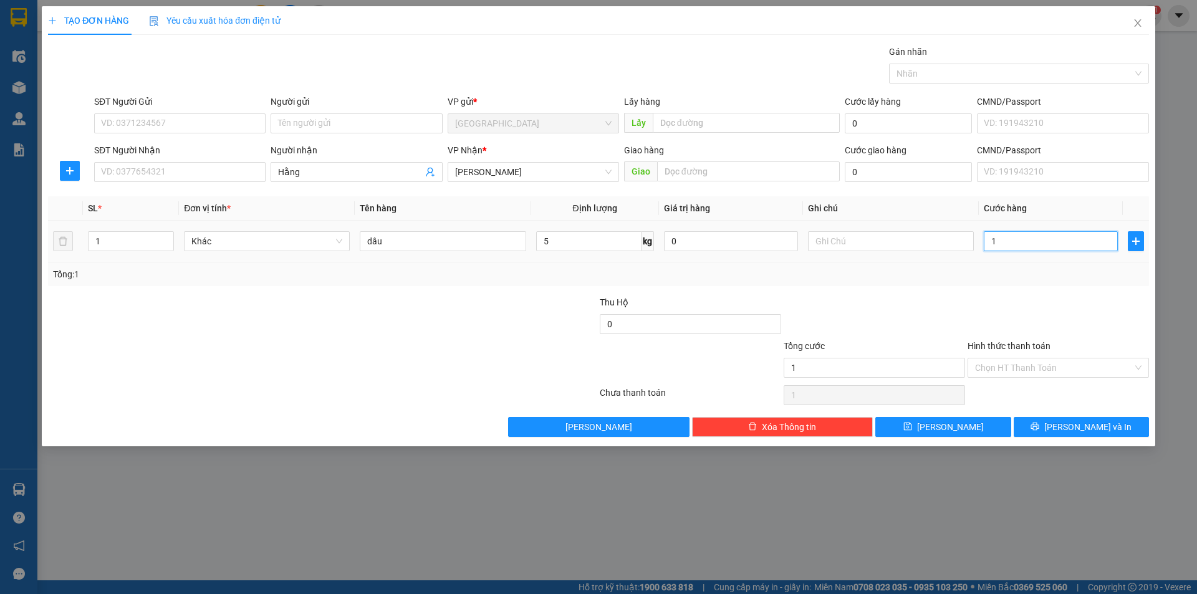
type input "15"
type input "15.000"
click at [1058, 420] on button "Lưu và In" at bounding box center [1080, 427] width 135 height 20
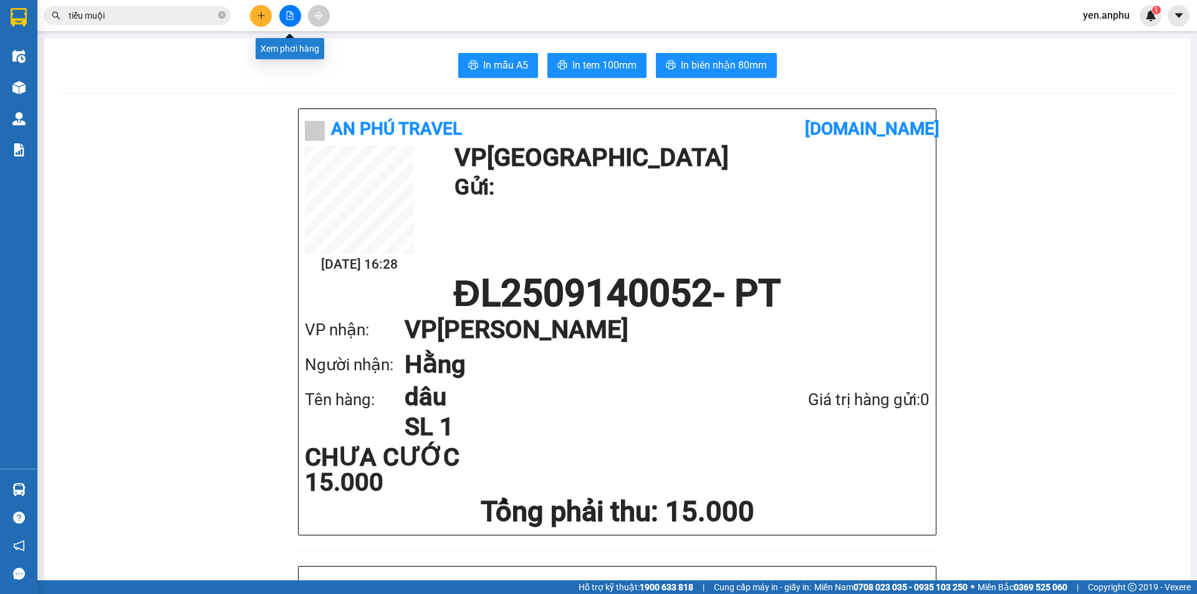
click at [297, 16] on button at bounding box center [290, 16] width 22 height 22
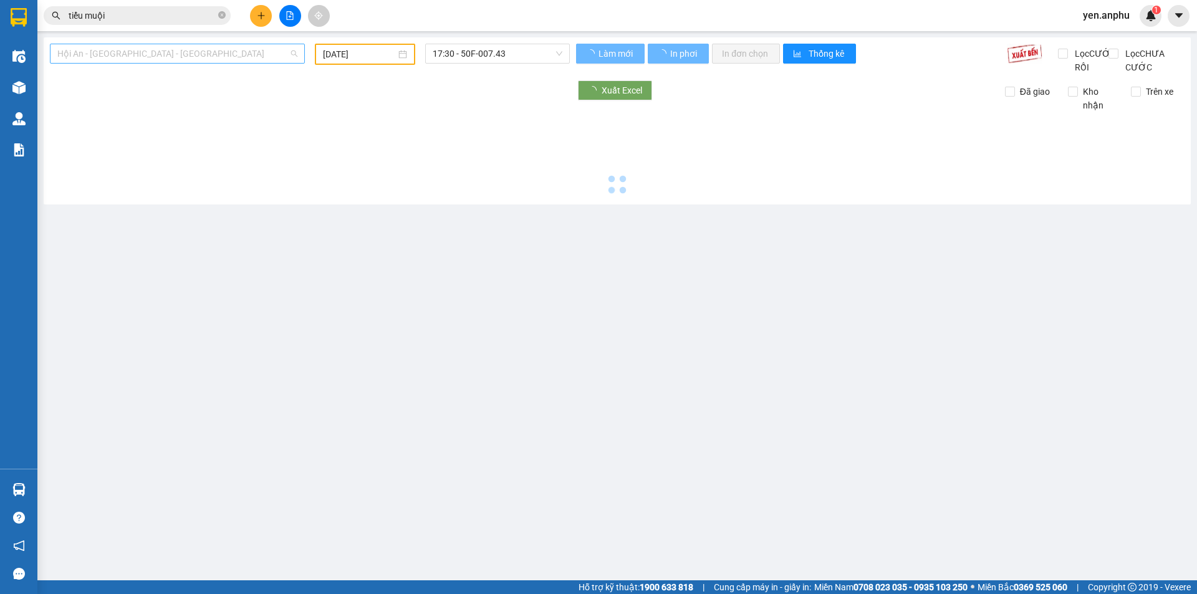
click at [128, 55] on span "Hội An - [GEOGRAPHIC_DATA] - [GEOGRAPHIC_DATA]" at bounding box center [177, 53] width 240 height 19
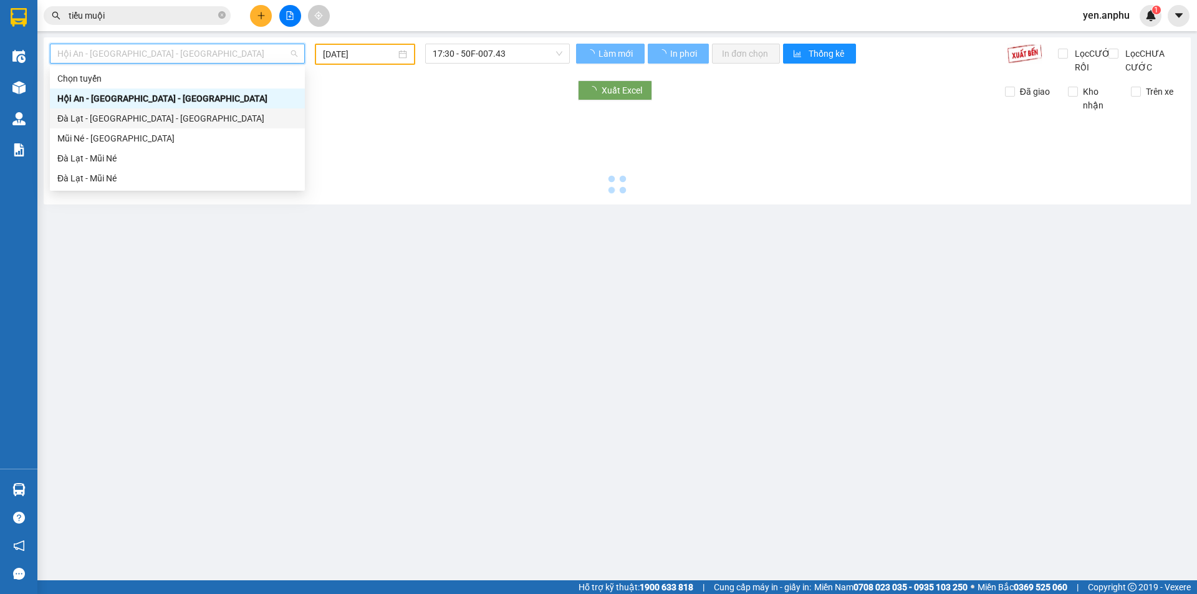
type input "[DATE]"
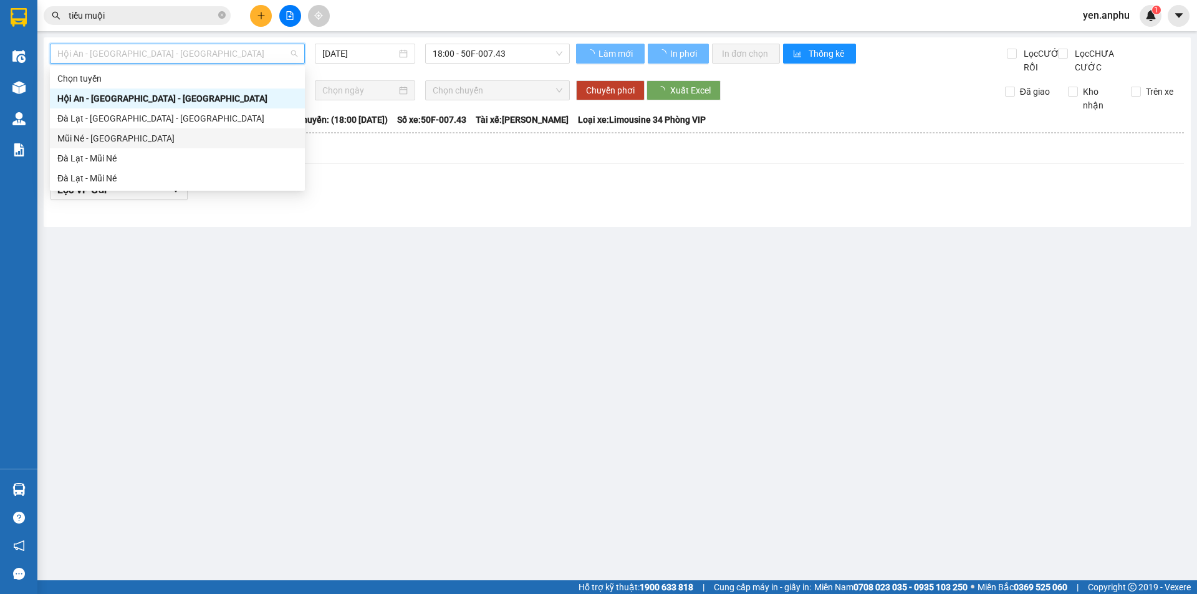
click at [112, 140] on div "Mũi Né - [GEOGRAPHIC_DATA]" at bounding box center [177, 138] width 240 height 14
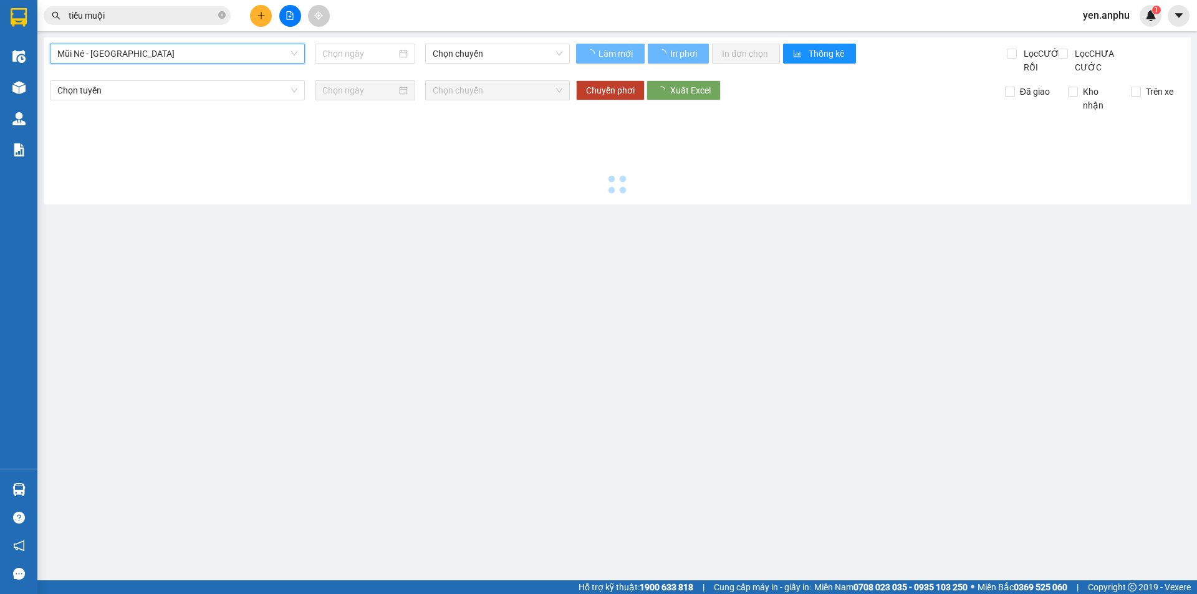
type input "[DATE]"
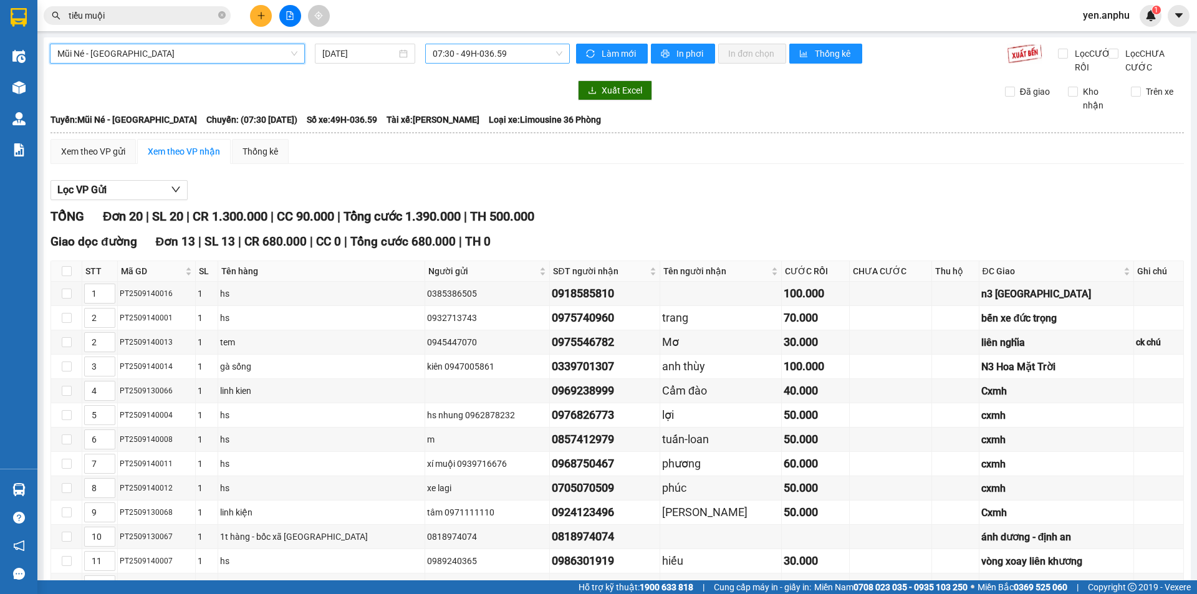
click at [491, 44] on span "07:30 - 49H-036.59" at bounding box center [497, 53] width 130 height 19
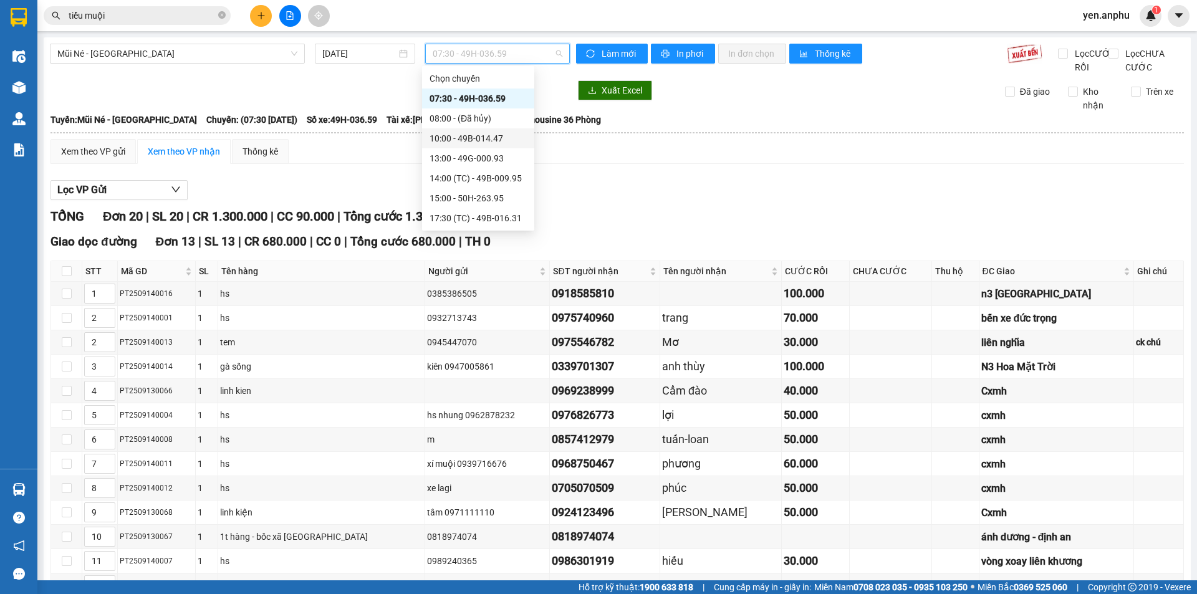
click at [480, 141] on div "10:00 - 49B-014.47" at bounding box center [477, 138] width 97 height 14
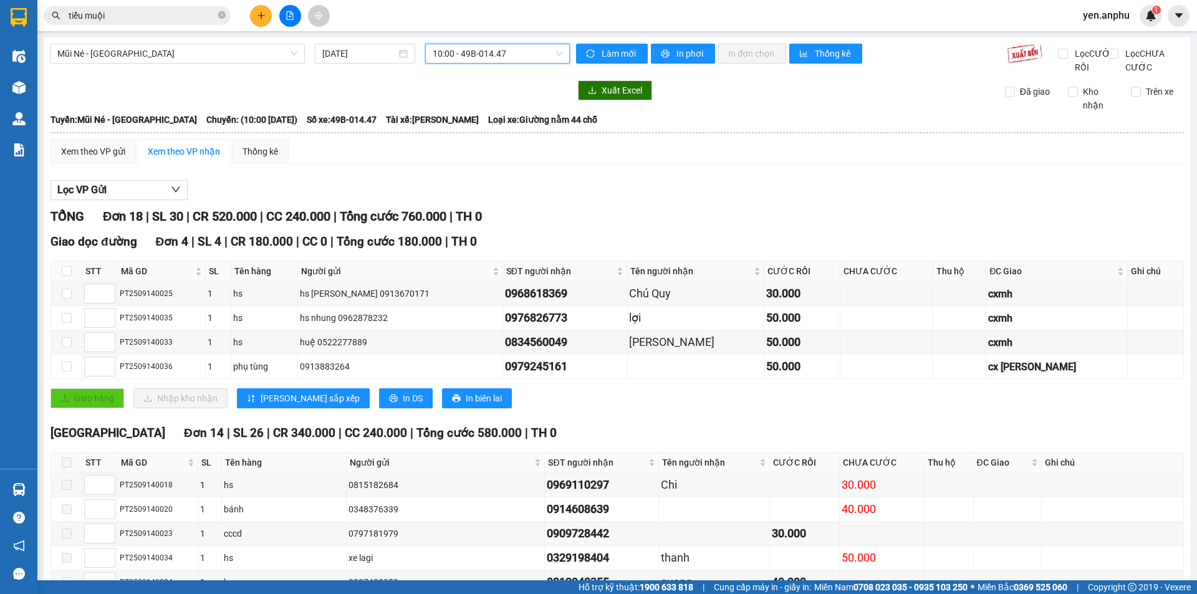
click at [502, 52] on span "10:00 - 49B-014.47" at bounding box center [497, 53] width 130 height 19
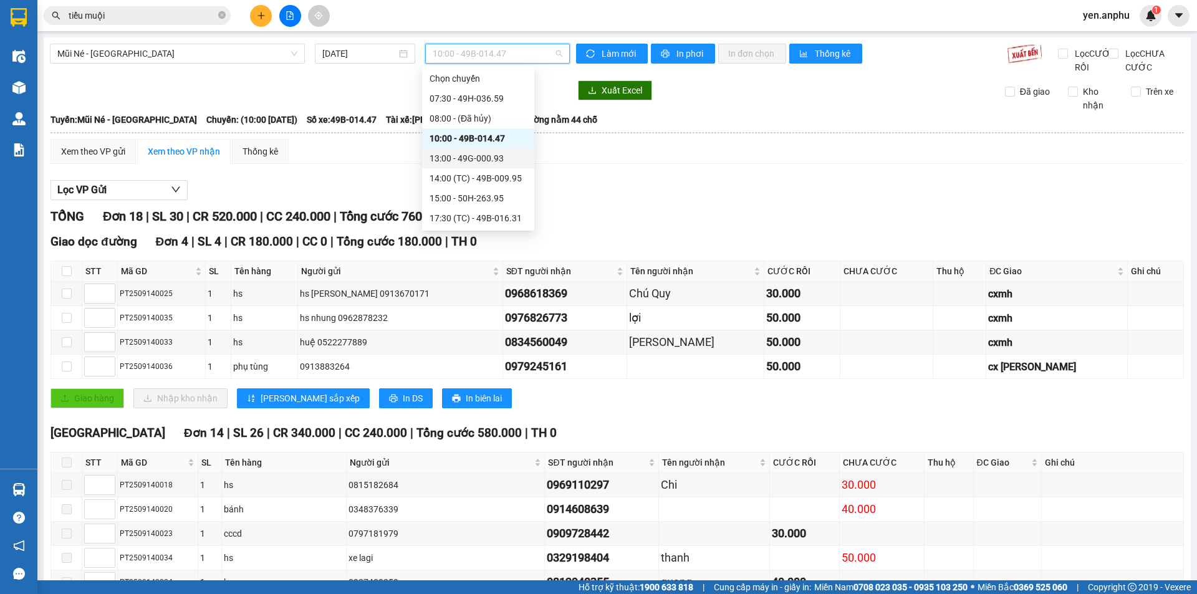
click at [489, 155] on div "13:00 - 49G-000.93" at bounding box center [477, 158] width 97 height 14
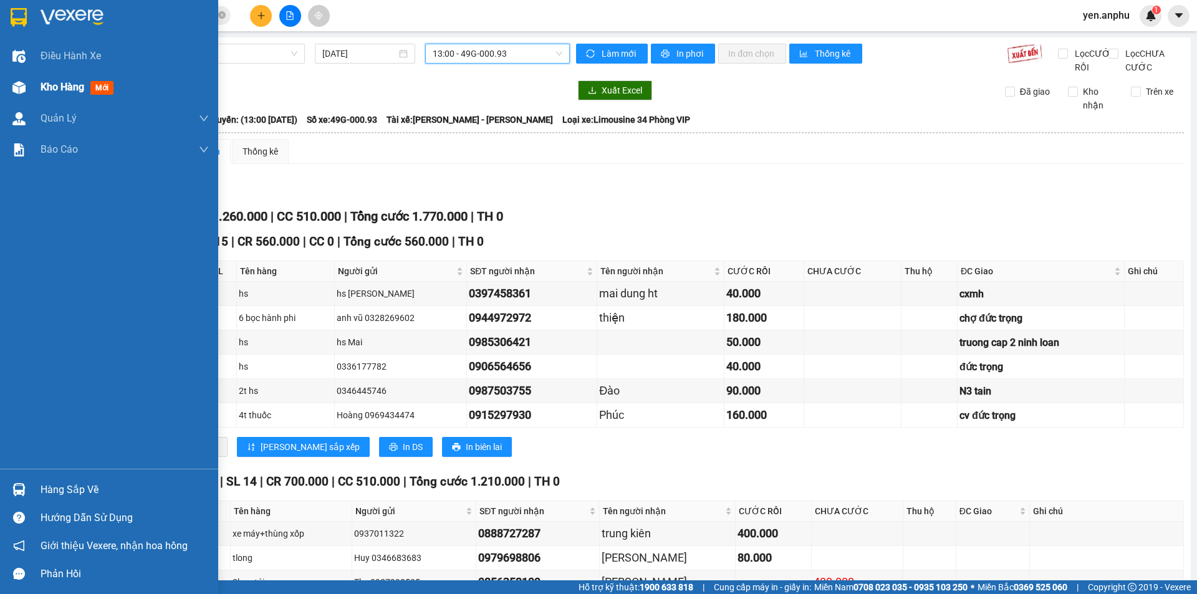
click at [49, 85] on span "Kho hàng" at bounding box center [63, 87] width 44 height 12
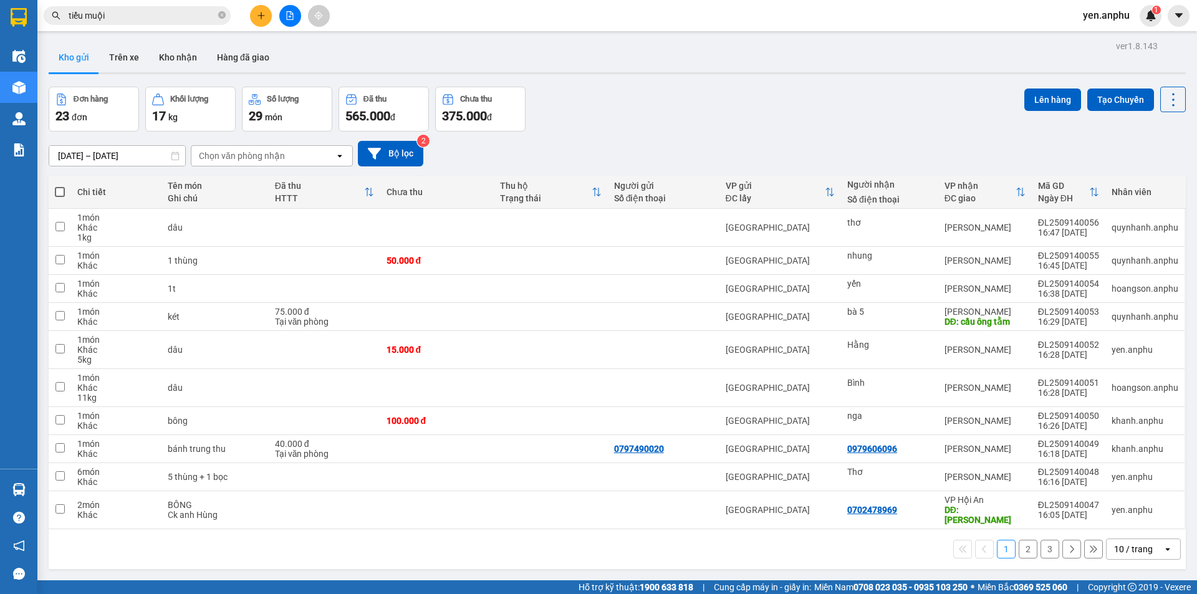
click at [209, 160] on div "Chọn văn phòng nhận" at bounding box center [242, 156] width 86 height 12
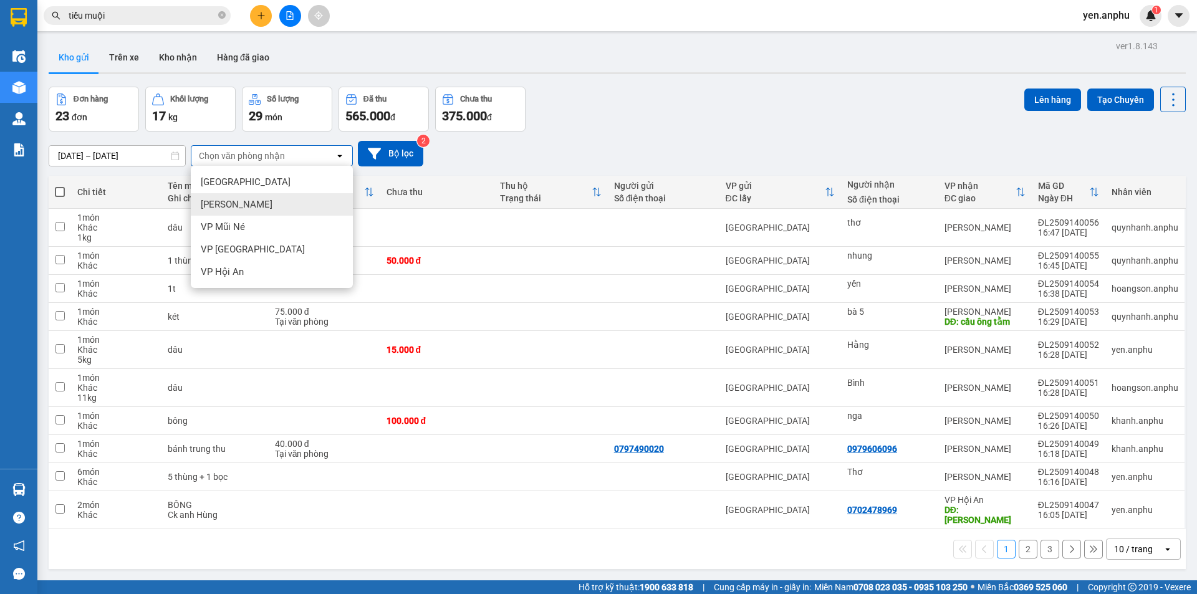
click at [280, 209] on div "[PERSON_NAME]" at bounding box center [272, 204] width 162 height 22
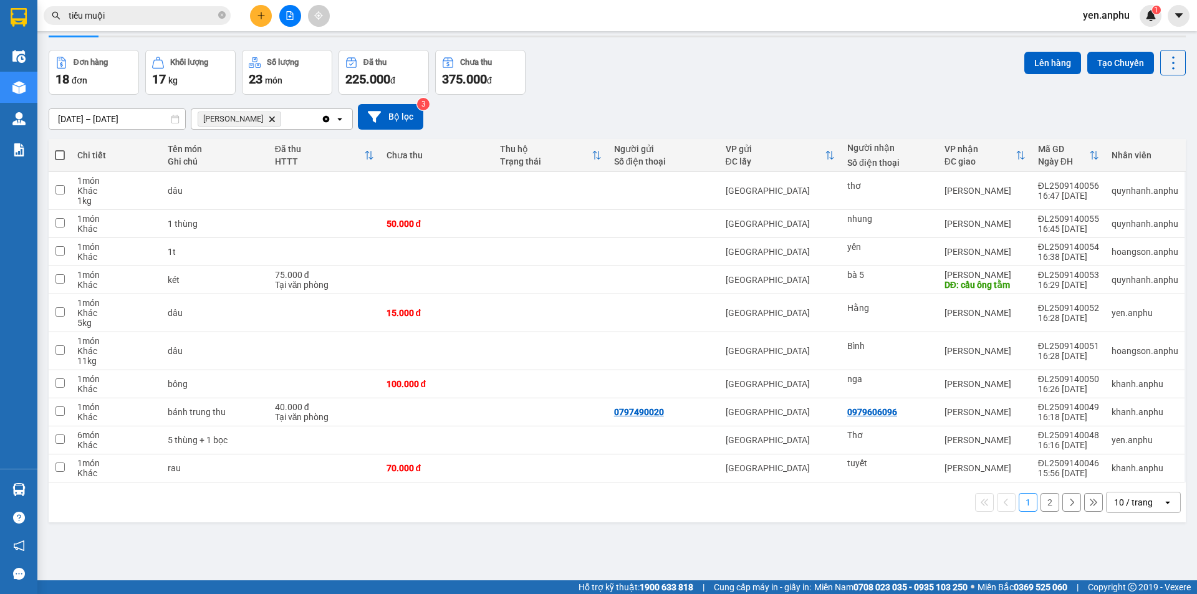
scroll to position [57, 0]
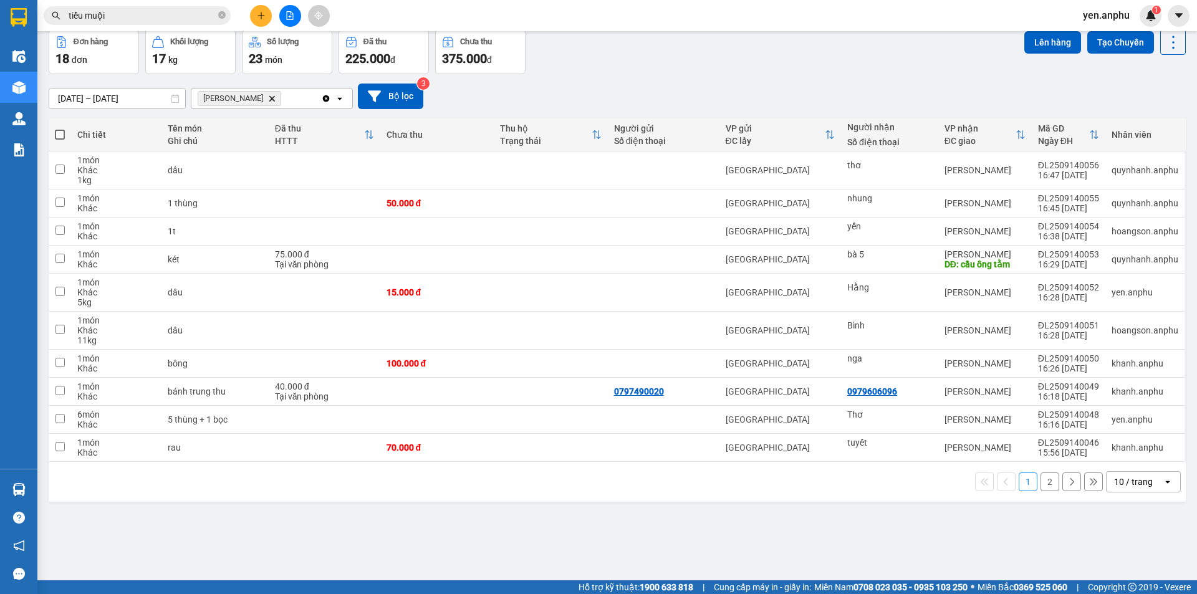
click at [1132, 482] on div "10 / trang" at bounding box center [1133, 481] width 39 height 12
click at [1126, 456] on span "100 / trang" at bounding box center [1128, 454] width 45 height 12
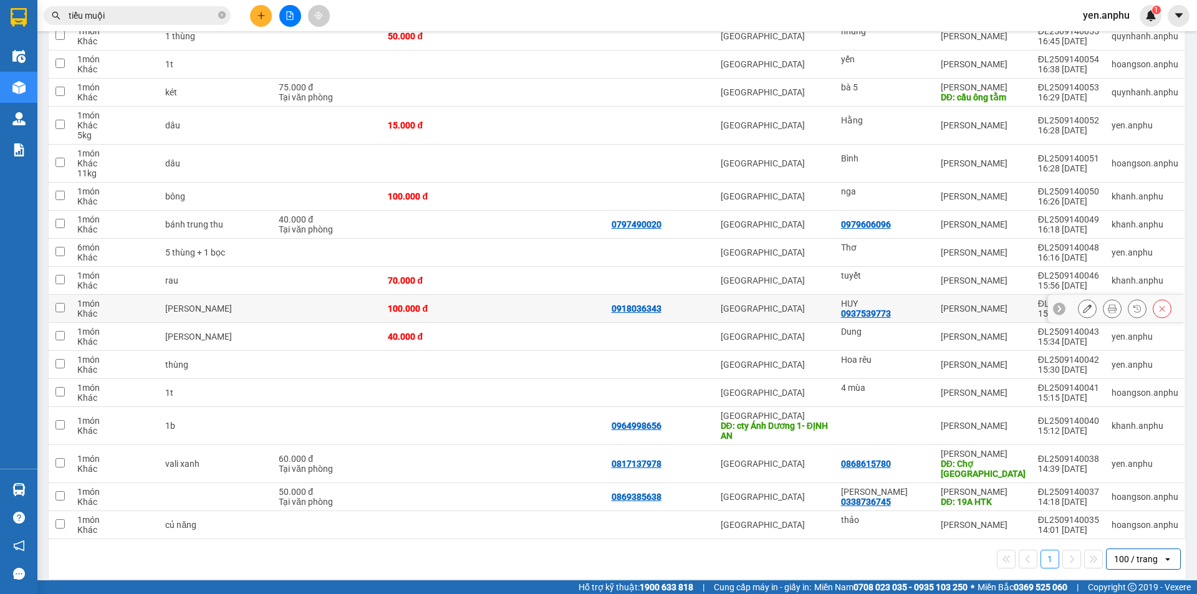
scroll to position [0, 0]
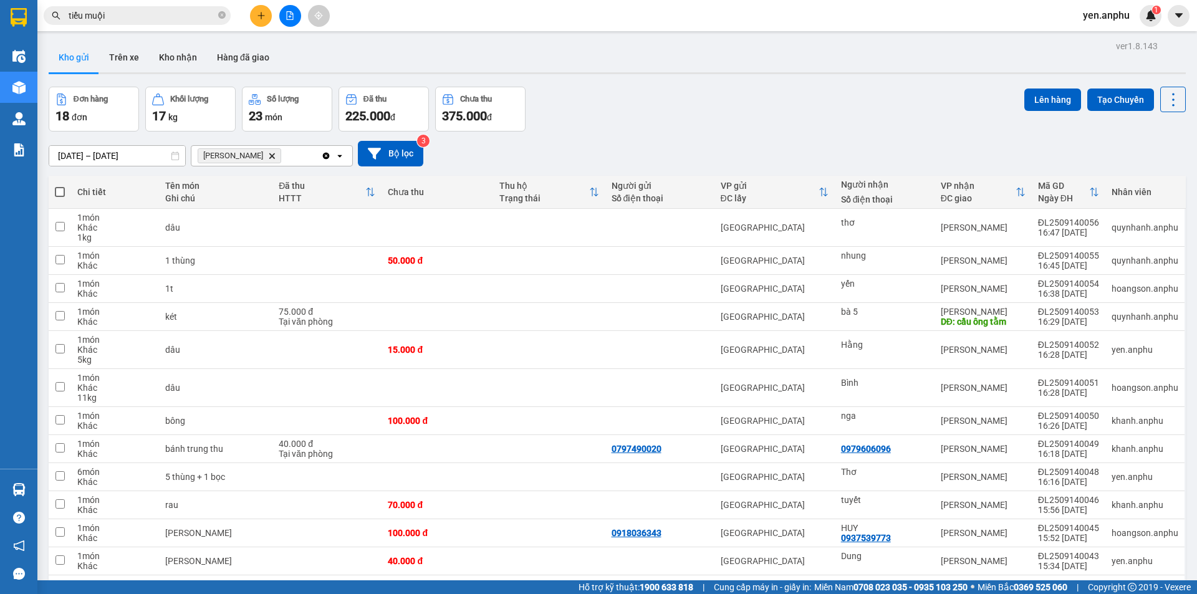
click at [64, 191] on span at bounding box center [60, 192] width 10 height 10
click at [60, 186] on input "checkbox" at bounding box center [60, 186] width 0 height 0
checkbox input "true"
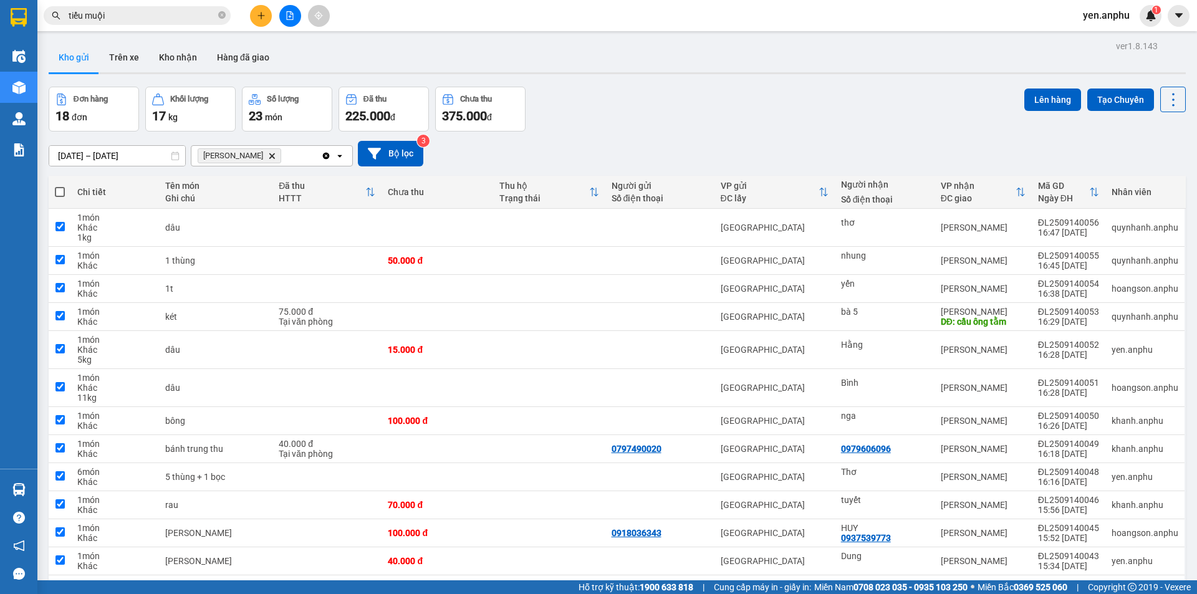
checkbox input "true"
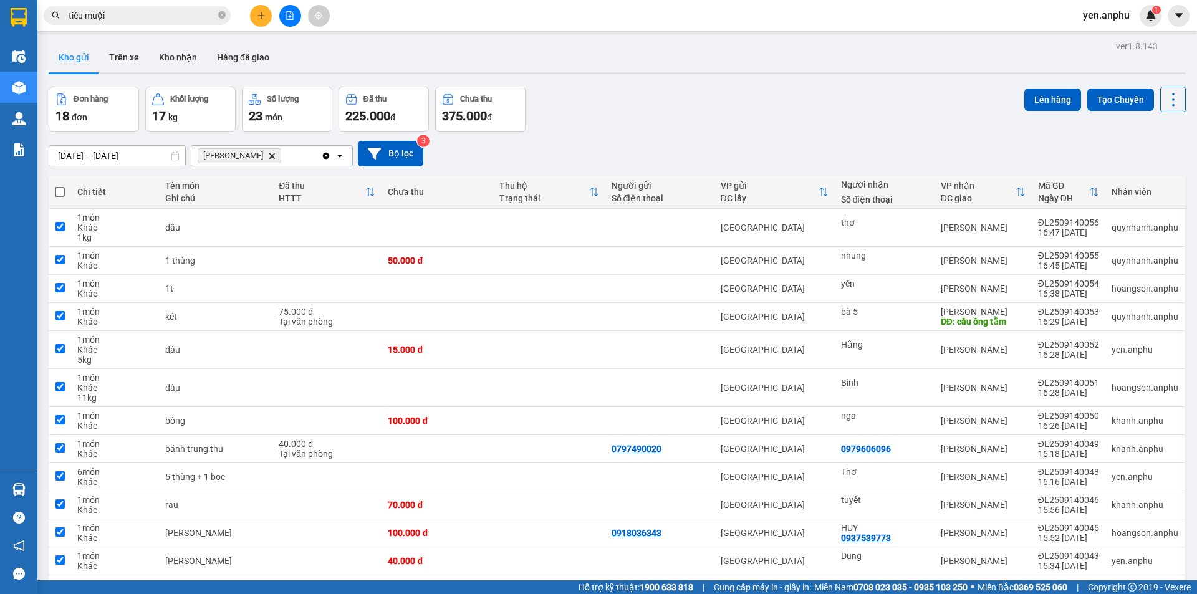
checkbox input "true"
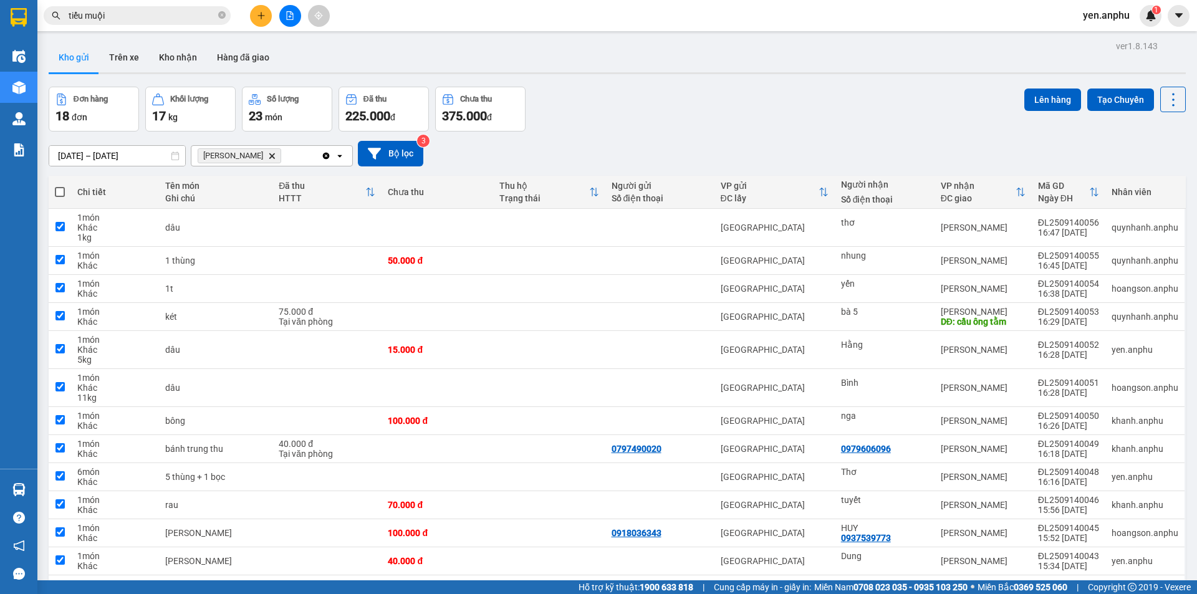
checkbox input "true"
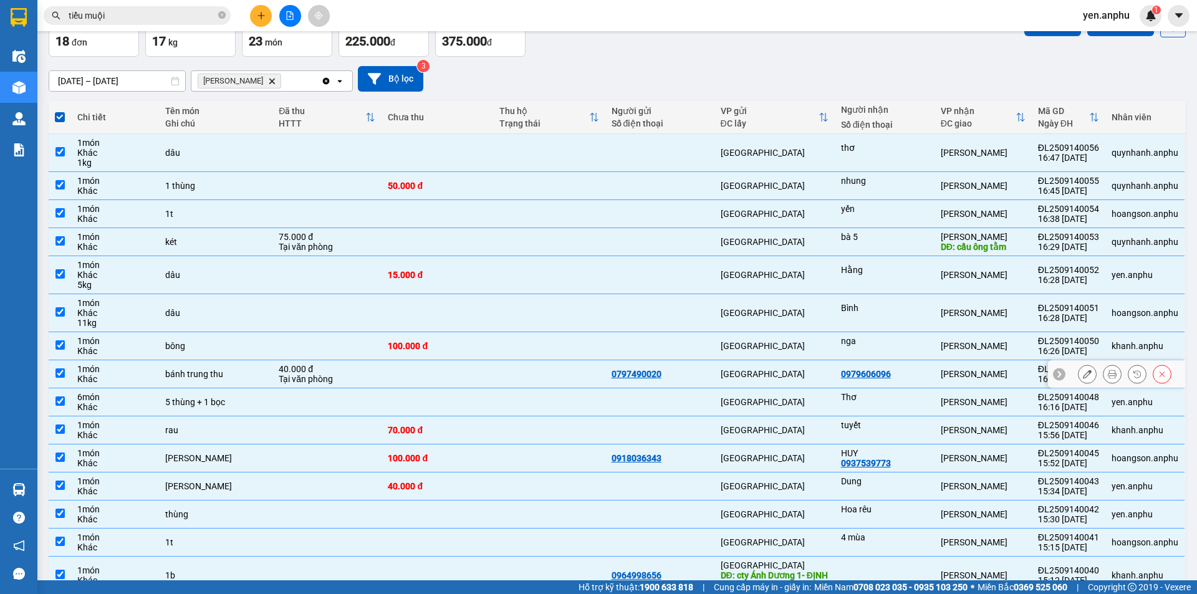
scroll to position [125, 0]
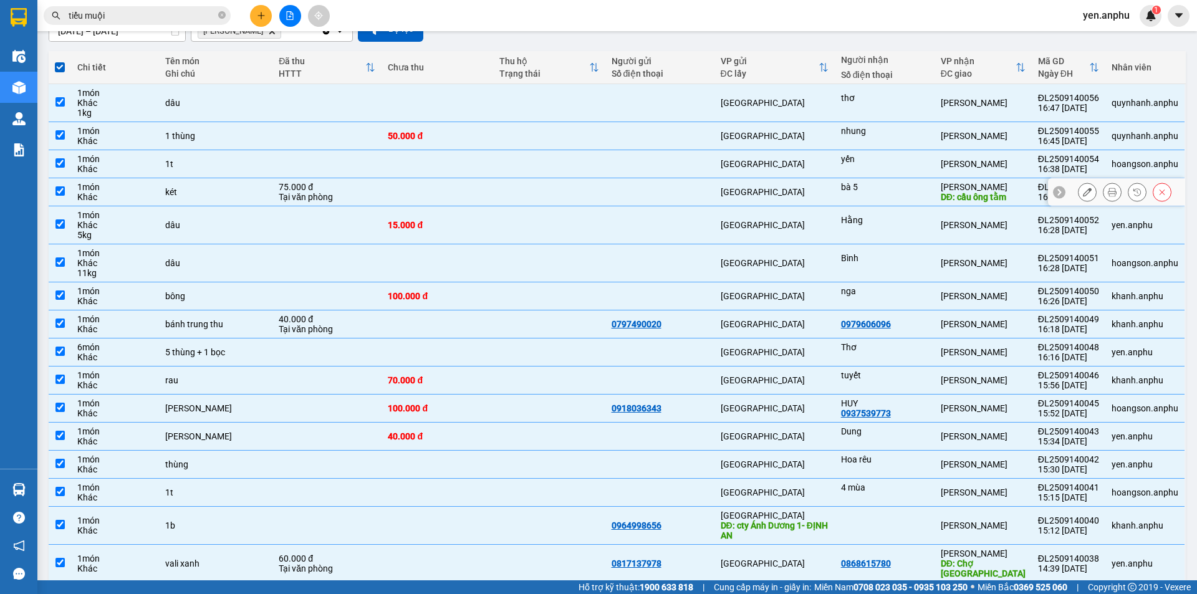
click at [874, 195] on div "bà 5" at bounding box center [884, 192] width 87 height 20
checkbox input "false"
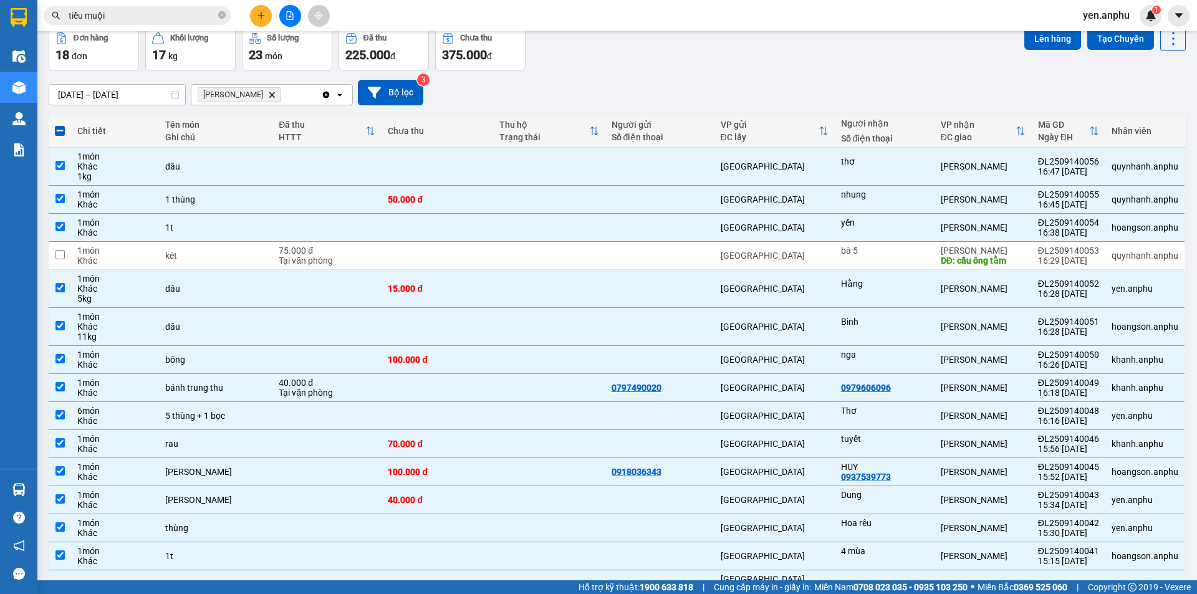
scroll to position [0, 0]
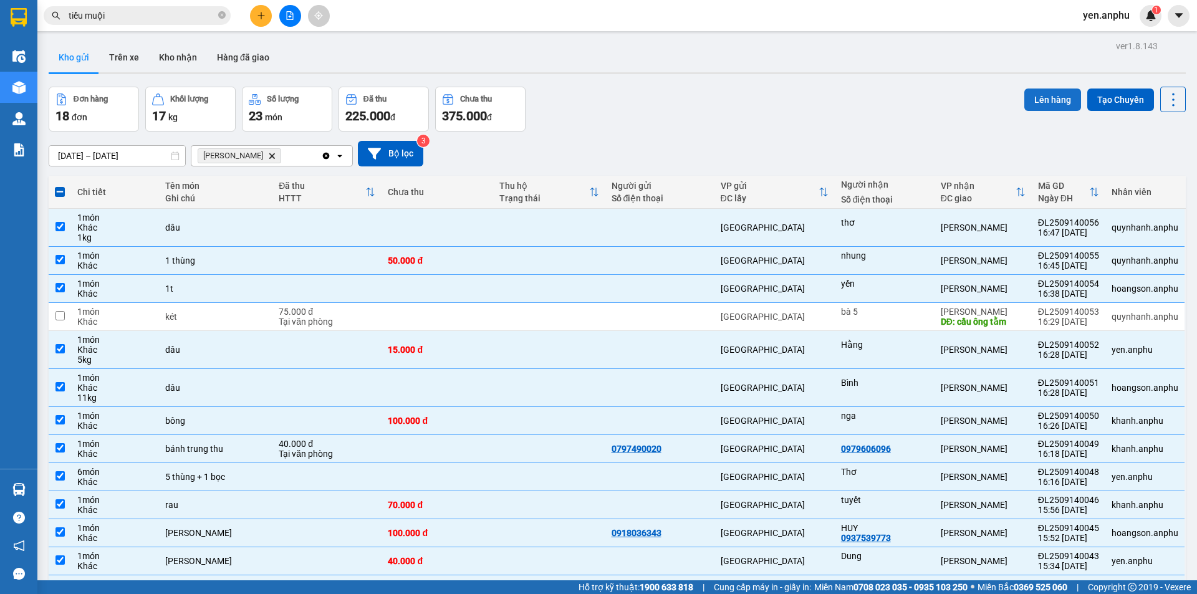
click at [1047, 97] on button "Lên hàng" at bounding box center [1052, 99] width 57 height 22
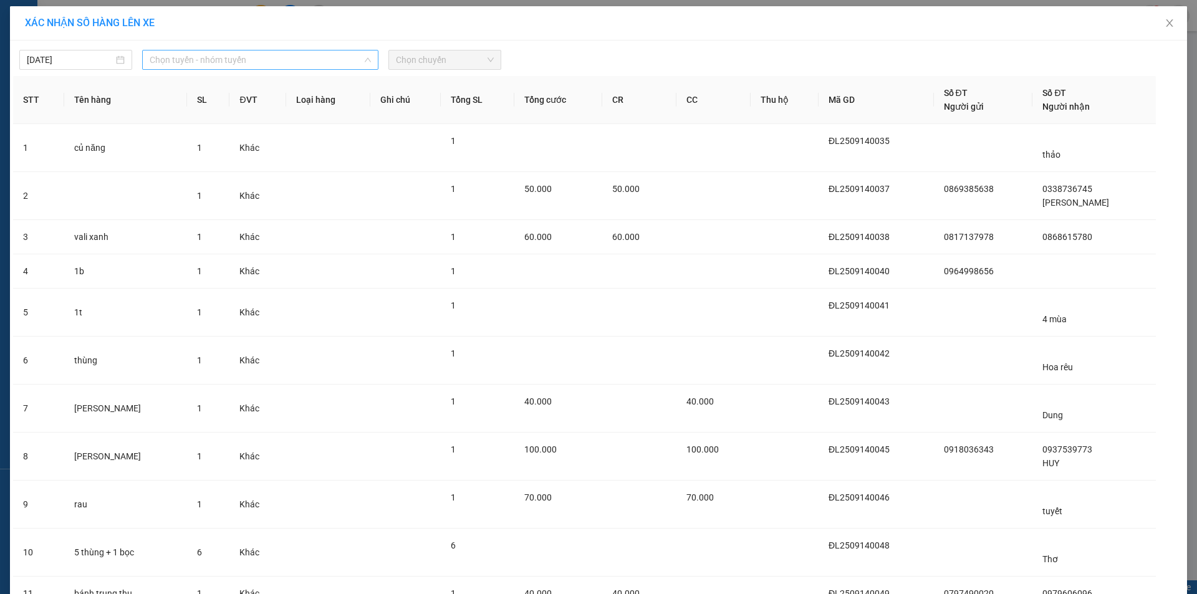
click at [296, 57] on span "Chọn tuyến - nhóm tuyến" at bounding box center [260, 59] width 221 height 19
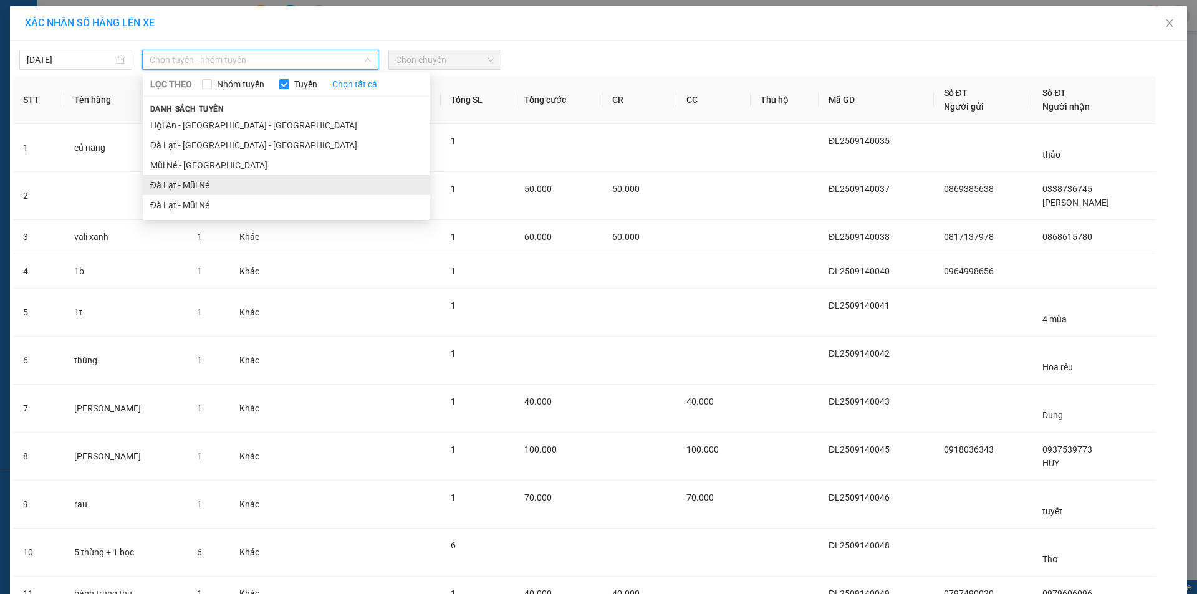
click at [187, 179] on li "Đà Lạt - Mũi Né" at bounding box center [286, 185] width 287 height 20
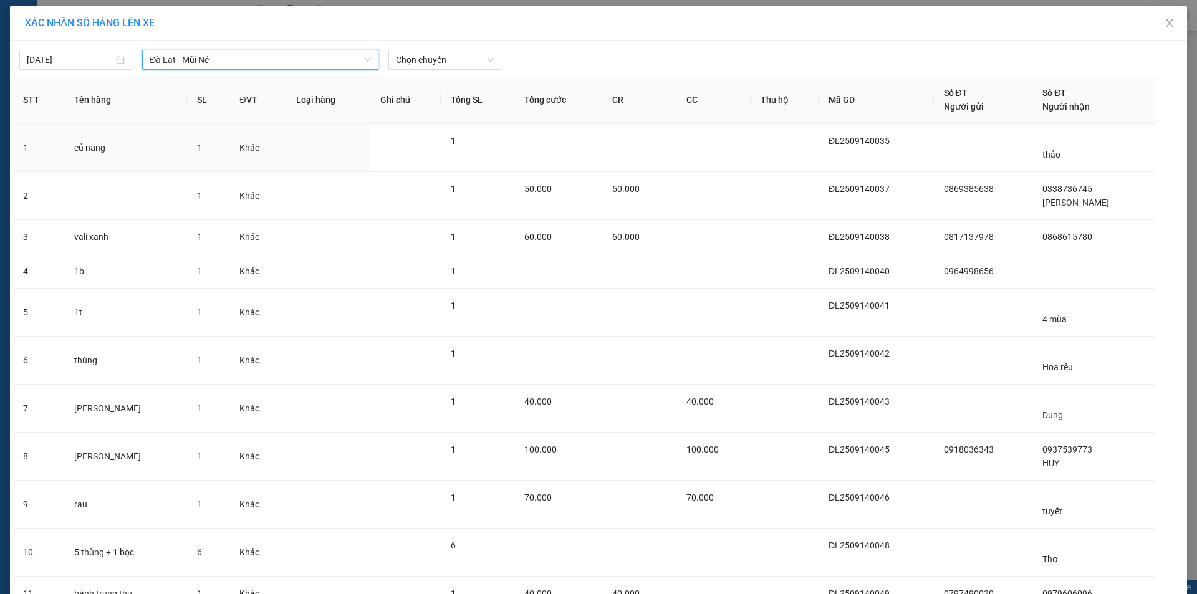
click at [432, 48] on div "14/09/2025 Đà Lạt - Mũi Né Đà Lạt - Mũi Né LỌC THEO Nhóm tuyến Tuyến Chọn tất c…" at bounding box center [598, 57] width 1170 height 26
click at [432, 62] on span "Chọn chuyến" at bounding box center [445, 59] width 98 height 19
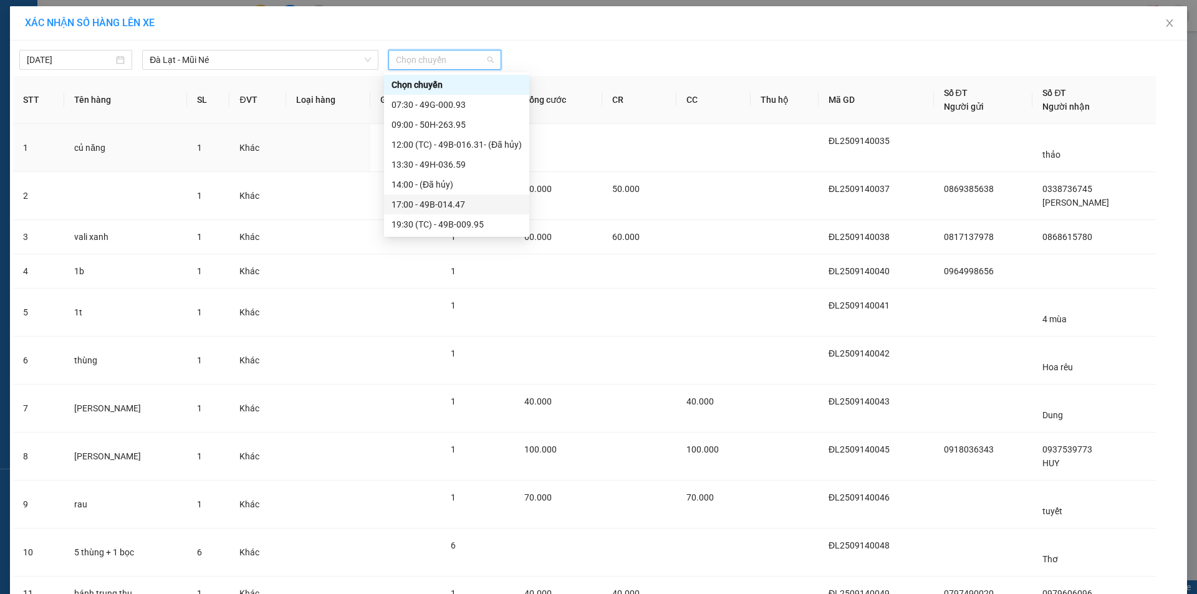
click at [469, 209] on div "17:00 - 49B-014.47" at bounding box center [456, 205] width 130 height 14
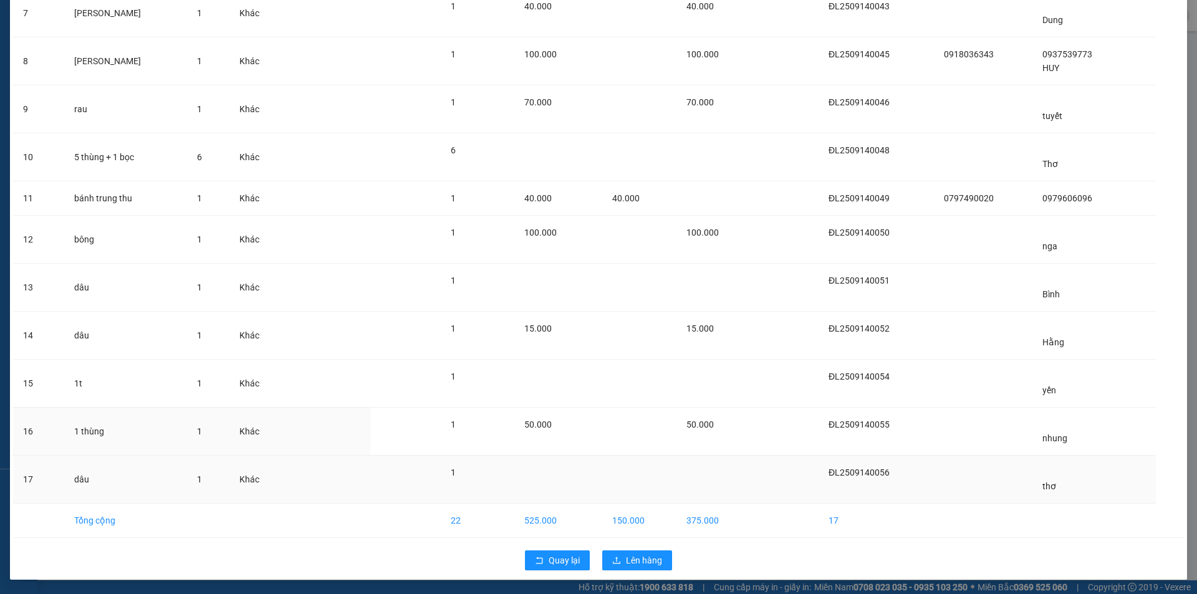
scroll to position [403, 0]
drag, startPoint x: 630, startPoint y: 544, endPoint x: 638, endPoint y: 566, distance: 23.6
click at [638, 566] on div "Quay lại Lên hàng" at bounding box center [598, 559] width 1170 height 32
click at [638, 566] on button "Lên hàng" at bounding box center [637, 560] width 70 height 20
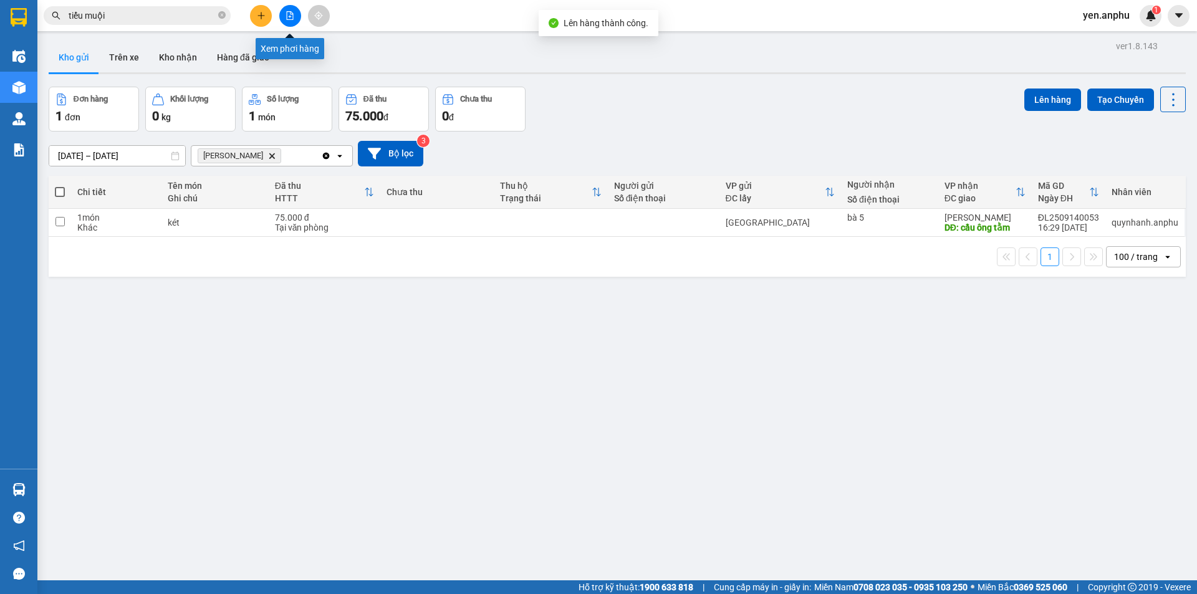
click at [287, 14] on icon "file-add" at bounding box center [289, 15] width 9 height 9
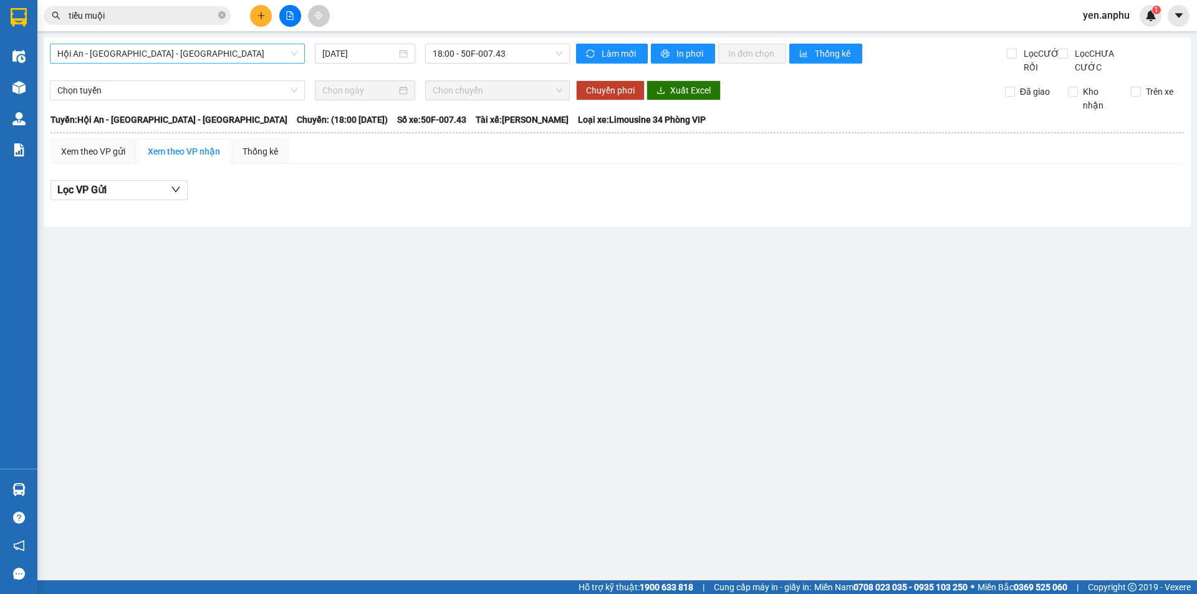
click at [110, 62] on span "Hội An - [GEOGRAPHIC_DATA] - [GEOGRAPHIC_DATA]" at bounding box center [177, 53] width 240 height 19
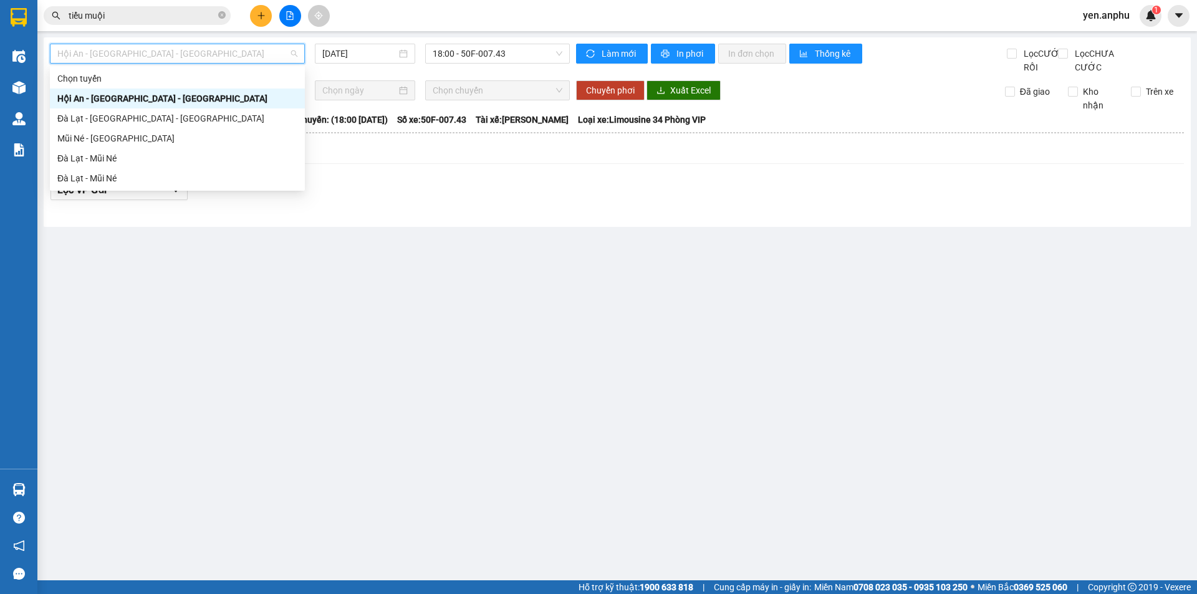
click at [112, 54] on span "Hội An - [GEOGRAPHIC_DATA] - [GEOGRAPHIC_DATA]" at bounding box center [177, 53] width 240 height 19
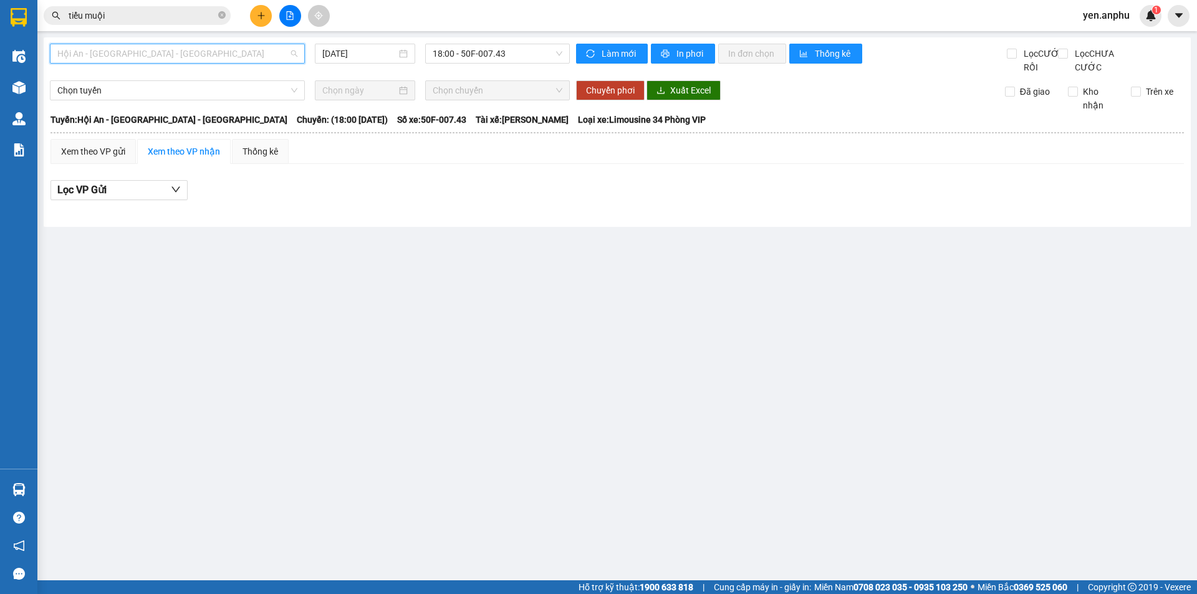
click at [107, 58] on span "Hội An - [GEOGRAPHIC_DATA] - [GEOGRAPHIC_DATA]" at bounding box center [177, 53] width 240 height 19
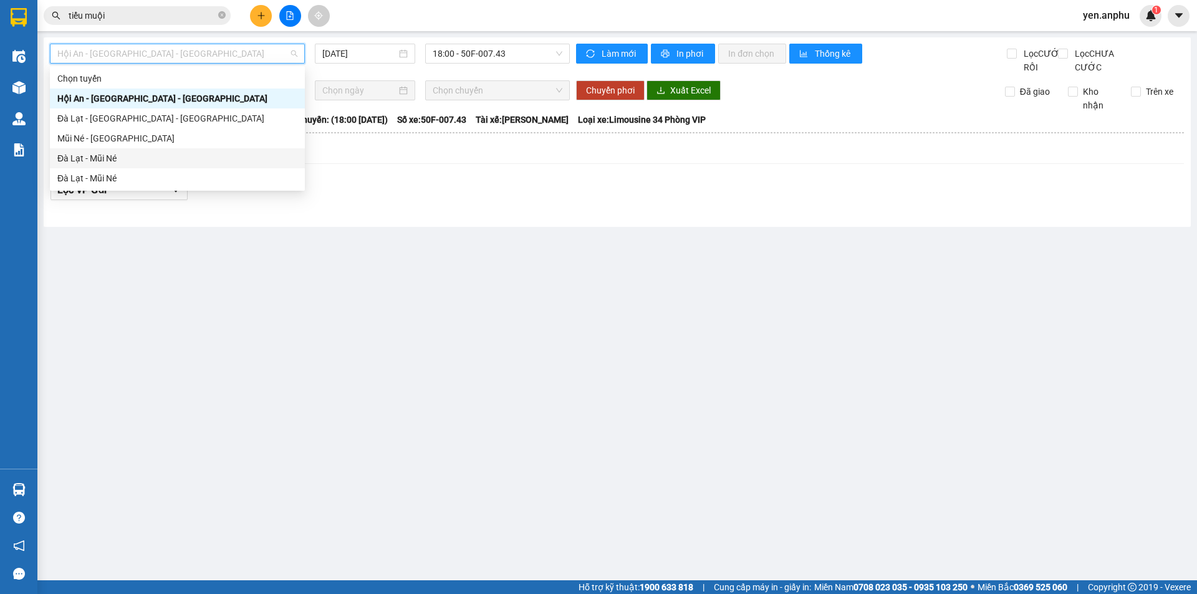
click at [105, 156] on div "Đà Lạt - Mũi Né" at bounding box center [177, 158] width 240 height 14
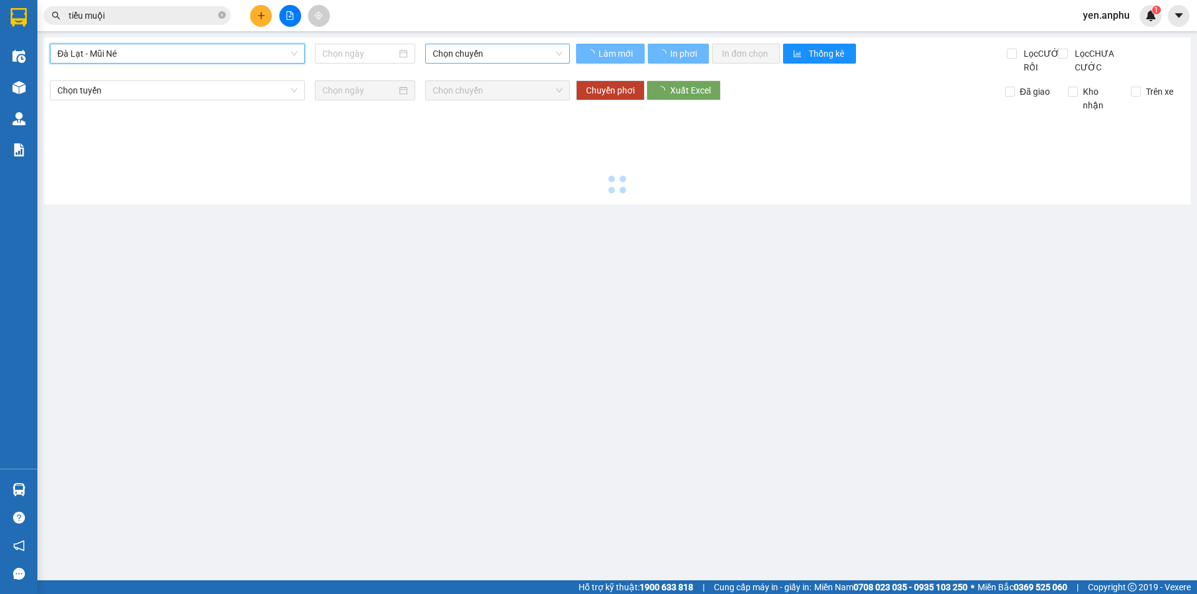
type input "[DATE]"
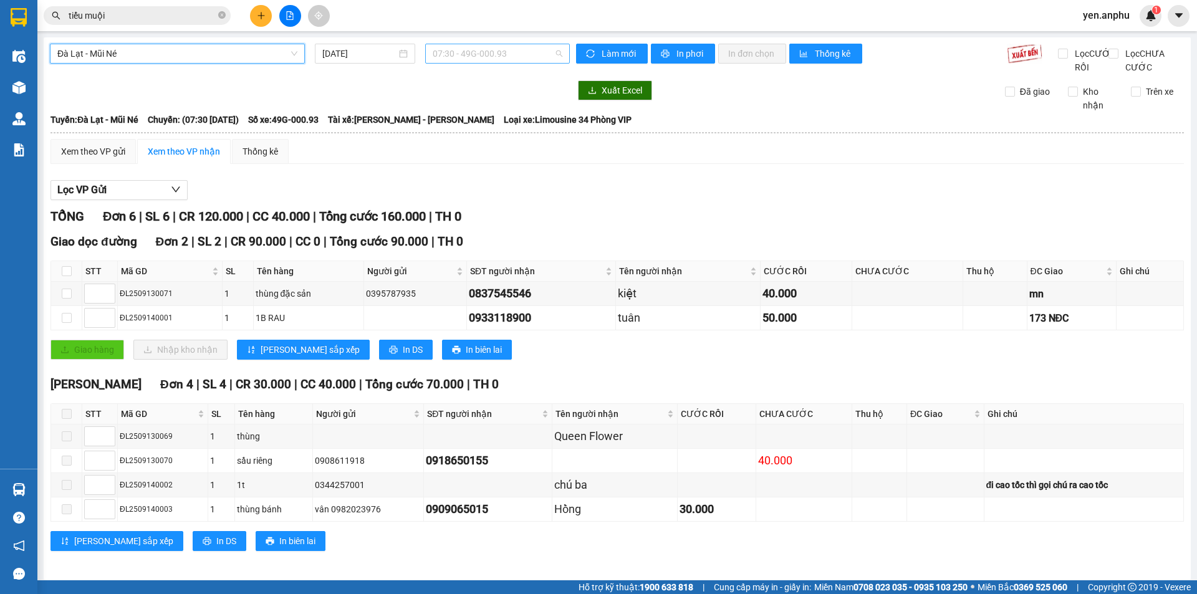
click at [472, 47] on span "07:30 - 49G-000.93" at bounding box center [497, 53] width 130 height 19
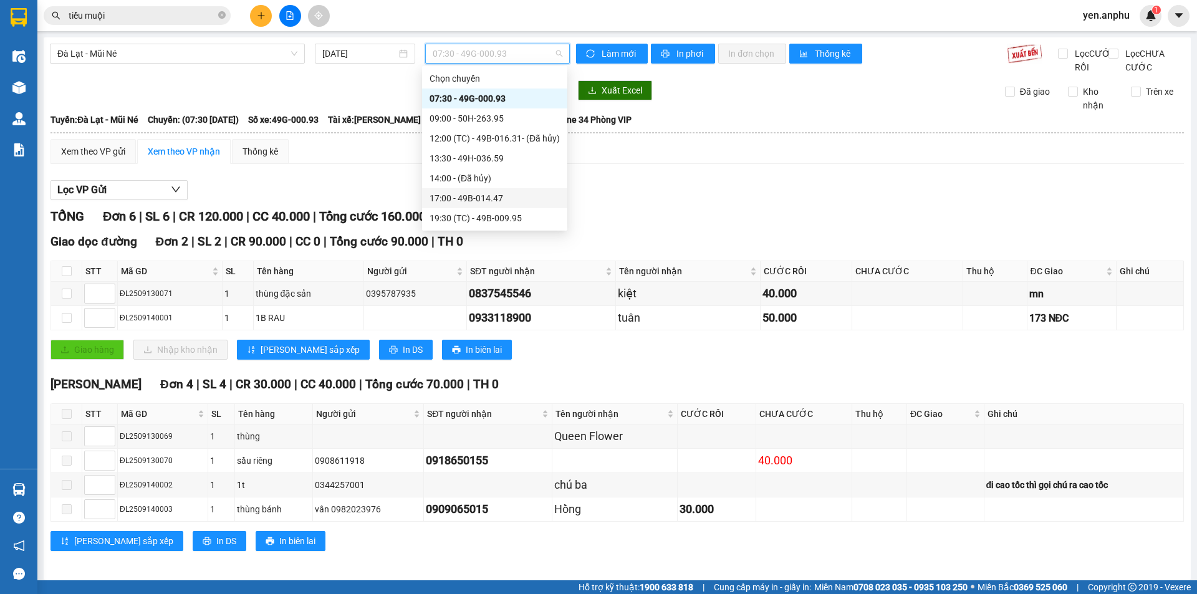
click at [462, 201] on div "17:00 - 49B-014.47" at bounding box center [494, 198] width 130 height 14
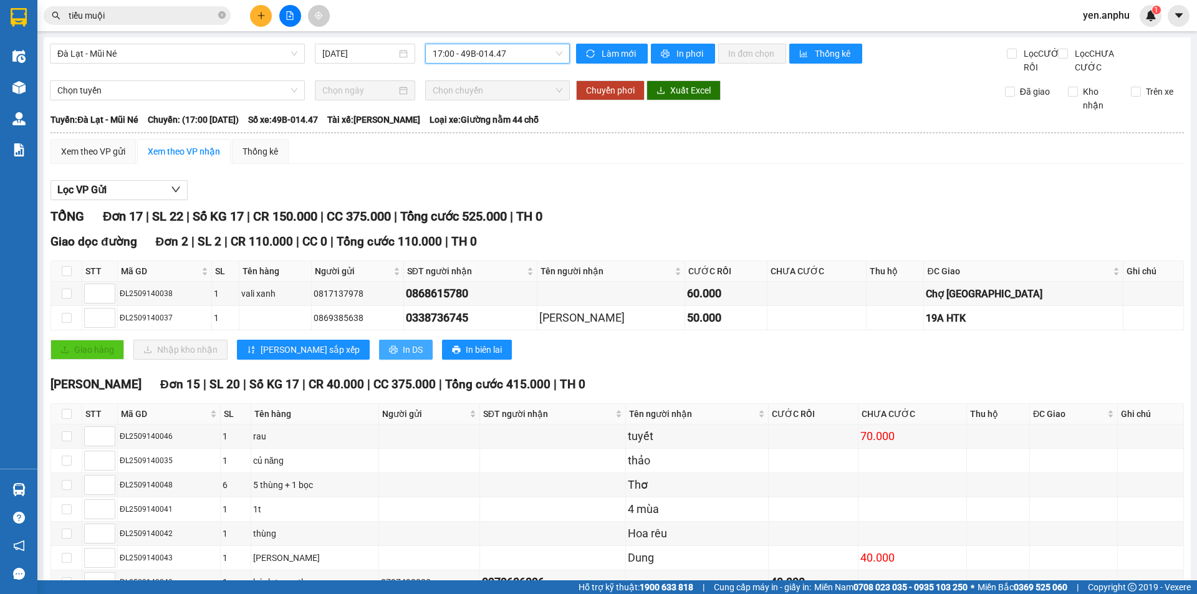
click at [403, 356] on span "In DS" at bounding box center [413, 350] width 20 height 14
click at [115, 158] on div "Xem theo VP gửi" at bounding box center [93, 152] width 64 height 14
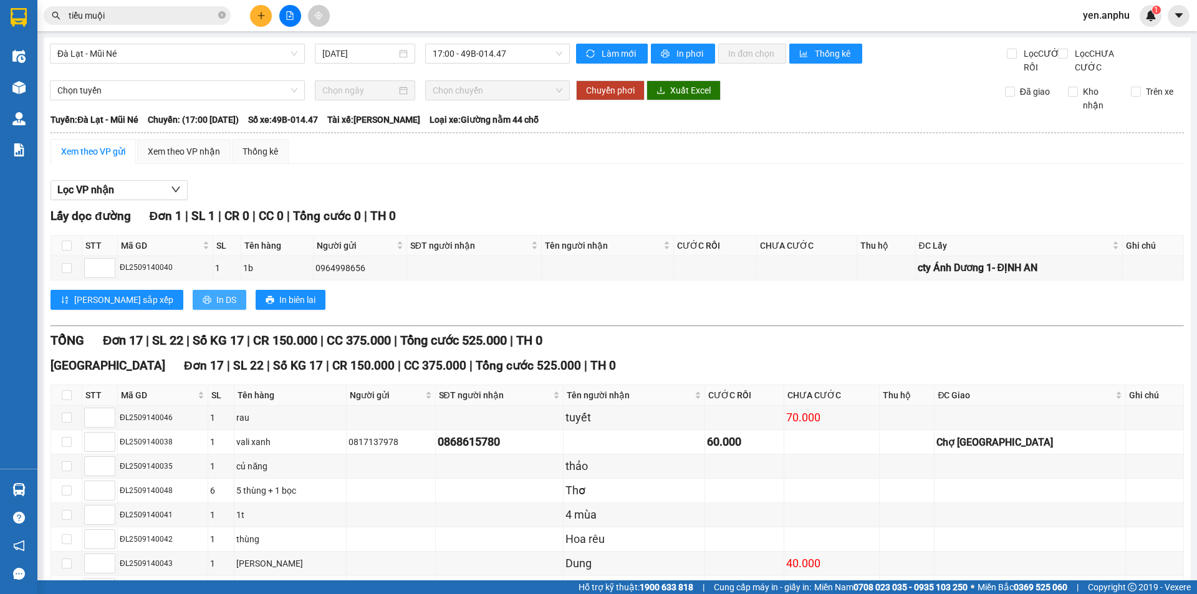
click at [193, 310] on button "In DS" at bounding box center [220, 300] width 54 height 20
click at [252, 22] on button at bounding box center [261, 16] width 22 height 22
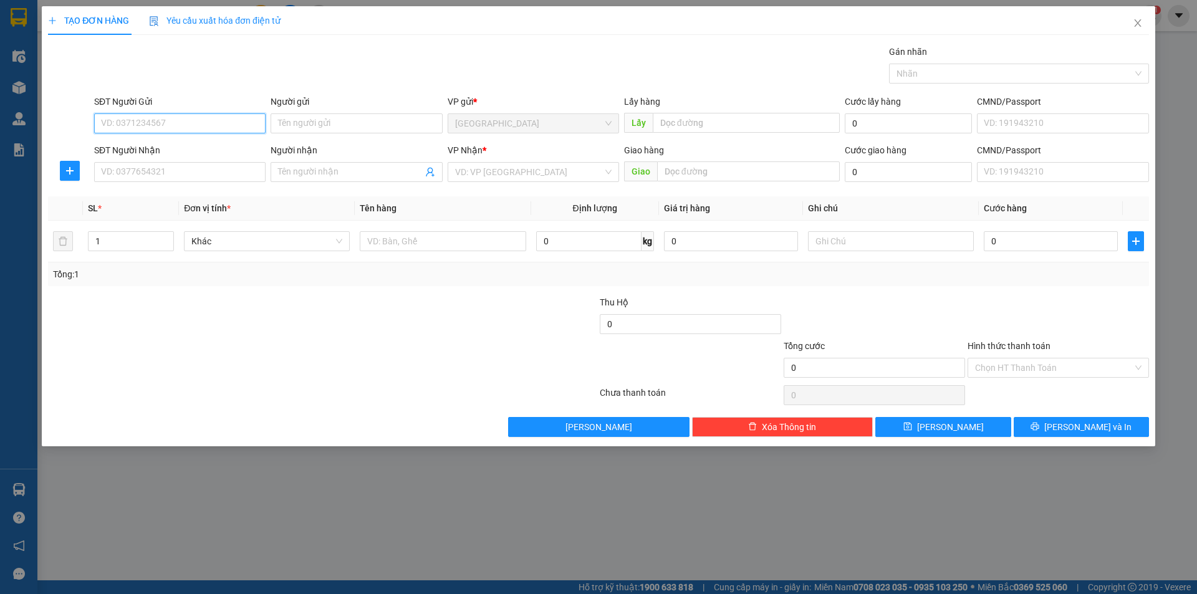
click at [184, 123] on input "SĐT Người Gửi" at bounding box center [179, 123] width 171 height 20
click at [186, 152] on div "0886826944" at bounding box center [180, 148] width 156 height 14
type input "0886826944"
type input "bí nụ ĐT"
type input "0886826944"
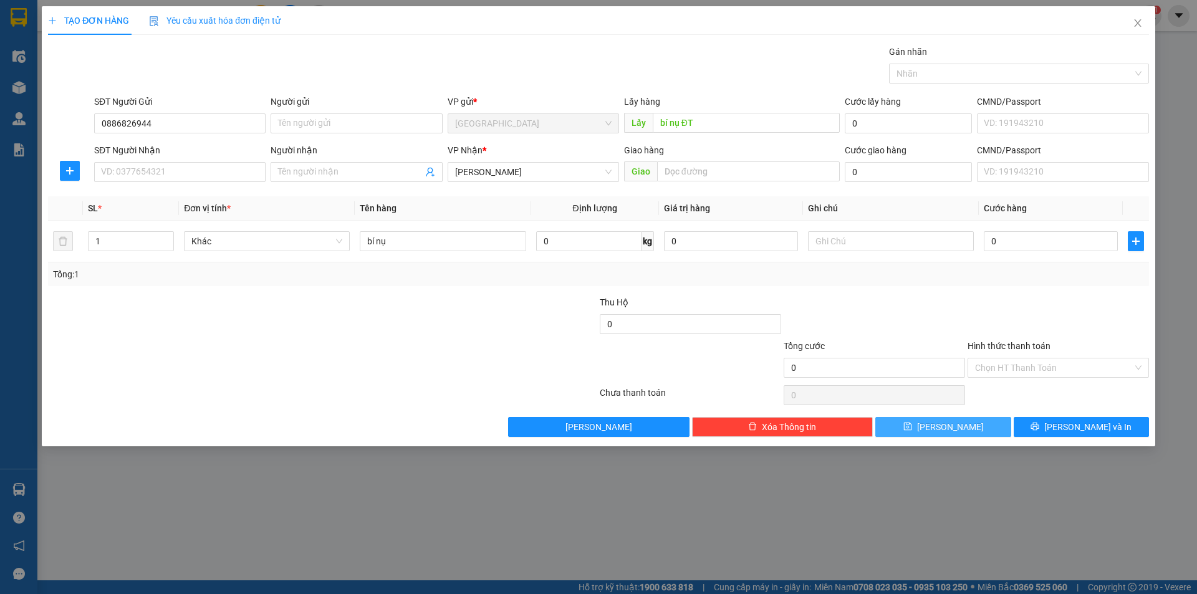
click at [934, 435] on button "Lưu" at bounding box center [942, 427] width 135 height 20
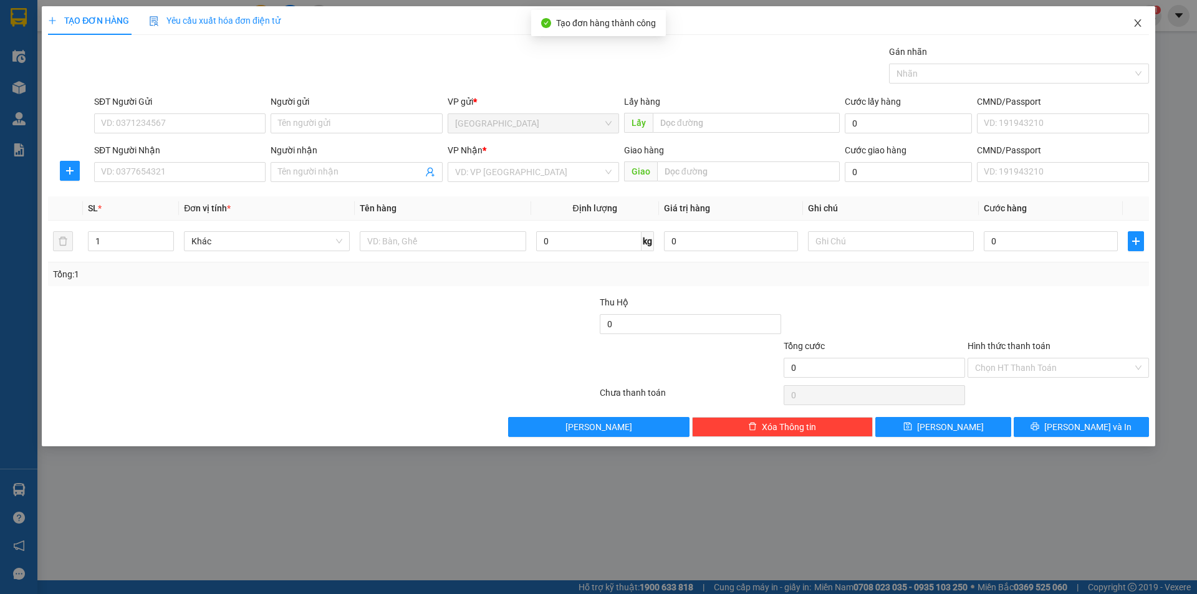
click at [1132, 24] on icon "close" at bounding box center [1137, 23] width 10 height 10
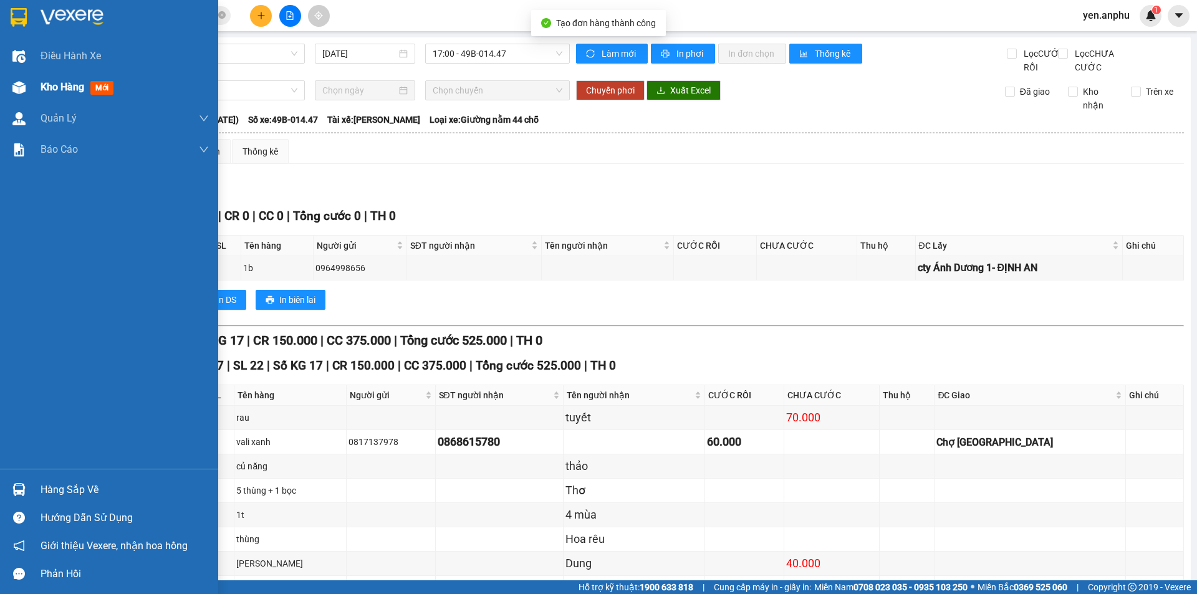
click at [58, 82] on span "Kho hàng" at bounding box center [63, 87] width 44 height 12
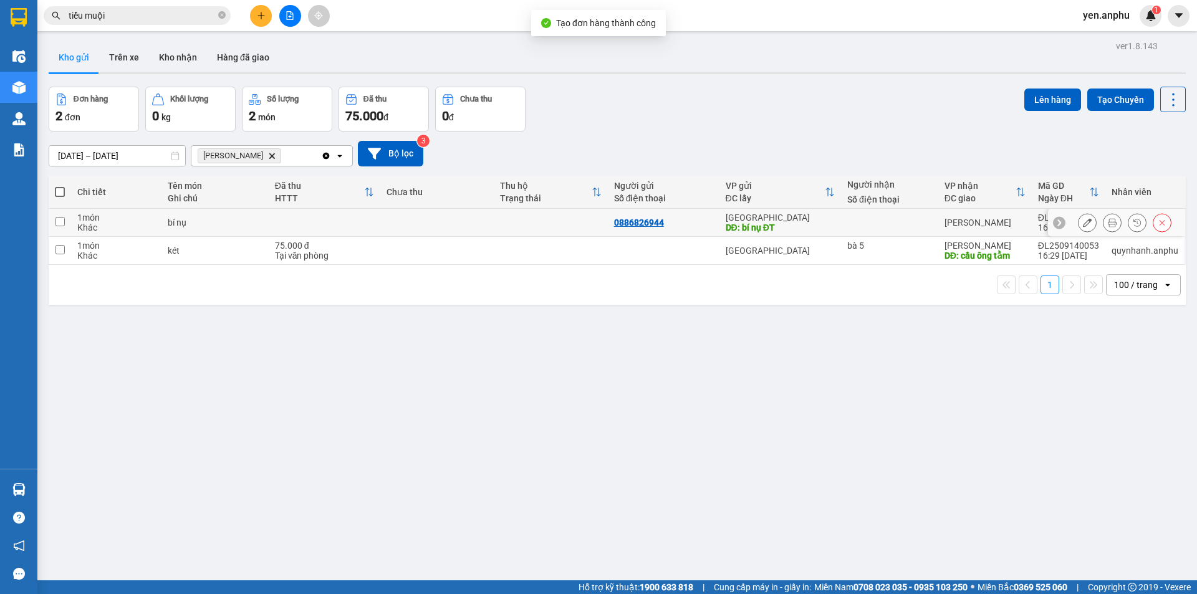
click at [604, 219] on td at bounding box center [551, 223] width 114 height 28
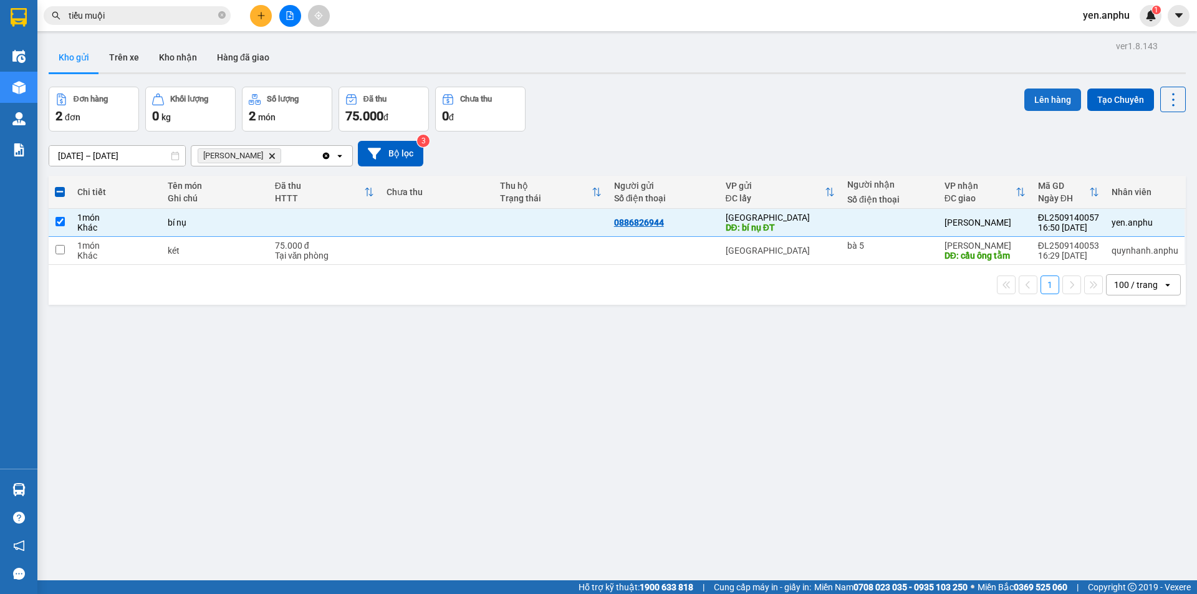
click at [1054, 105] on button "Lên hàng" at bounding box center [1052, 99] width 57 height 22
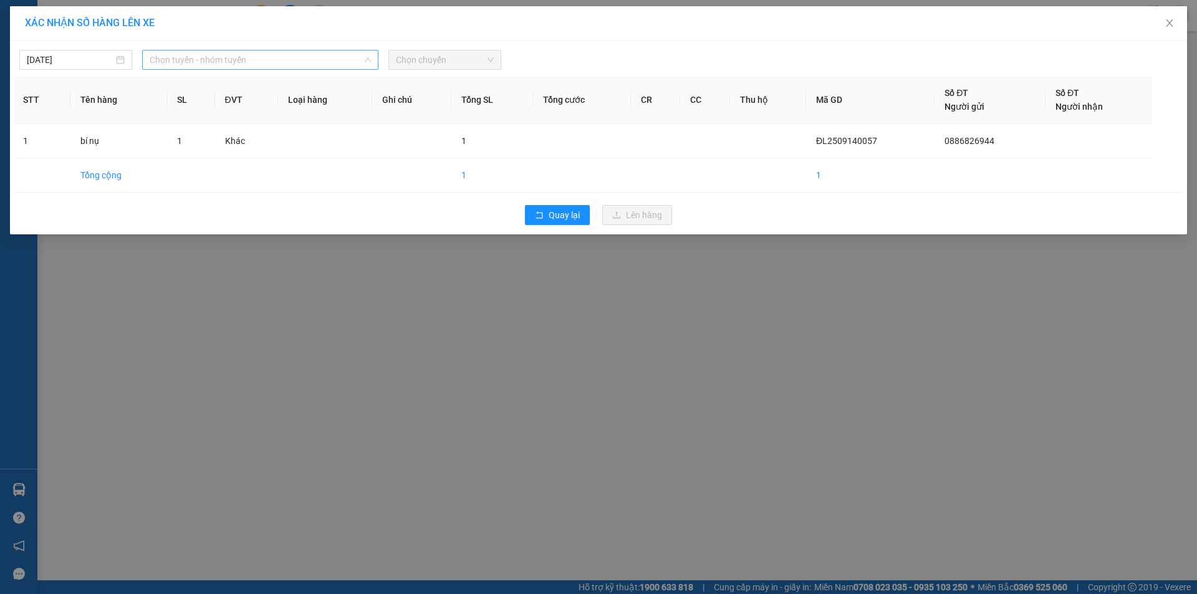
click at [234, 63] on span "Chọn tuyến - nhóm tuyến" at bounding box center [260, 59] width 221 height 19
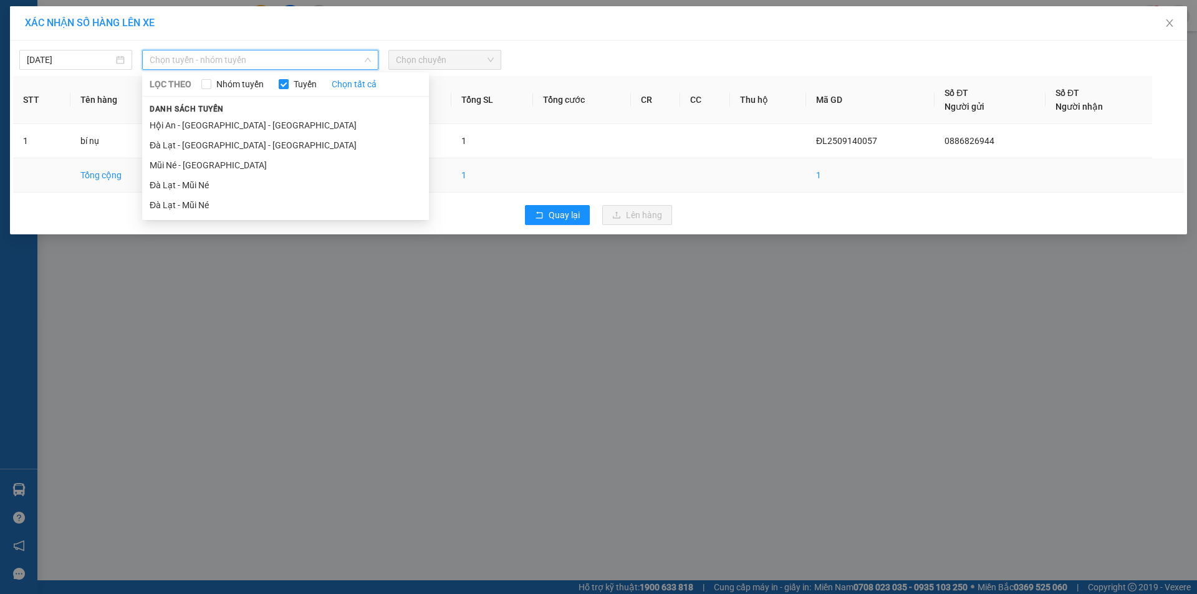
click at [208, 181] on li "Đà Lạt - Mũi Né" at bounding box center [285, 185] width 287 height 20
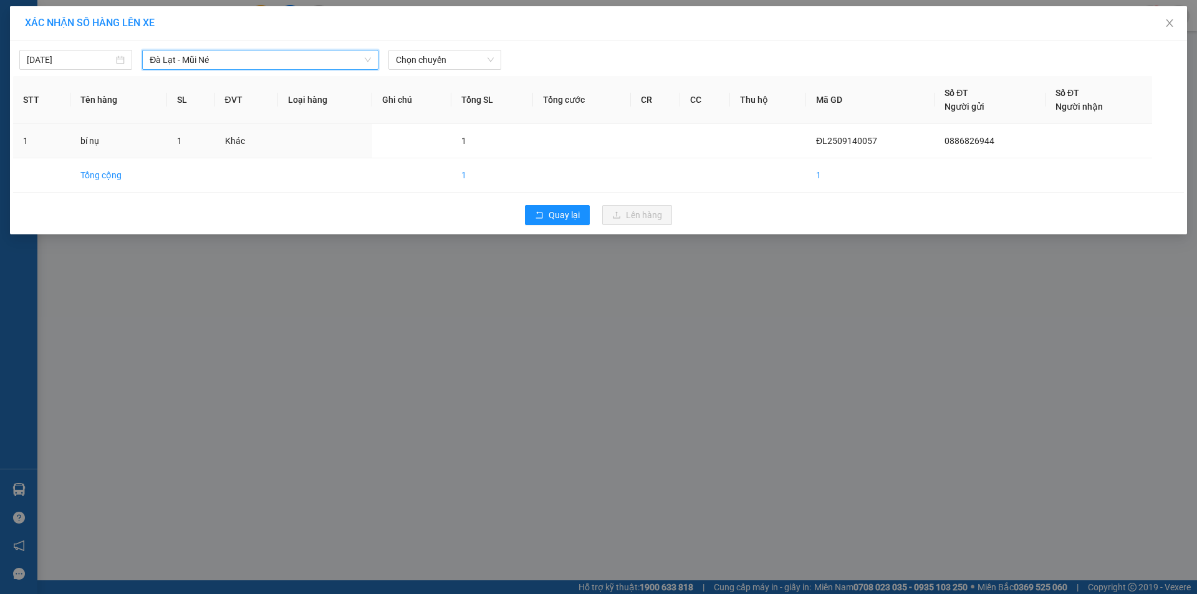
click at [471, 70] on div "14/09/2025 Đà Lạt - Mũi Né Đà Lạt - Mũi Né LỌC THEO Nhóm tuyến Tuyến Chọn tất c…" at bounding box center [598, 138] width 1177 height 194
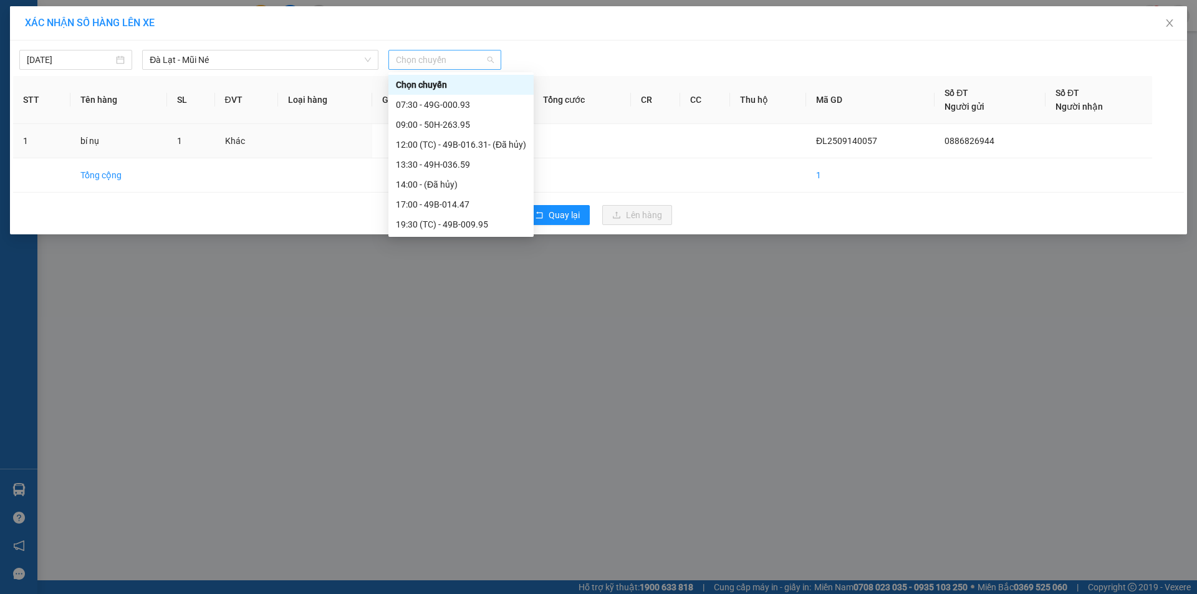
click at [472, 68] on span "Chọn chuyến" at bounding box center [445, 59] width 98 height 19
click at [448, 208] on div "17:00 - 49B-014.47" at bounding box center [461, 205] width 130 height 14
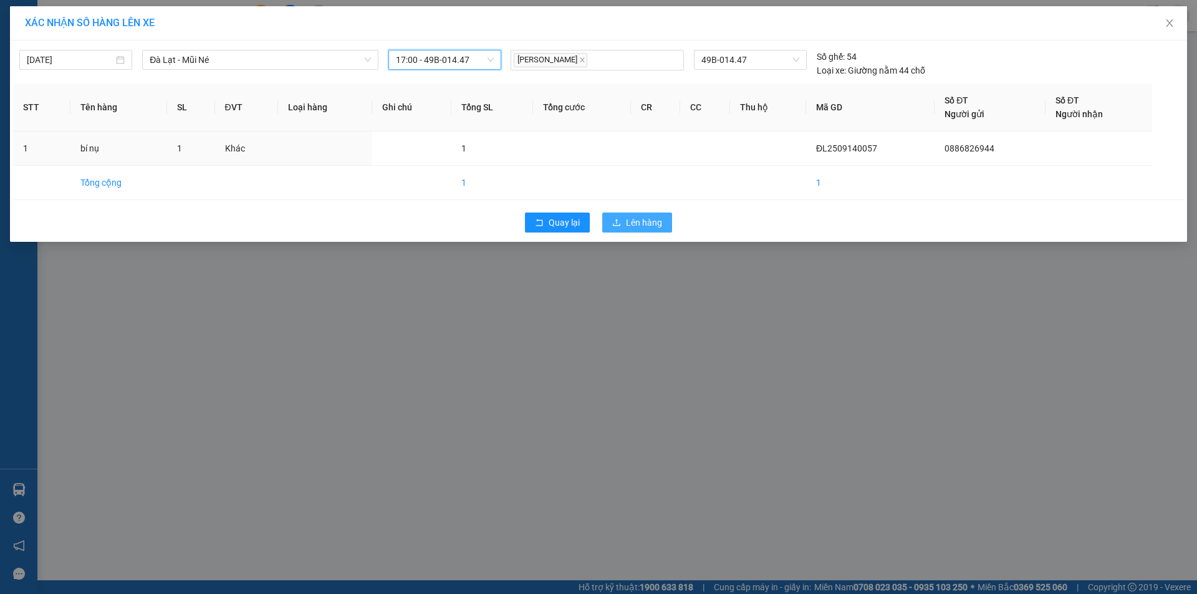
click at [649, 221] on span "Lên hàng" at bounding box center [644, 223] width 36 height 14
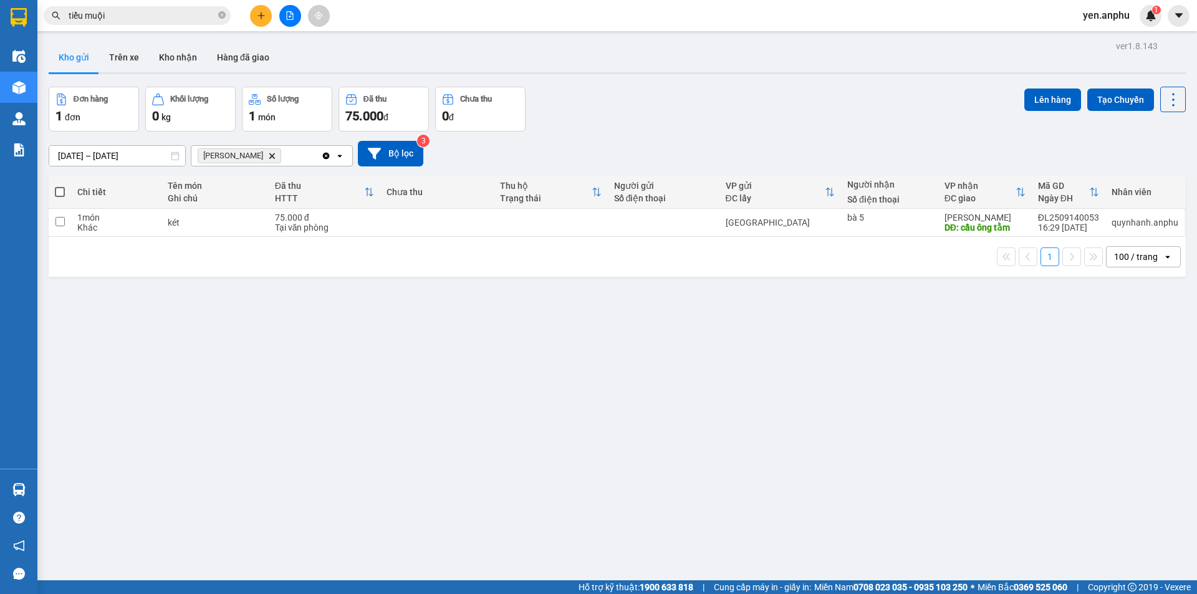
click at [290, 20] on button at bounding box center [290, 16] width 22 height 22
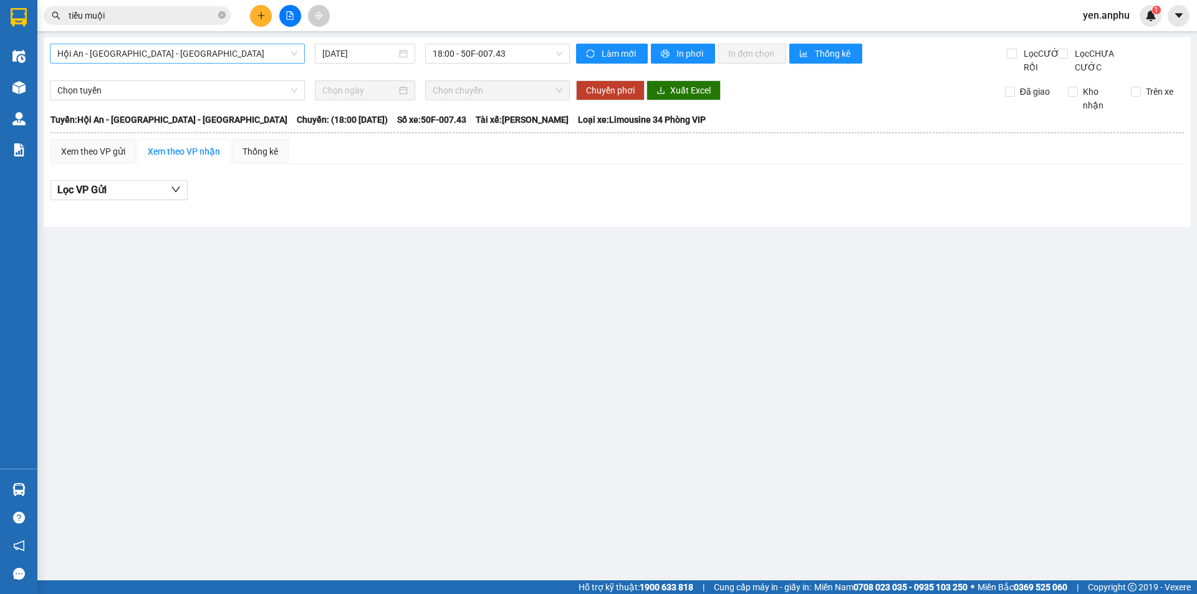
click at [135, 61] on span "Hội An - [GEOGRAPHIC_DATA] - [GEOGRAPHIC_DATA]" at bounding box center [177, 53] width 240 height 19
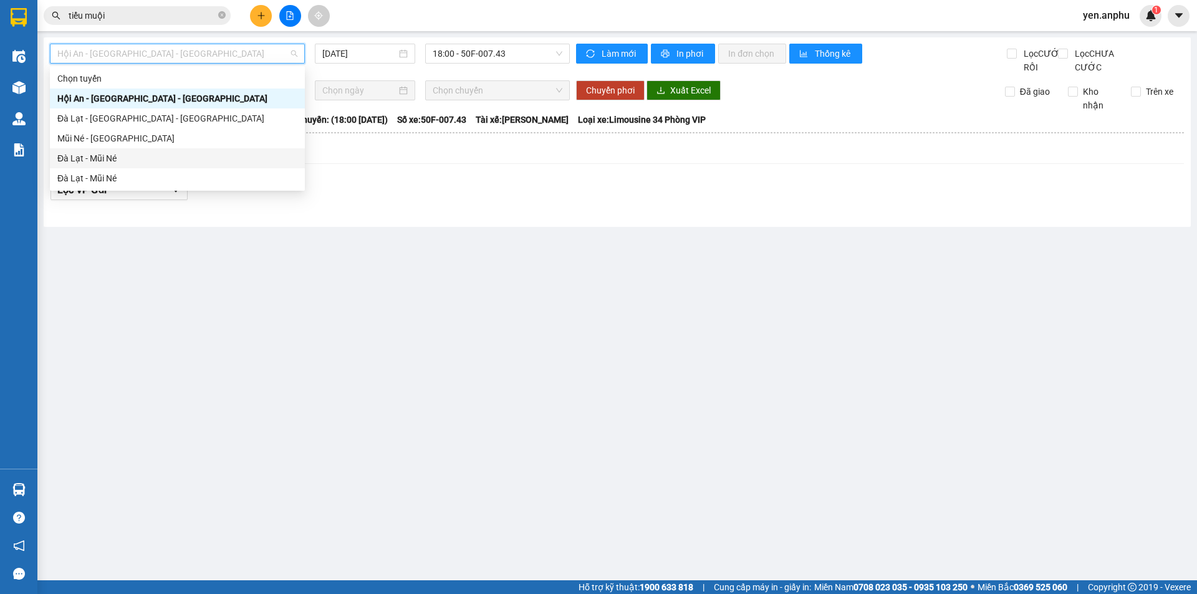
click at [112, 153] on div "Đà Lạt - Mũi Né" at bounding box center [177, 158] width 240 height 14
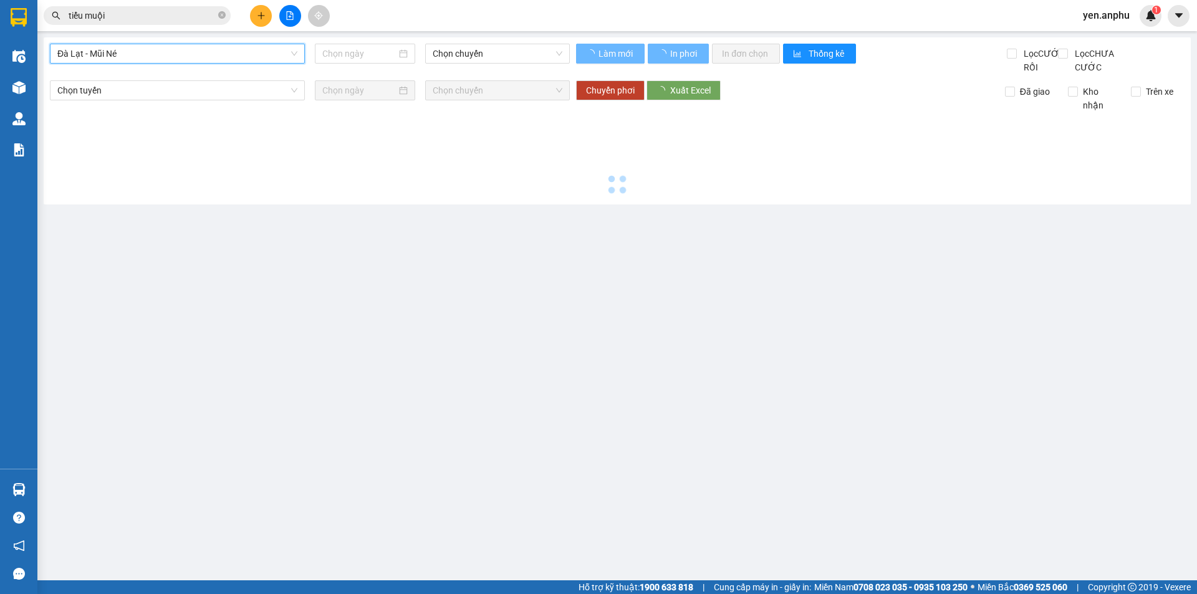
type input "[DATE]"
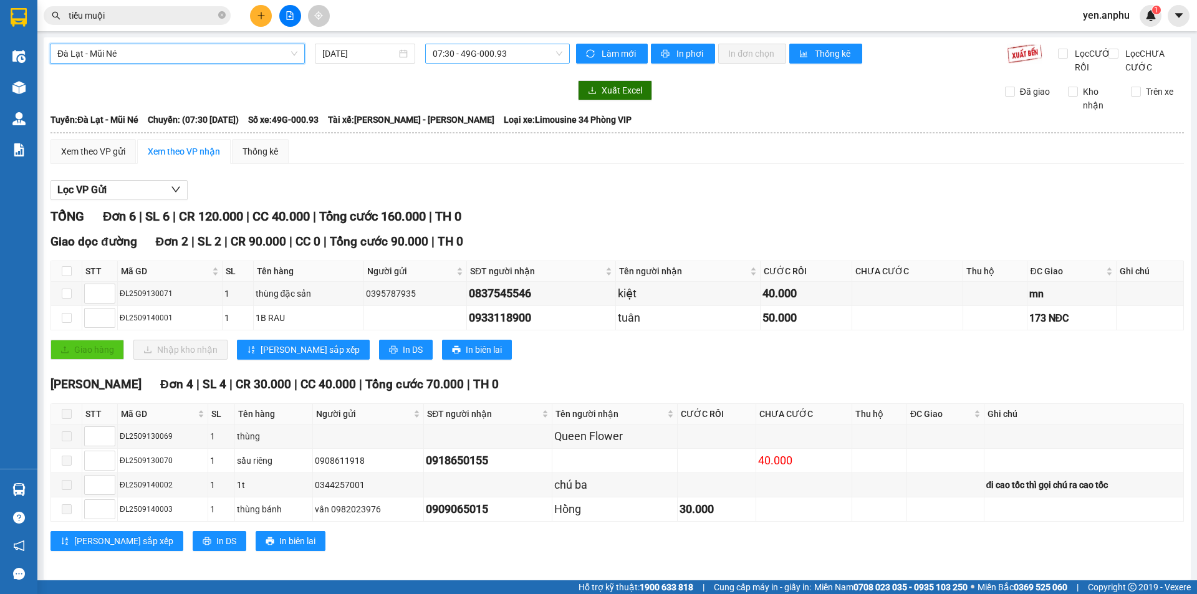
click at [452, 54] on span "07:30 - 49G-000.93" at bounding box center [497, 53] width 130 height 19
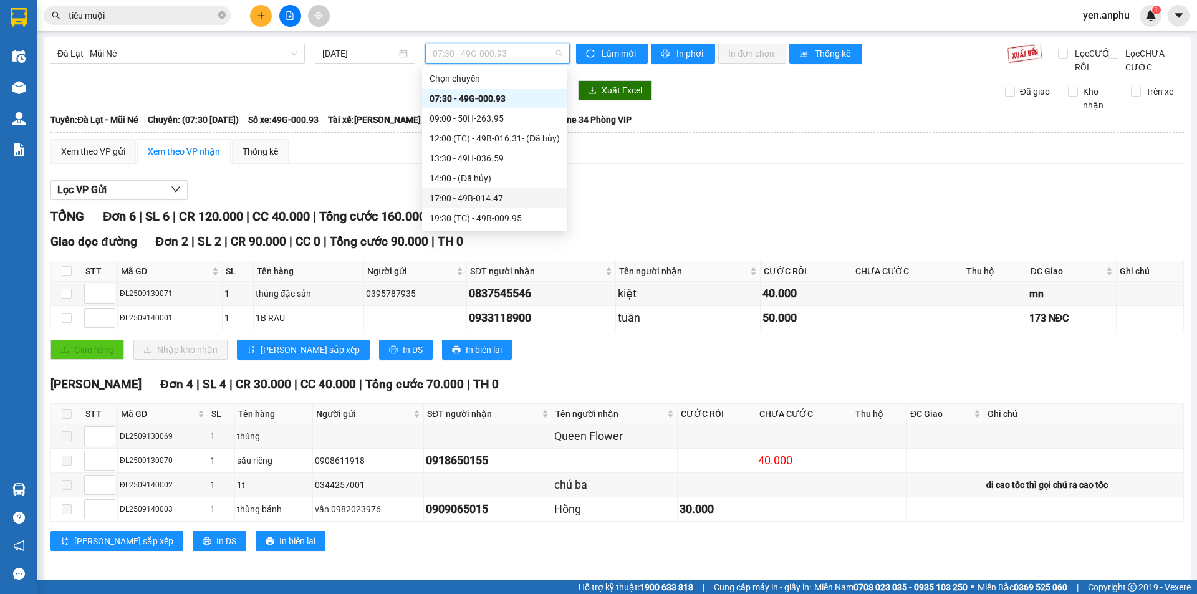
click at [471, 202] on div "17:00 - 49B-014.47" at bounding box center [494, 198] width 130 height 14
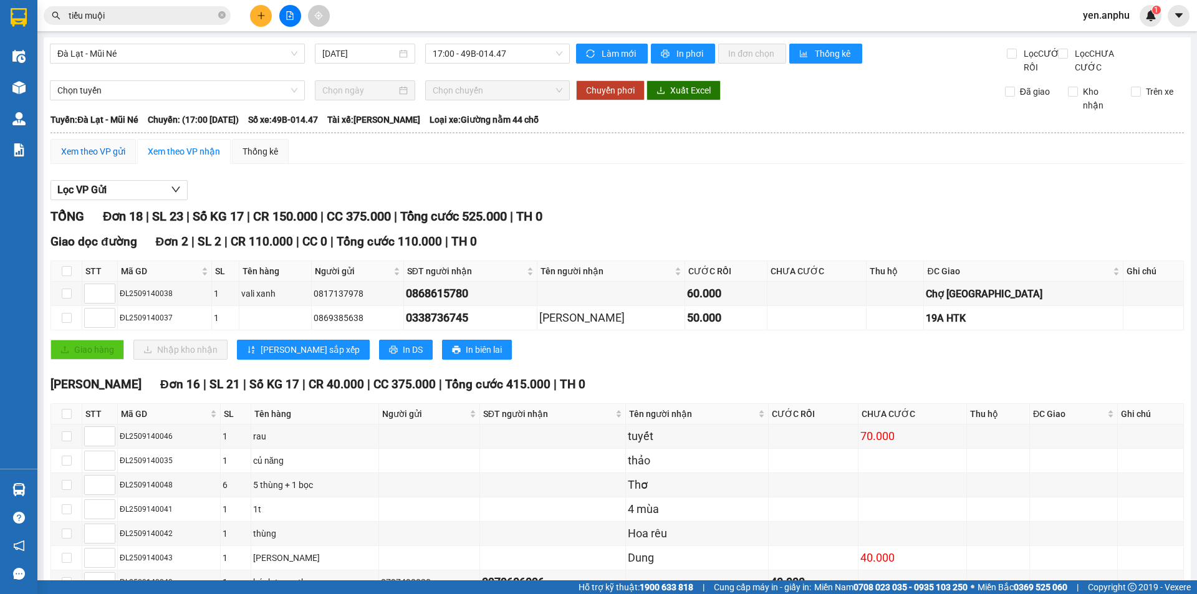
click at [79, 158] on div "Xem theo VP gửi" at bounding box center [93, 152] width 64 height 14
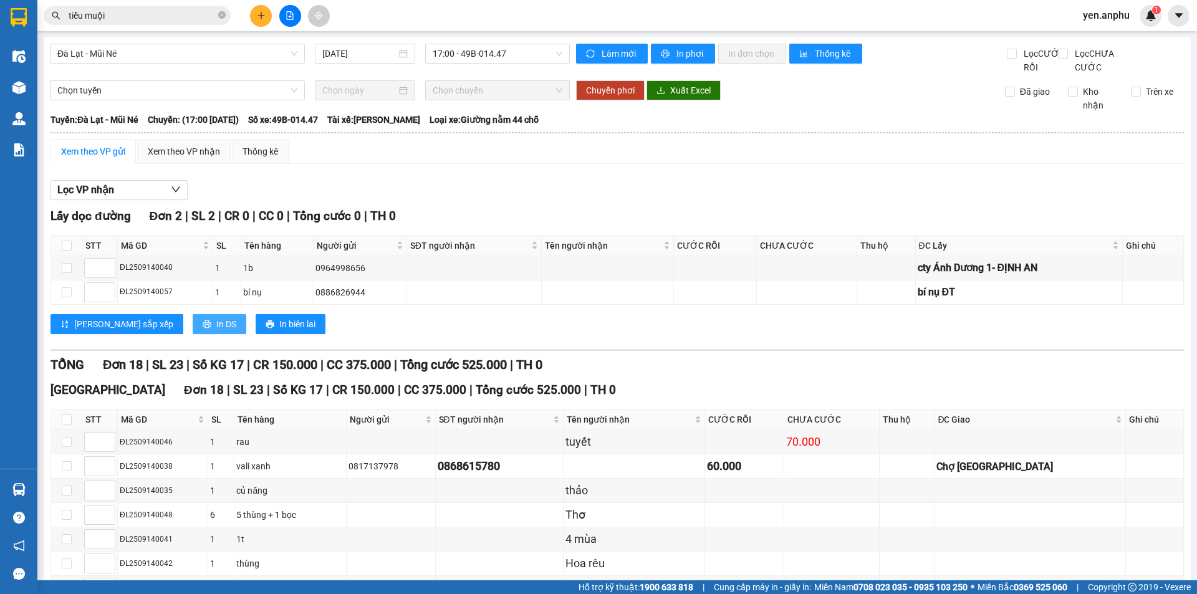
click at [216, 331] on span "In DS" at bounding box center [226, 324] width 20 height 14
click at [193, 334] on button "In DS" at bounding box center [220, 324] width 54 height 20
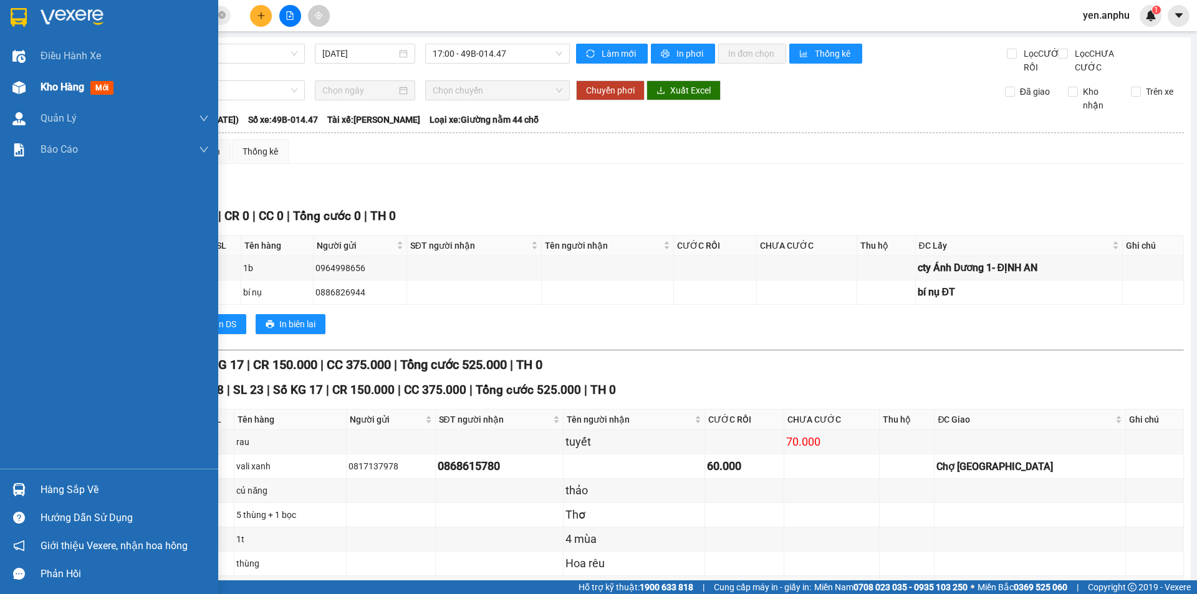
click at [37, 89] on div "Kho hàng mới" at bounding box center [109, 87] width 218 height 31
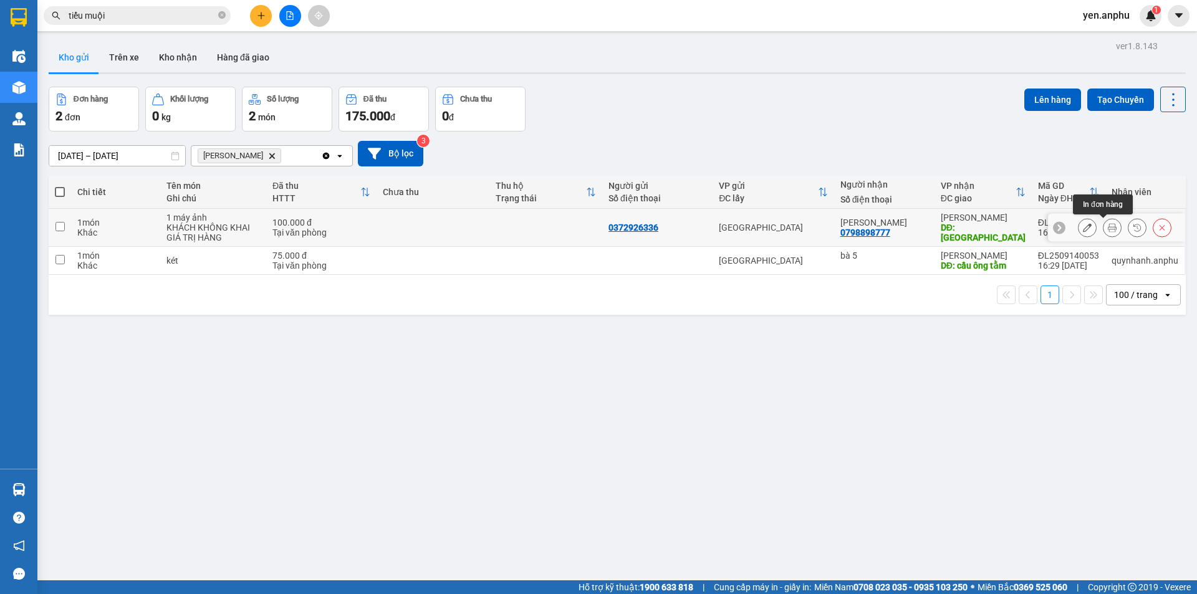
click at [1107, 228] on icon at bounding box center [1111, 227] width 9 height 9
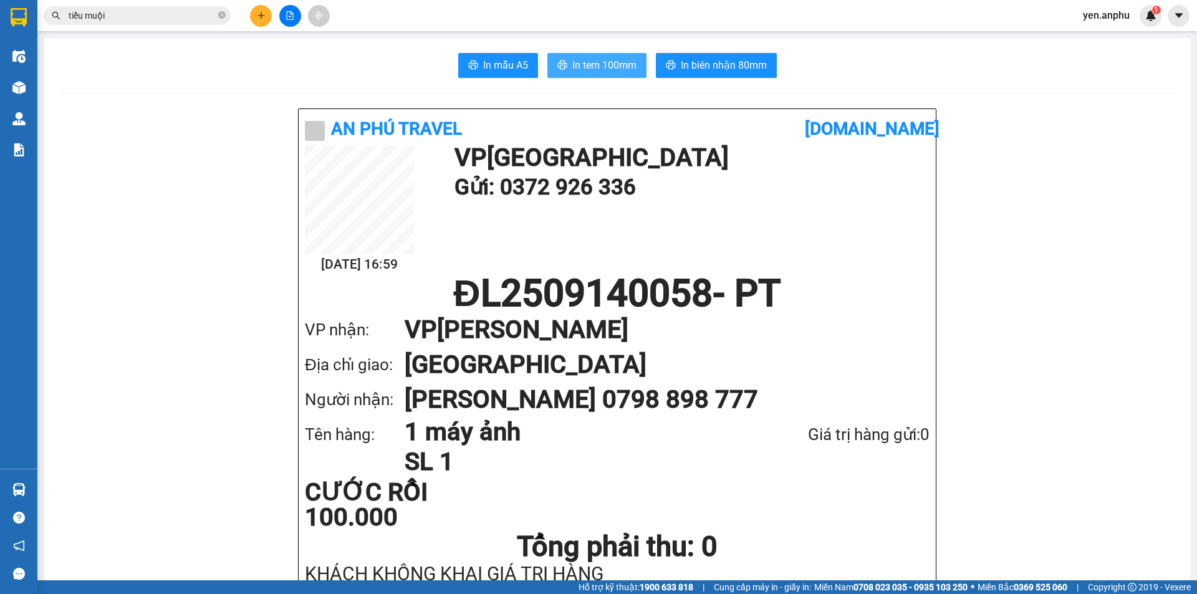
click at [598, 68] on span "In tem 100mm" at bounding box center [604, 65] width 64 height 16
